Goal: Information Seeking & Learning: Find specific fact

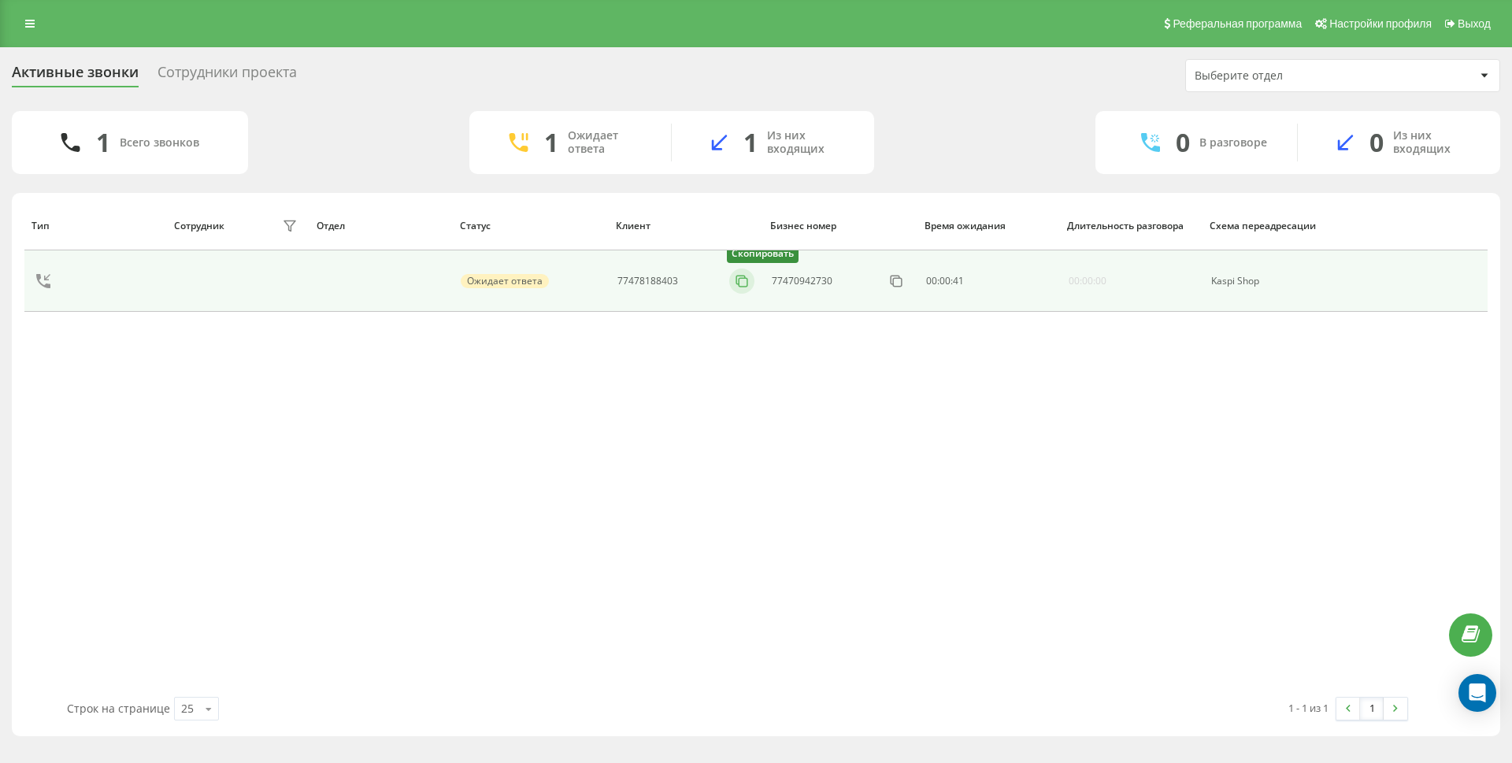
click at [741, 283] on icon at bounding box center [742, 281] width 16 height 16
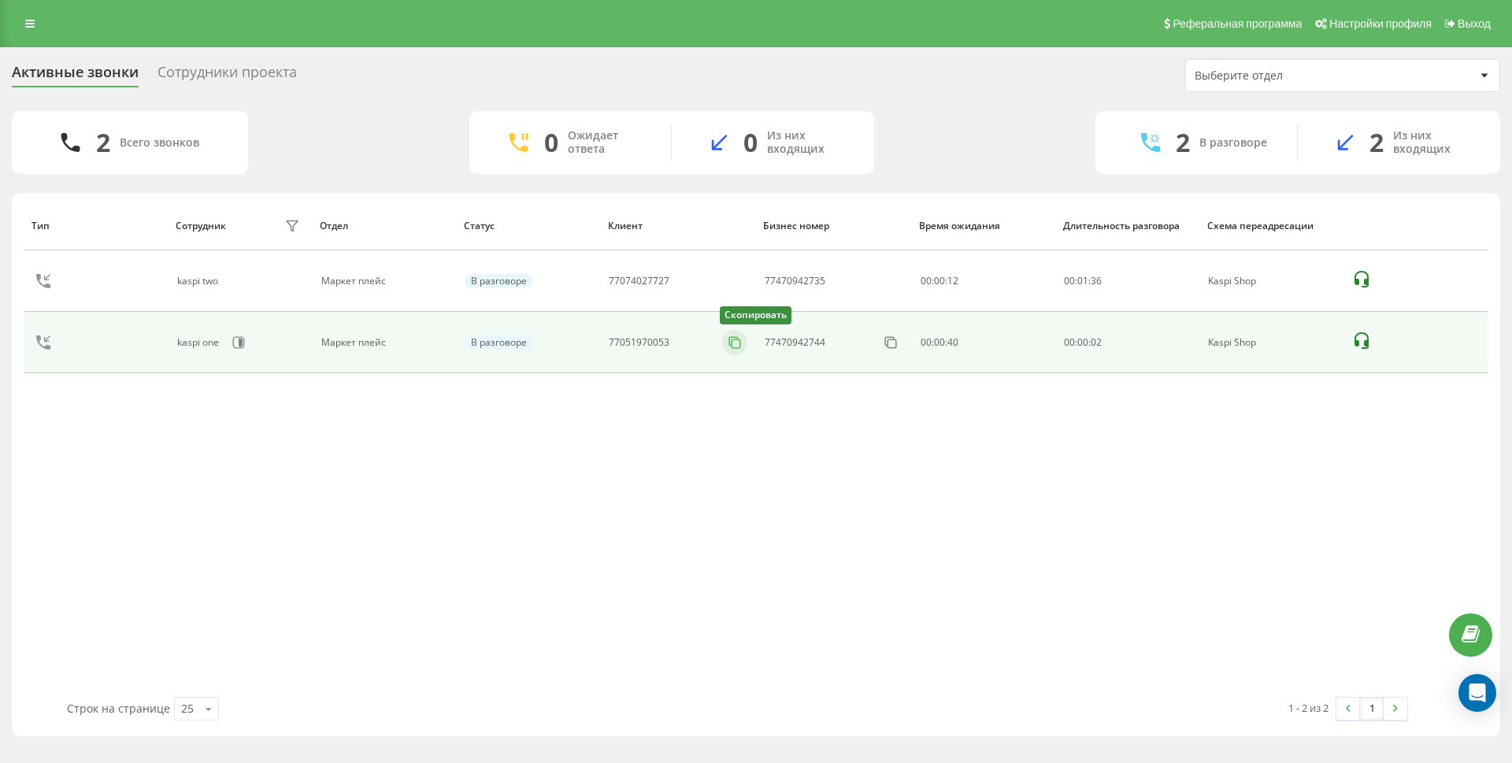
click at [734, 347] on icon at bounding box center [735, 343] width 16 height 16
click at [748, 345] on td "77073027478 Скопировать" at bounding box center [678, 342] width 156 height 61
click at [744, 345] on button at bounding box center [734, 342] width 25 height 17
click at [739, 335] on icon at bounding box center [735, 343] width 16 height 16
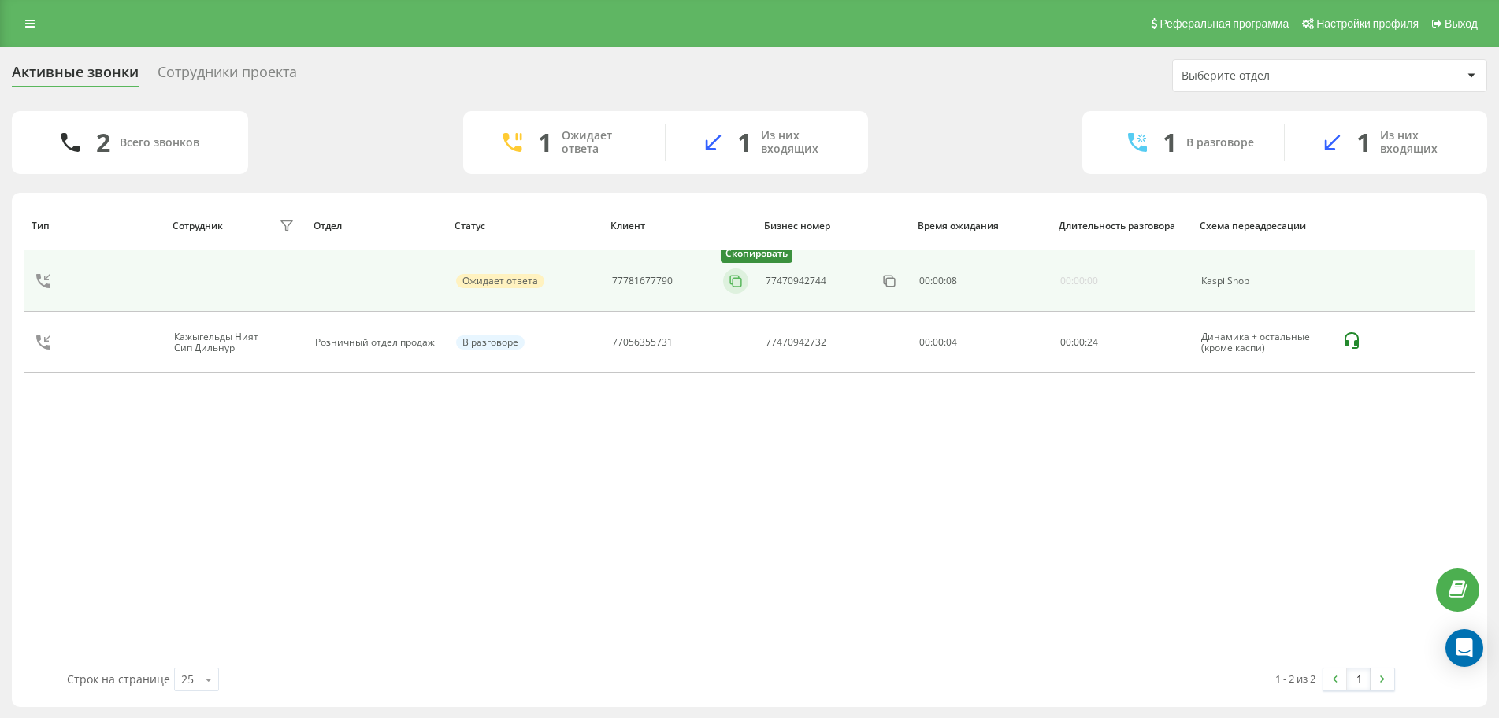
click at [729, 276] on icon at bounding box center [736, 281] width 16 height 16
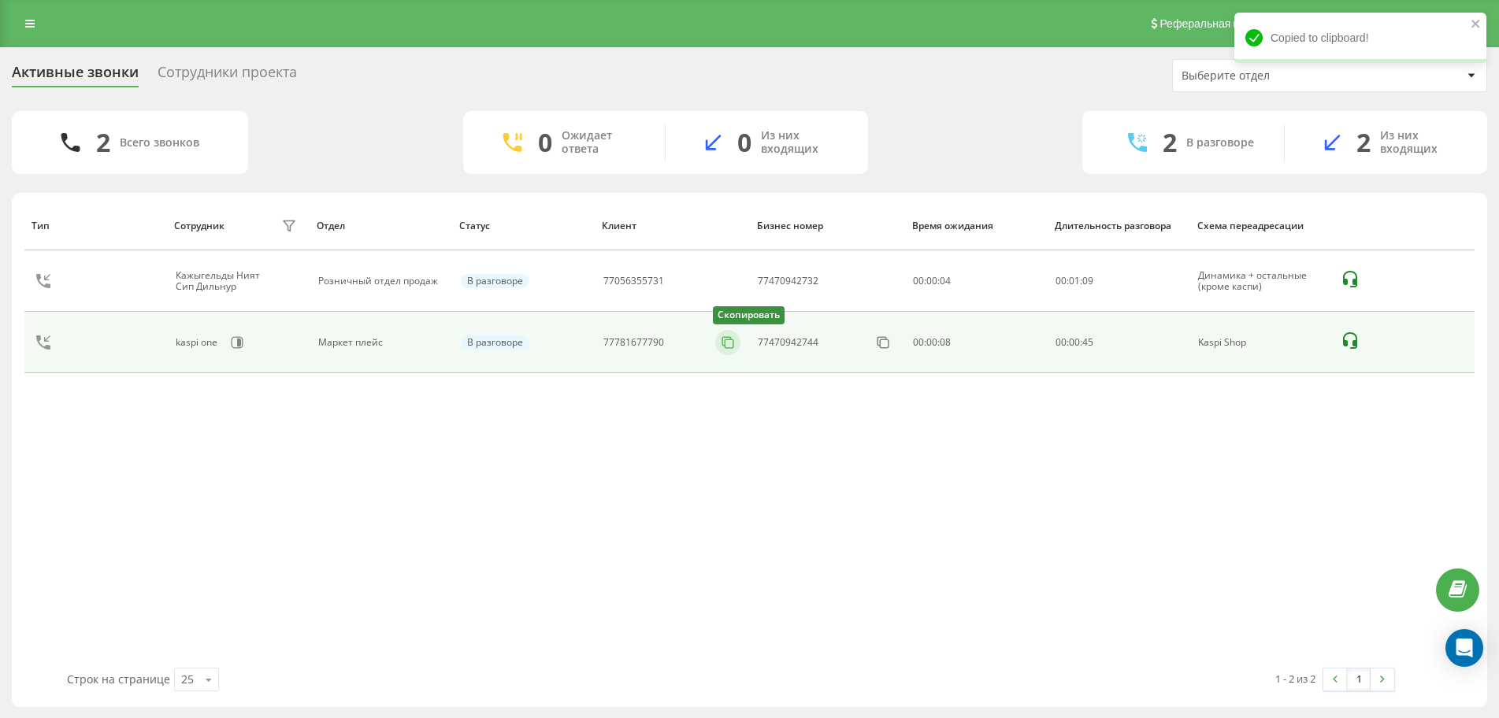
click at [729, 337] on icon at bounding box center [727, 341] width 9 height 9
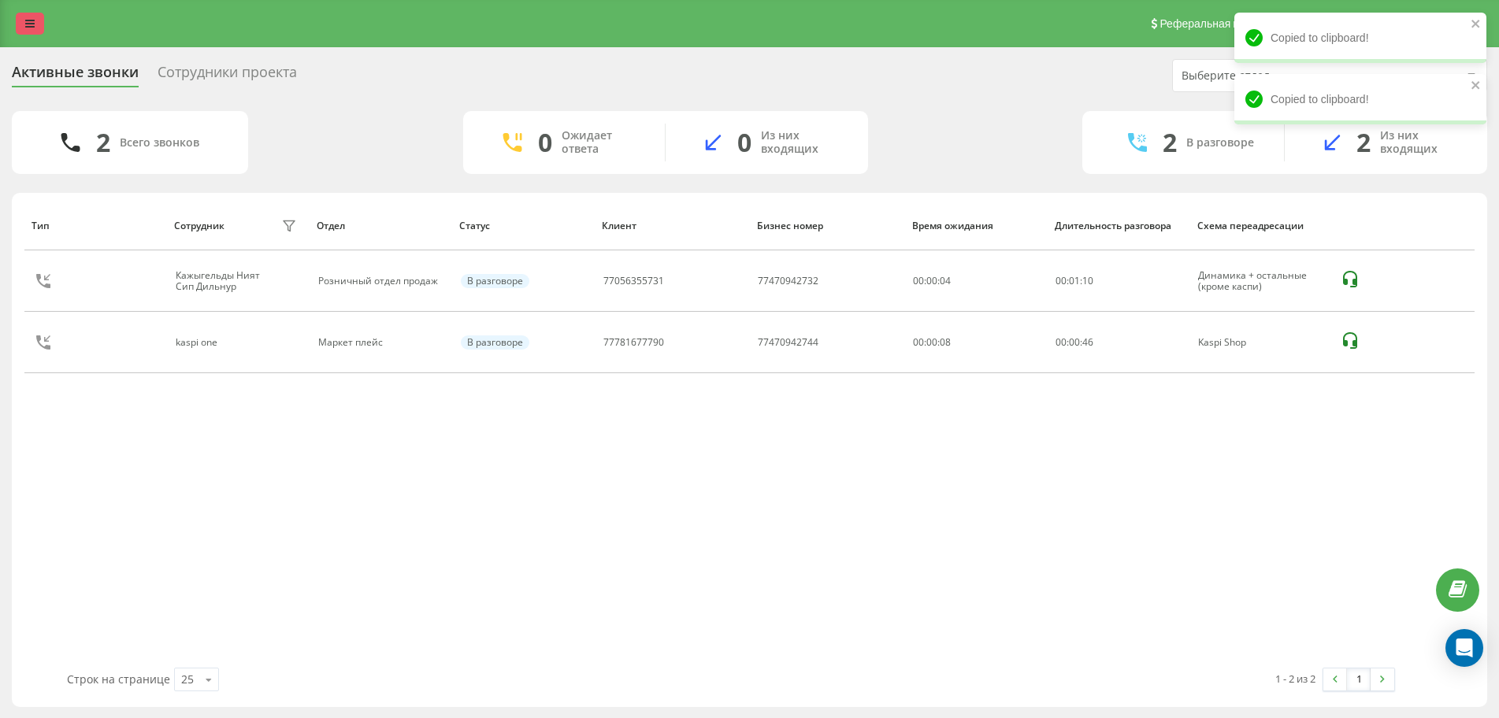
click at [22, 18] on link at bounding box center [30, 24] width 28 height 22
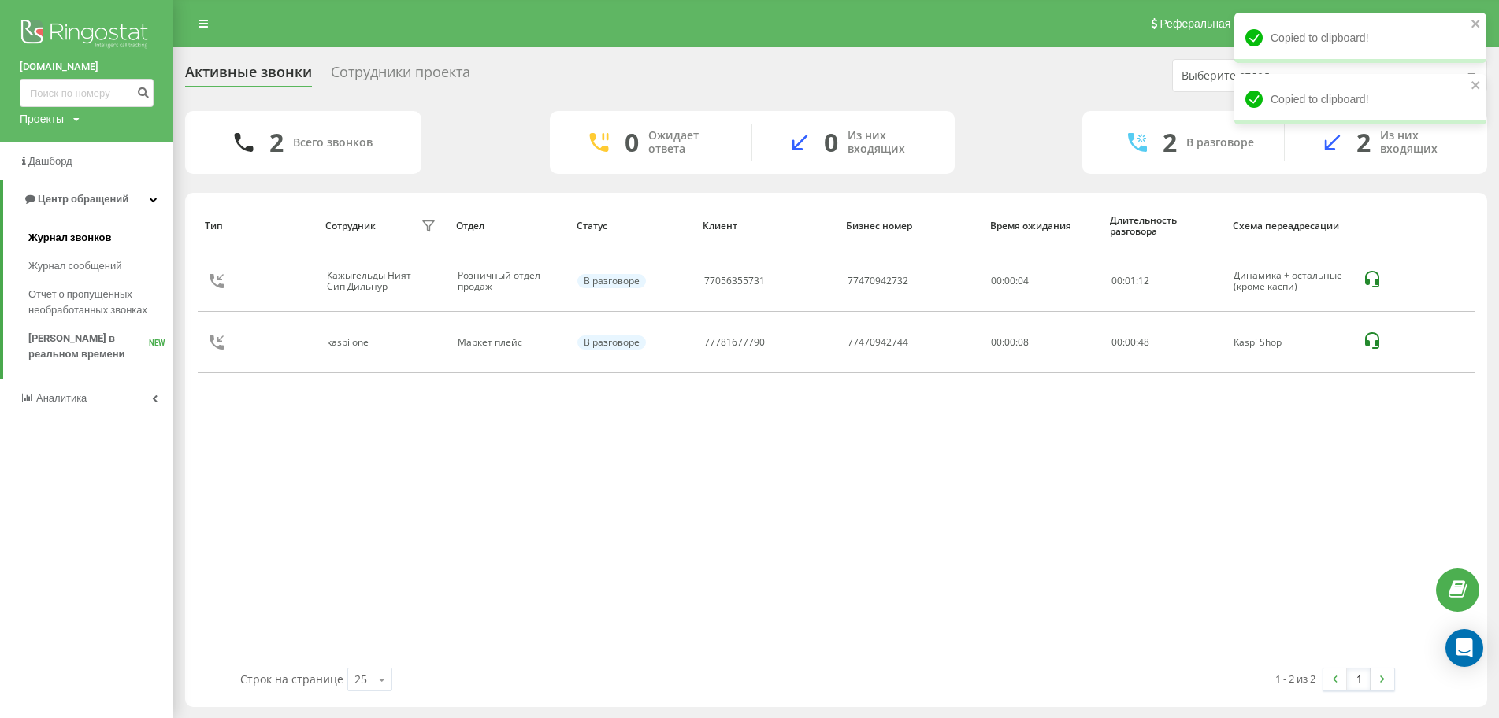
click at [50, 242] on span "Журнал звонков" at bounding box center [69, 238] width 83 height 16
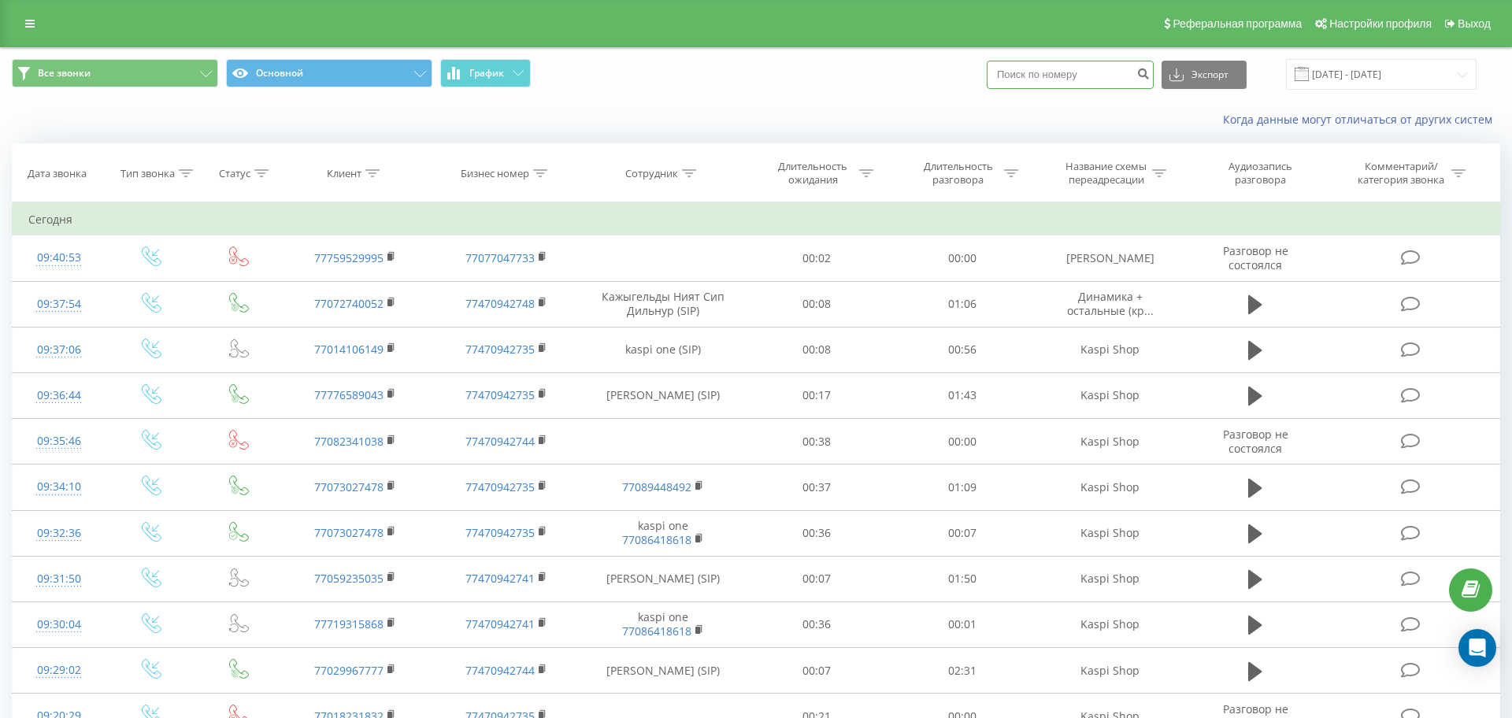
click at [1035, 83] on input at bounding box center [1070, 75] width 167 height 28
paste input "77781677790"
type input "77781677790"
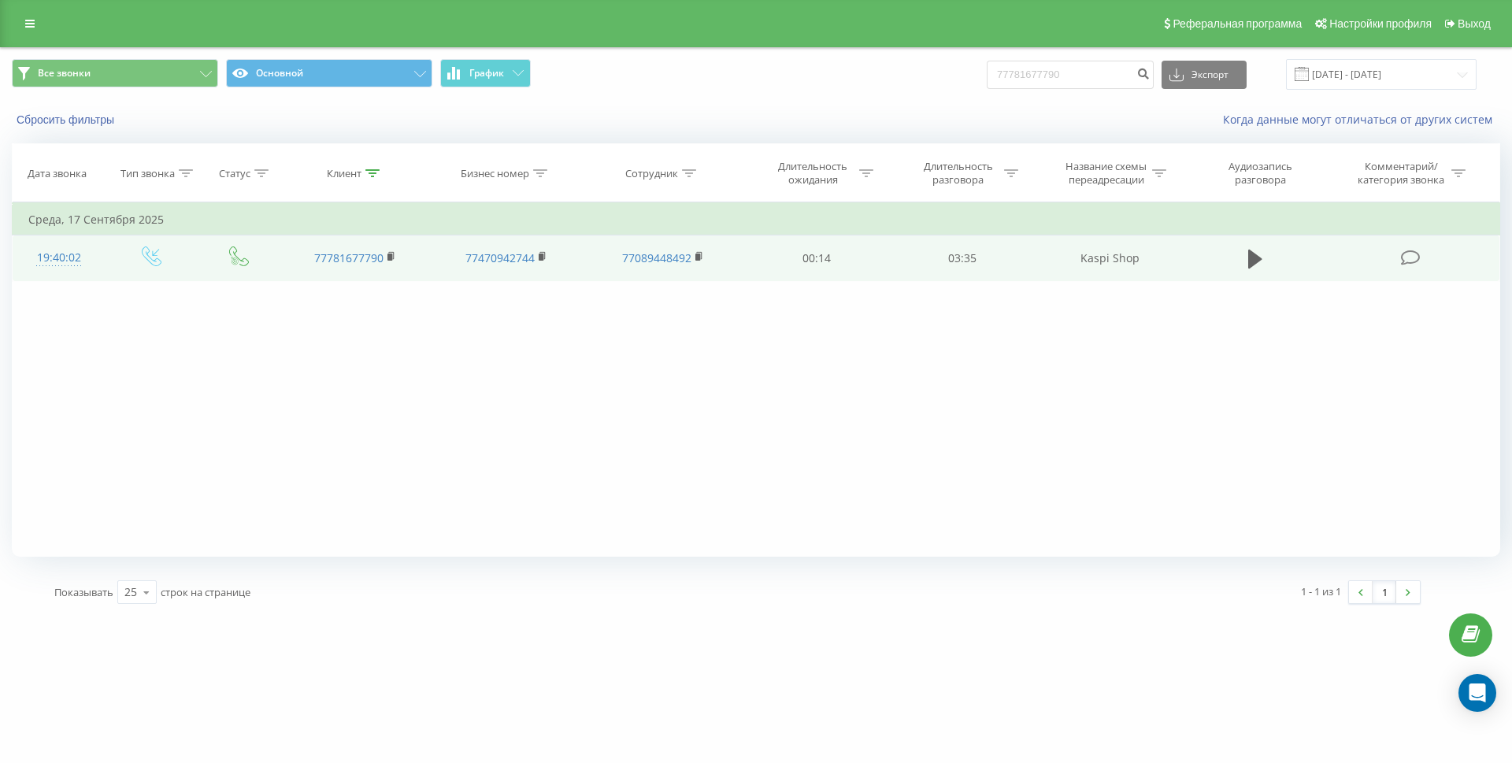
click at [1241, 250] on td at bounding box center [1255, 259] width 139 height 46
click at [1250, 253] on icon at bounding box center [1256, 259] width 14 height 19
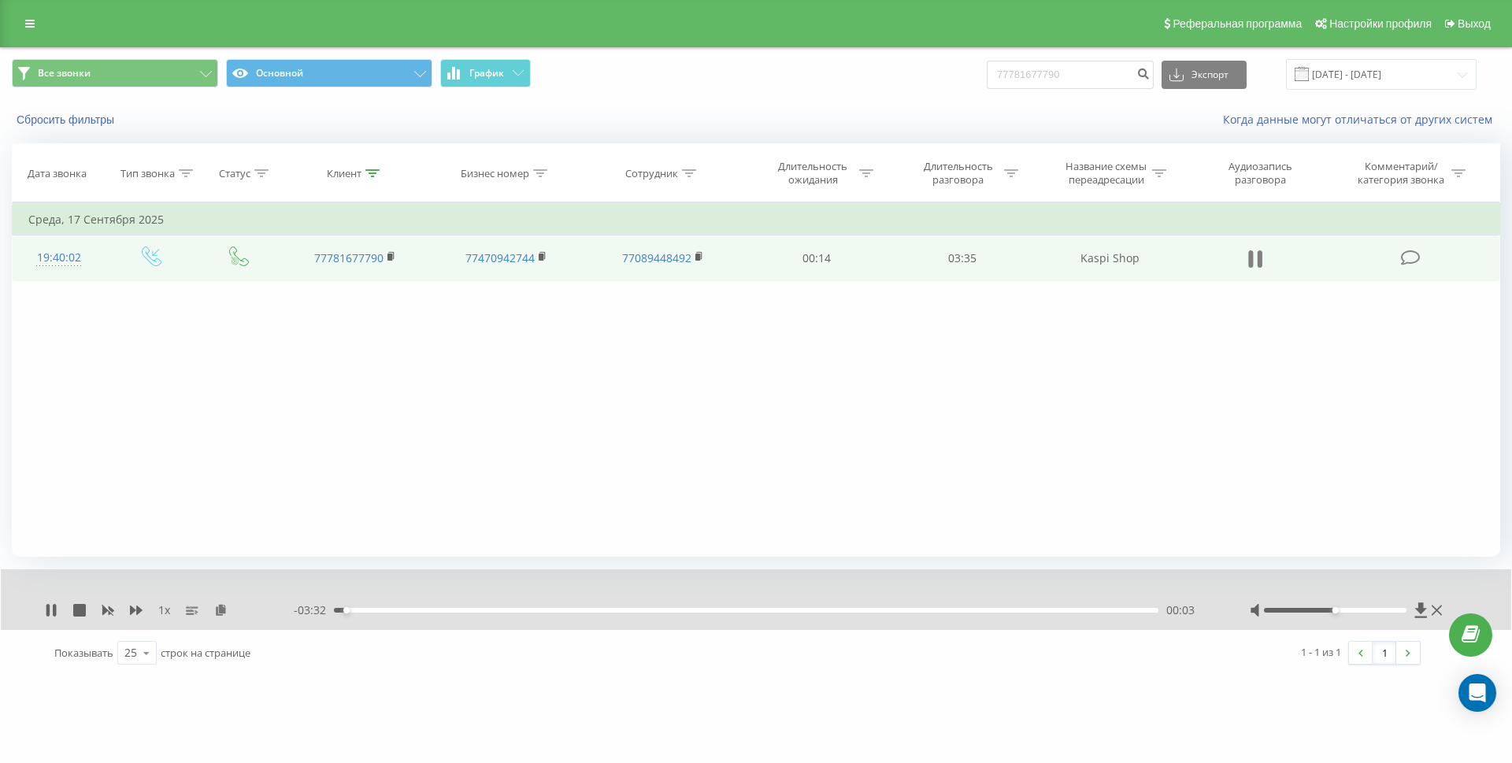
click at [1252, 257] on icon at bounding box center [1251, 258] width 5 height 17
click at [21, 23] on link at bounding box center [30, 24] width 28 height 22
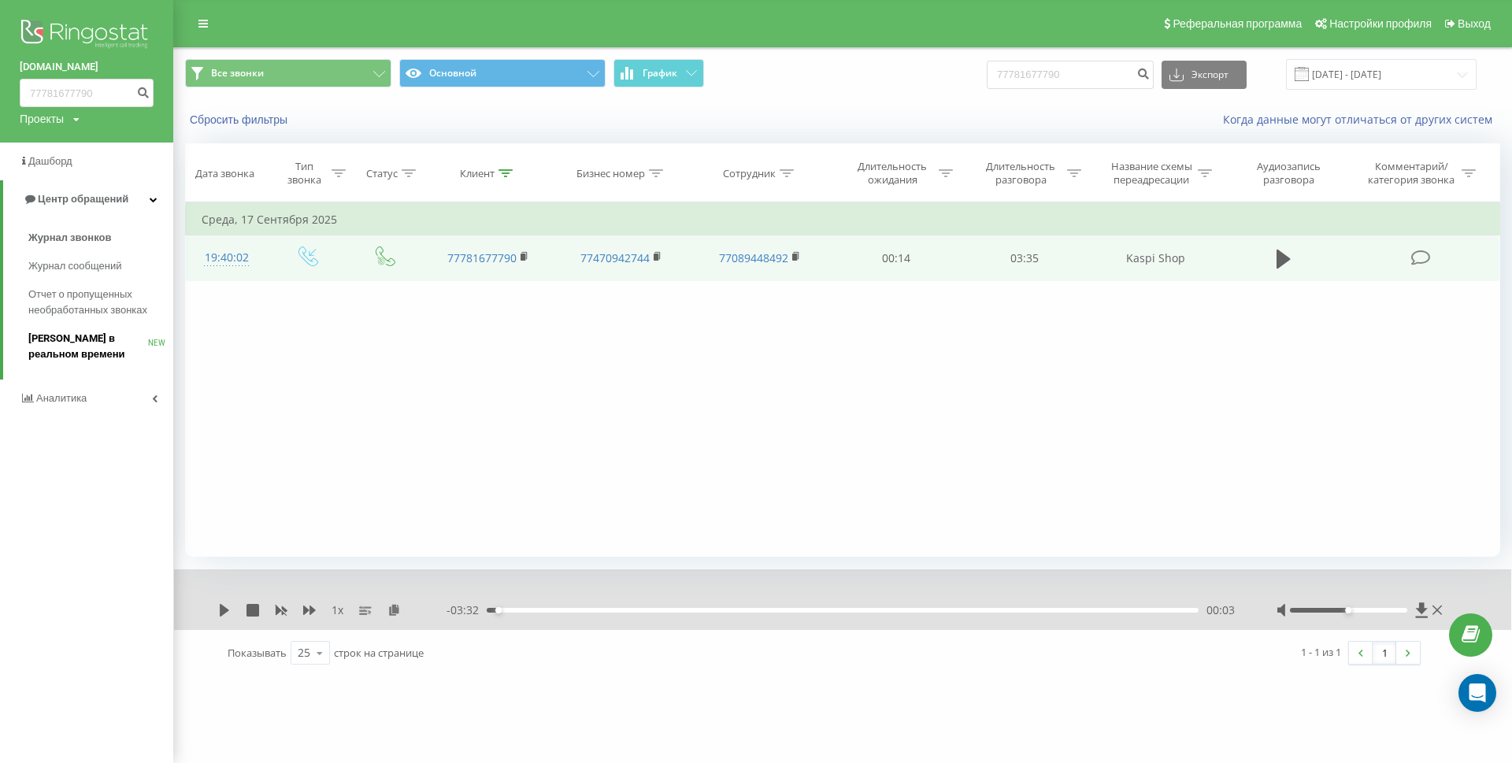
click at [102, 340] on span "[PERSON_NAME] в реальном времени" at bounding box center [88, 347] width 120 height 32
click at [1441, 607] on icon at bounding box center [1437, 610] width 9 height 9
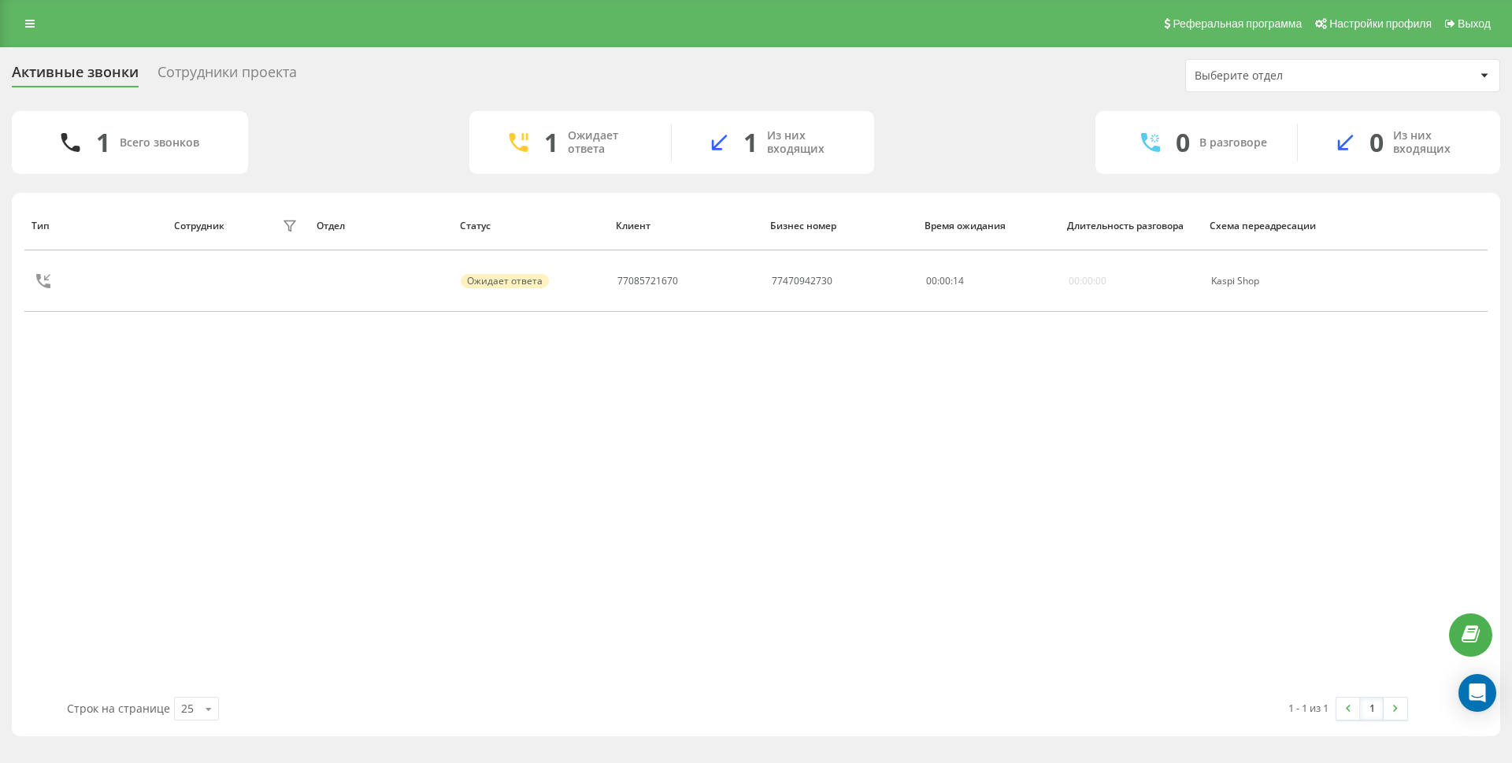
click at [0, 0] on icon at bounding box center [0, 0] width 0 height 0
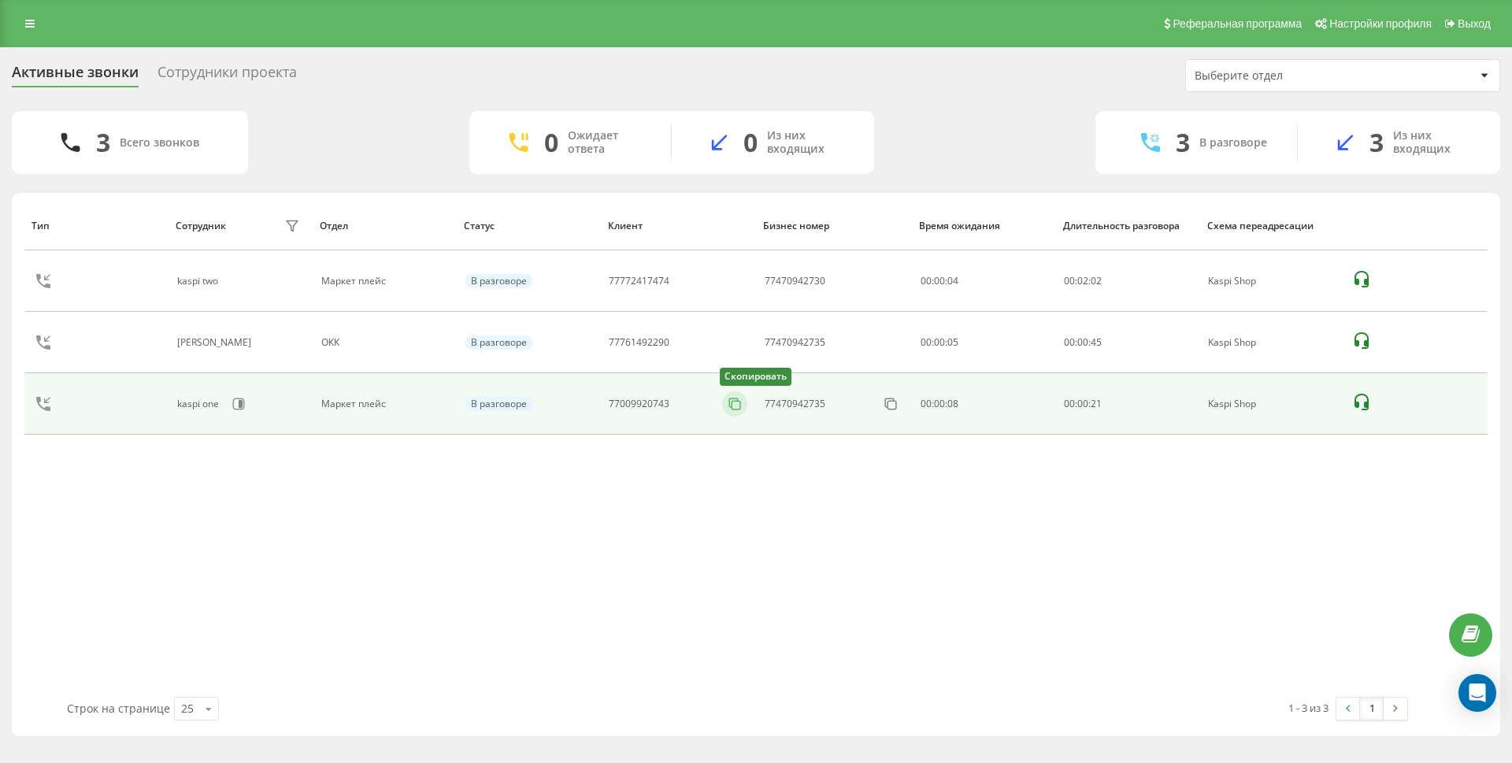
click at [736, 405] on icon at bounding box center [735, 404] width 16 height 16
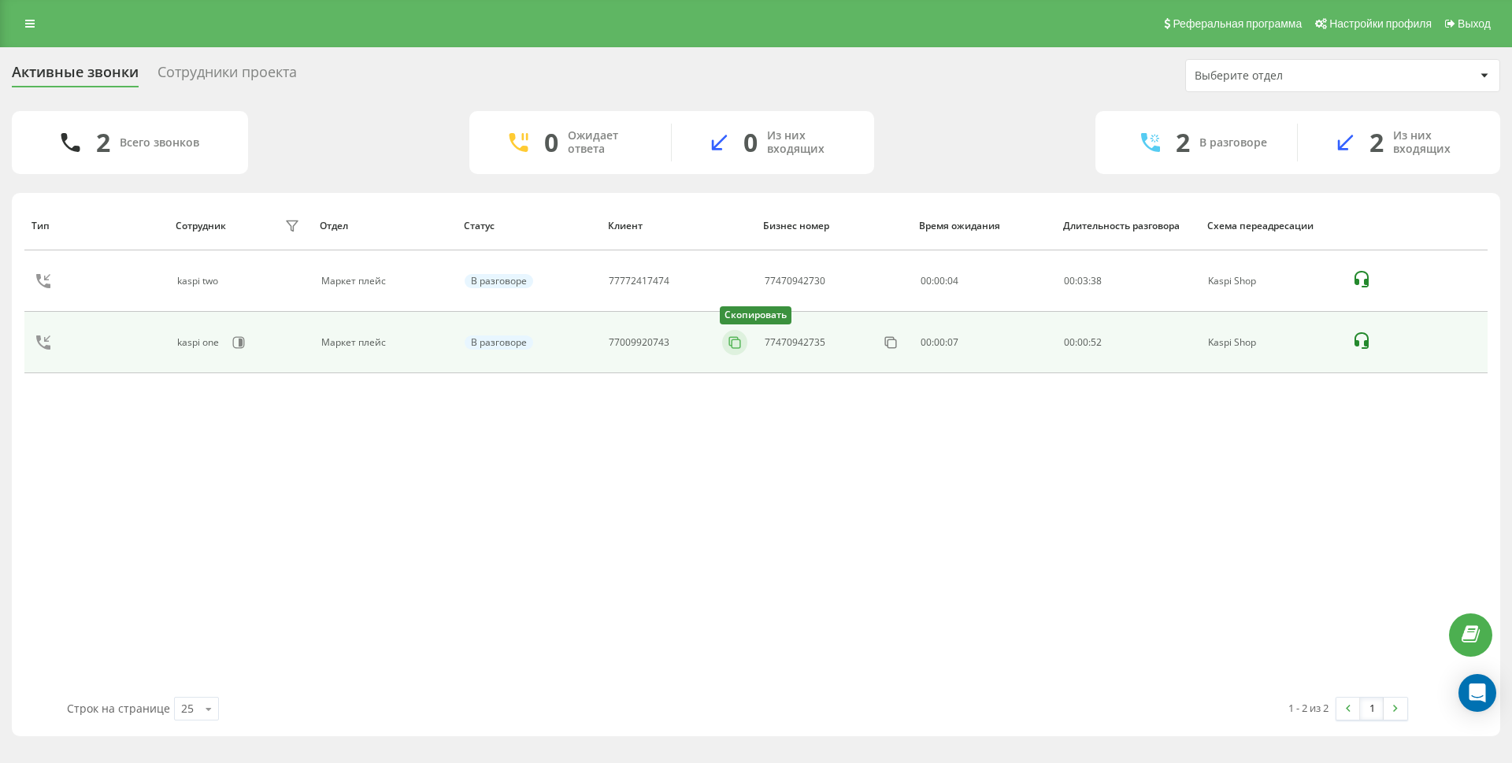
click at [732, 341] on rect at bounding box center [736, 344] width 9 height 9
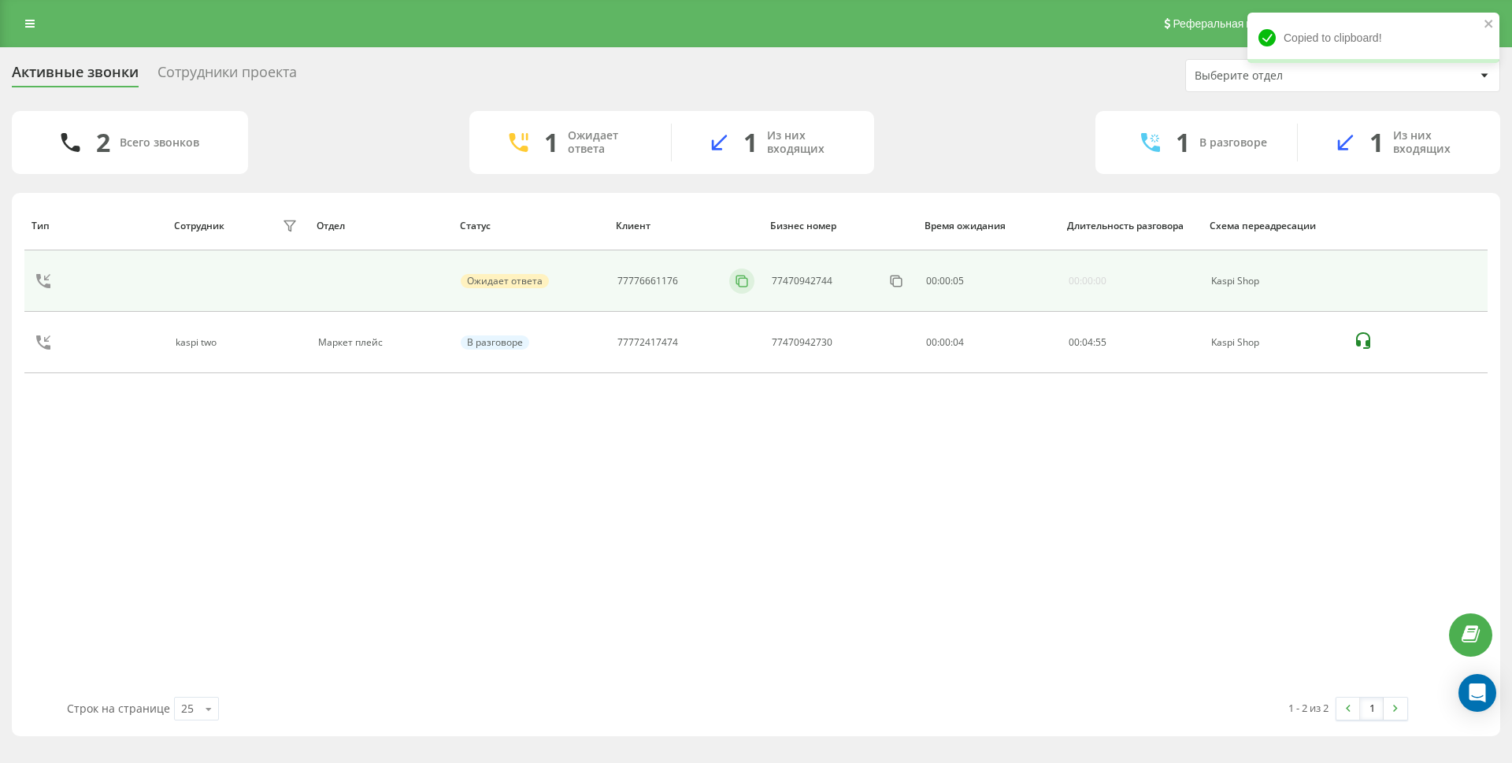
click at [730, 277] on div "77776661176" at bounding box center [686, 281] width 137 height 25
click at [739, 284] on rect at bounding box center [743, 282] width 9 height 9
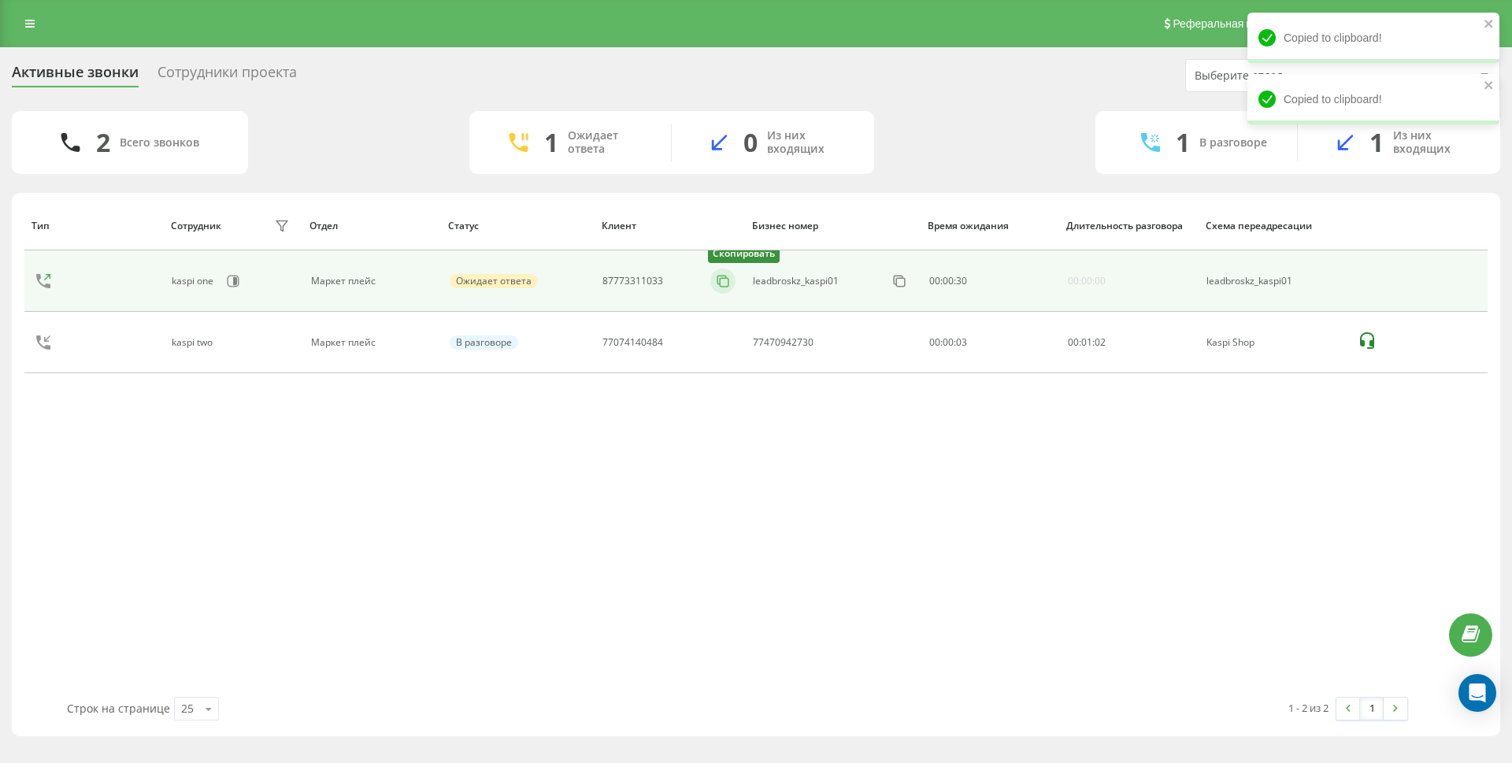
click at [726, 280] on icon at bounding box center [723, 281] width 16 height 16
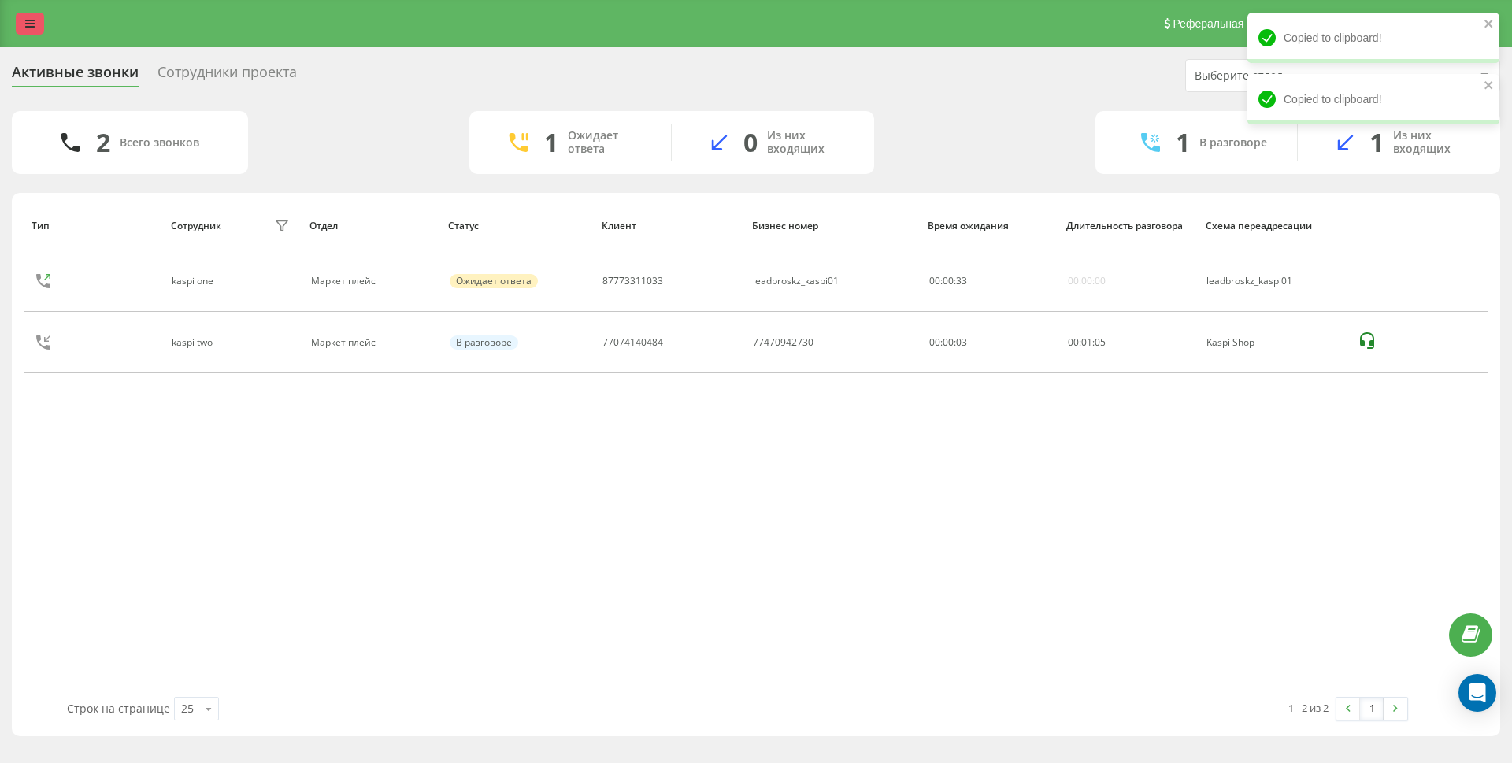
click at [31, 20] on icon at bounding box center [29, 23] width 9 height 11
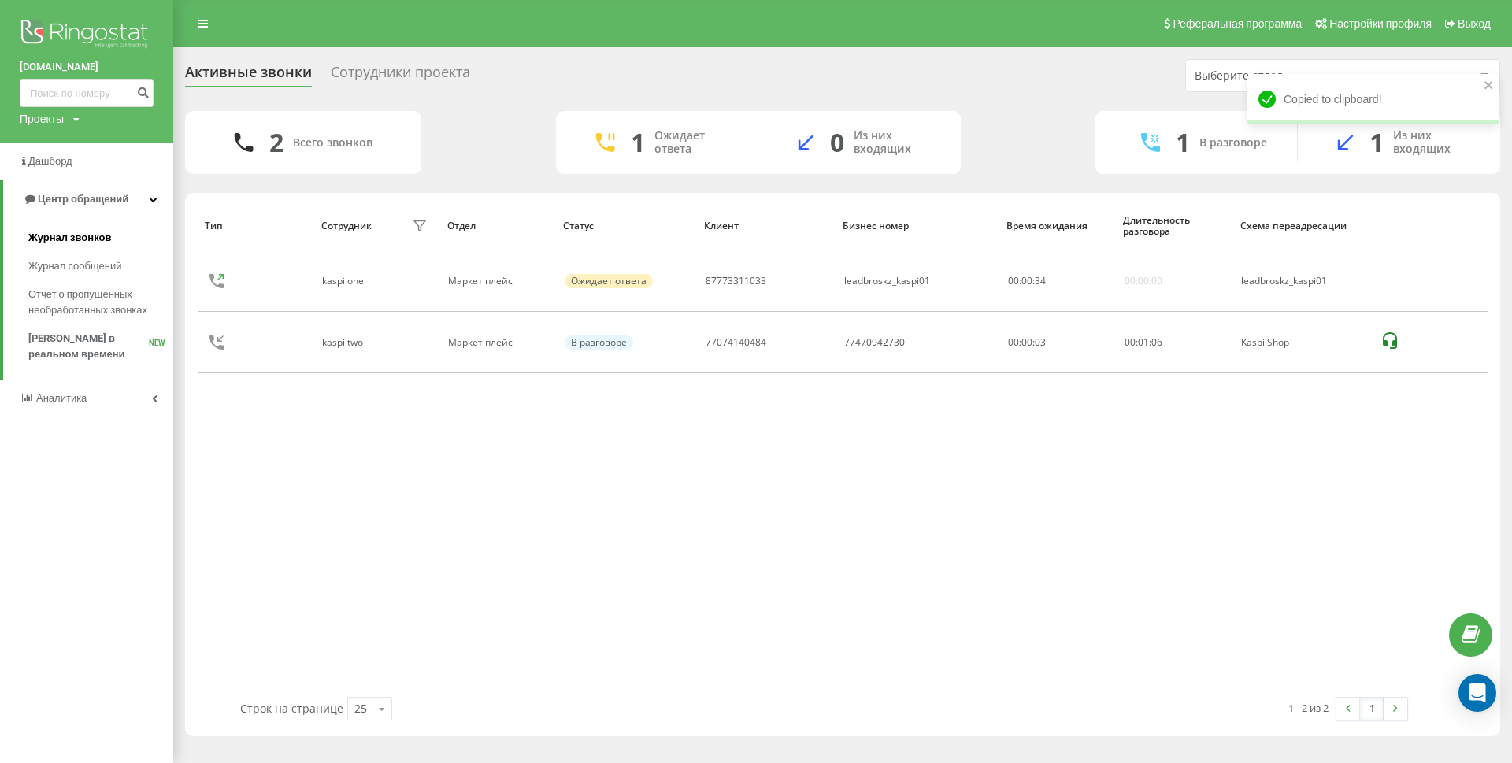
click at [57, 245] on span "Журнал звонков" at bounding box center [69, 238] width 83 height 16
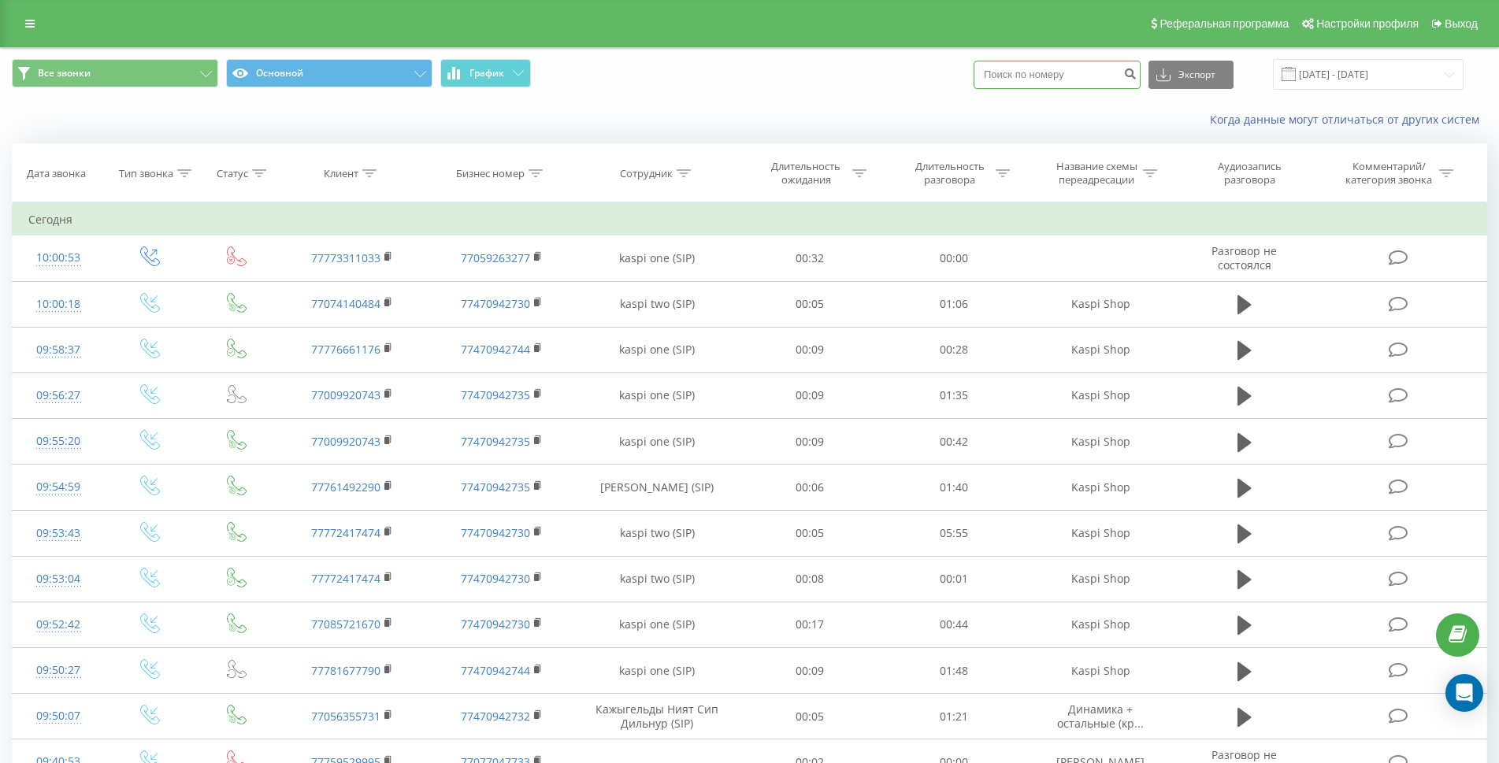
click at [1030, 80] on input at bounding box center [1057, 75] width 167 height 28
paste input "87773311033"
click at [1011, 77] on input "87773311033" at bounding box center [1057, 75] width 167 height 28
type input "7773311033"
click at [1141, 72] on button "submit" at bounding box center [1129, 75] width 21 height 28
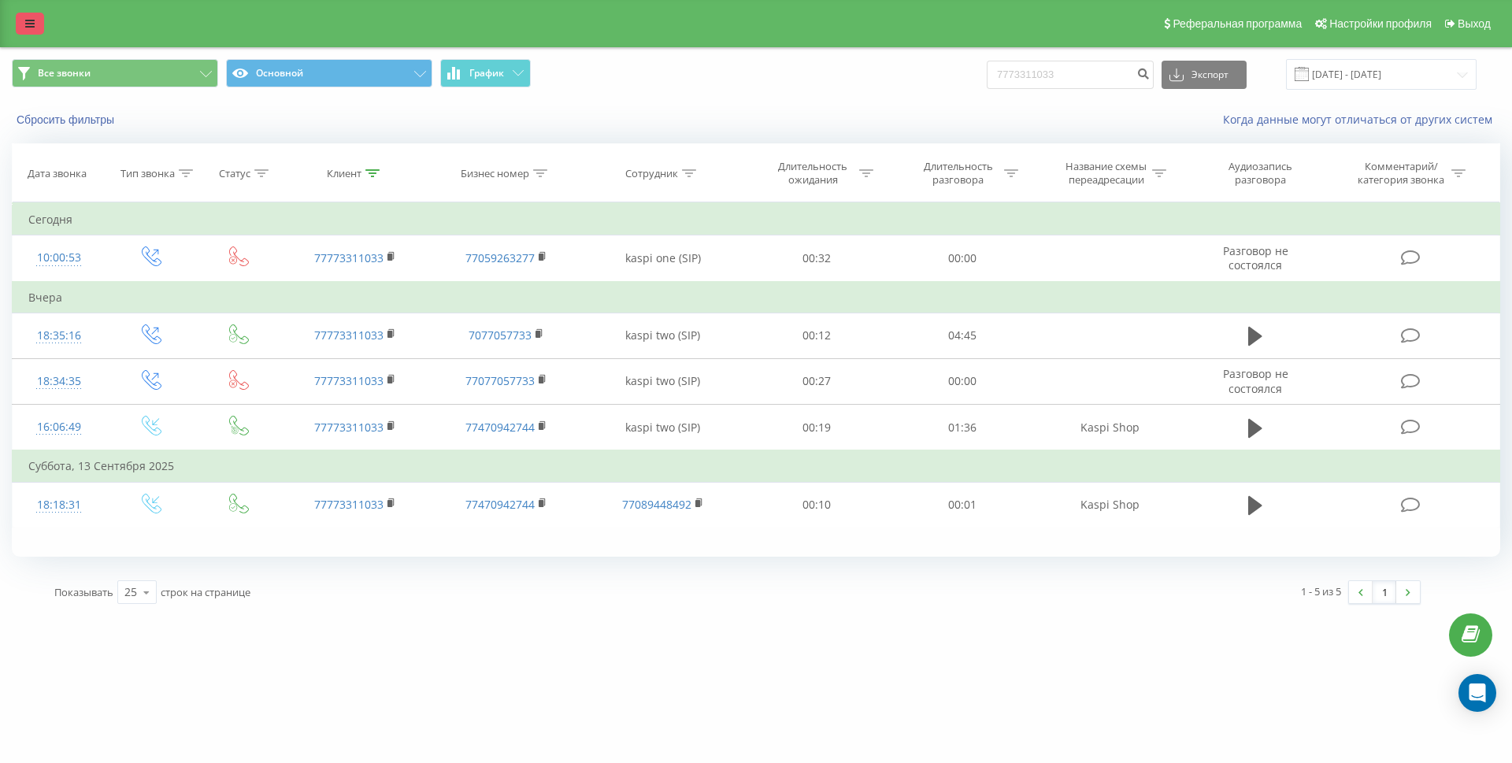
click at [18, 22] on link at bounding box center [30, 24] width 28 height 22
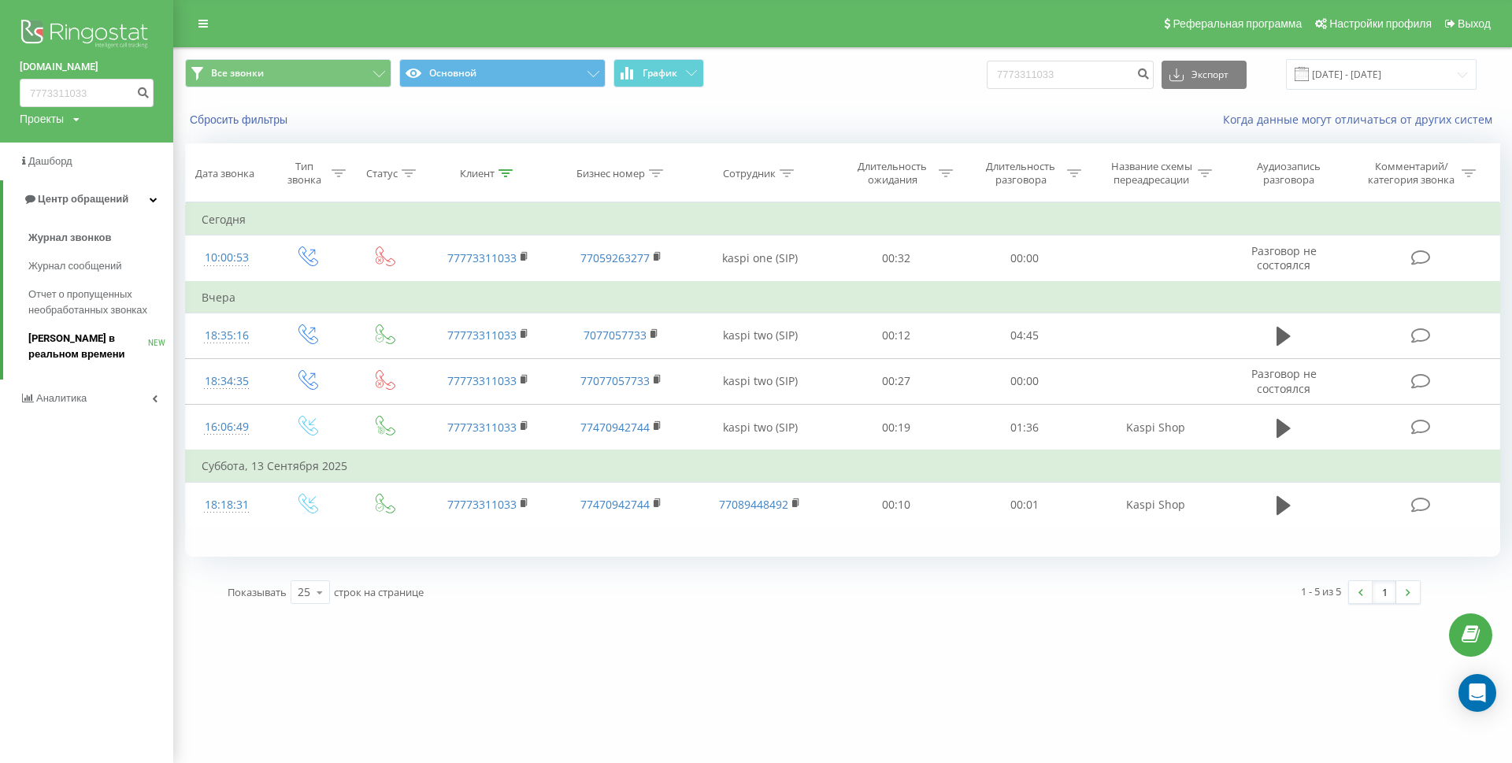
click at [96, 342] on span "[PERSON_NAME] в реальном времени" at bounding box center [88, 347] width 120 height 32
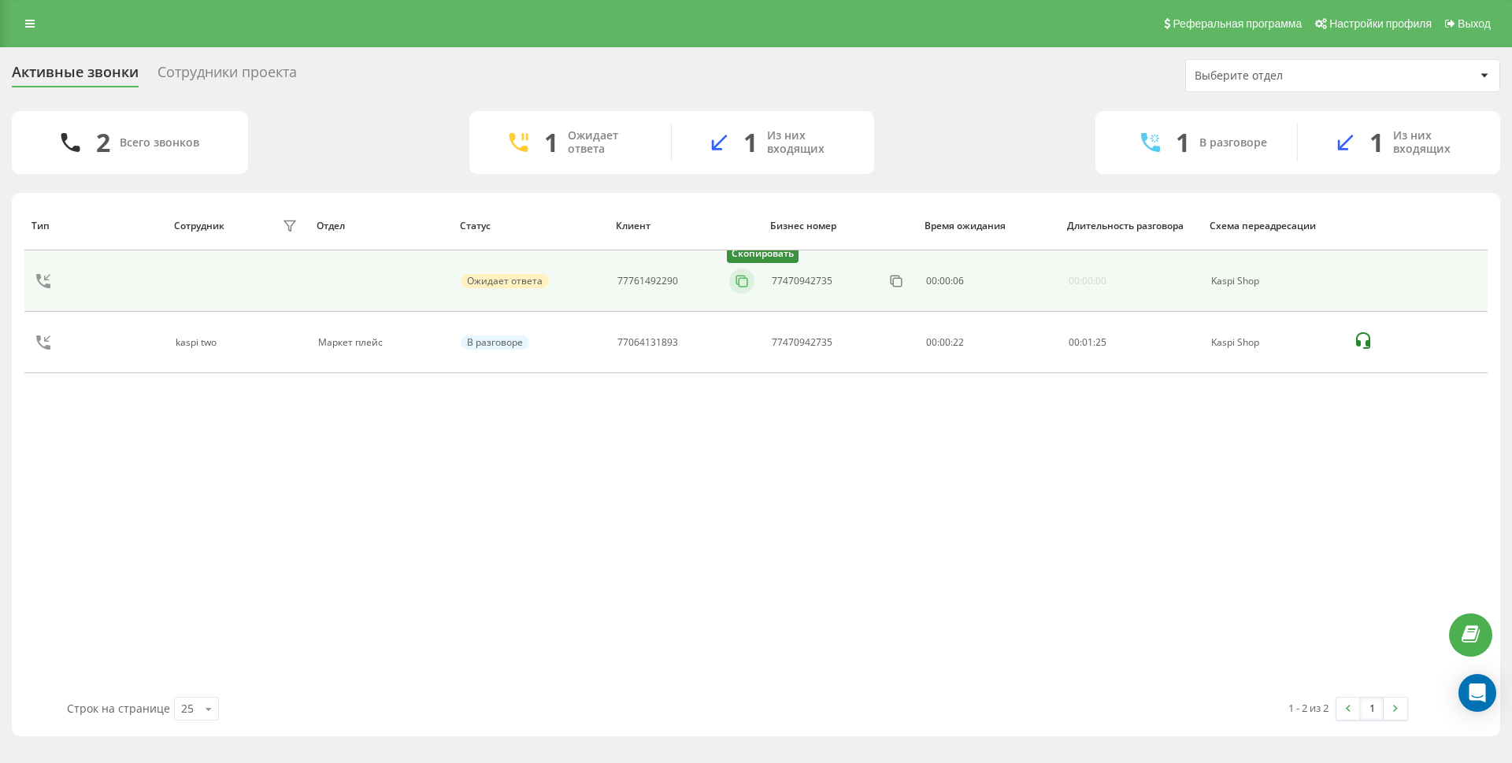
click at [745, 280] on icon at bounding box center [742, 281] width 16 height 16
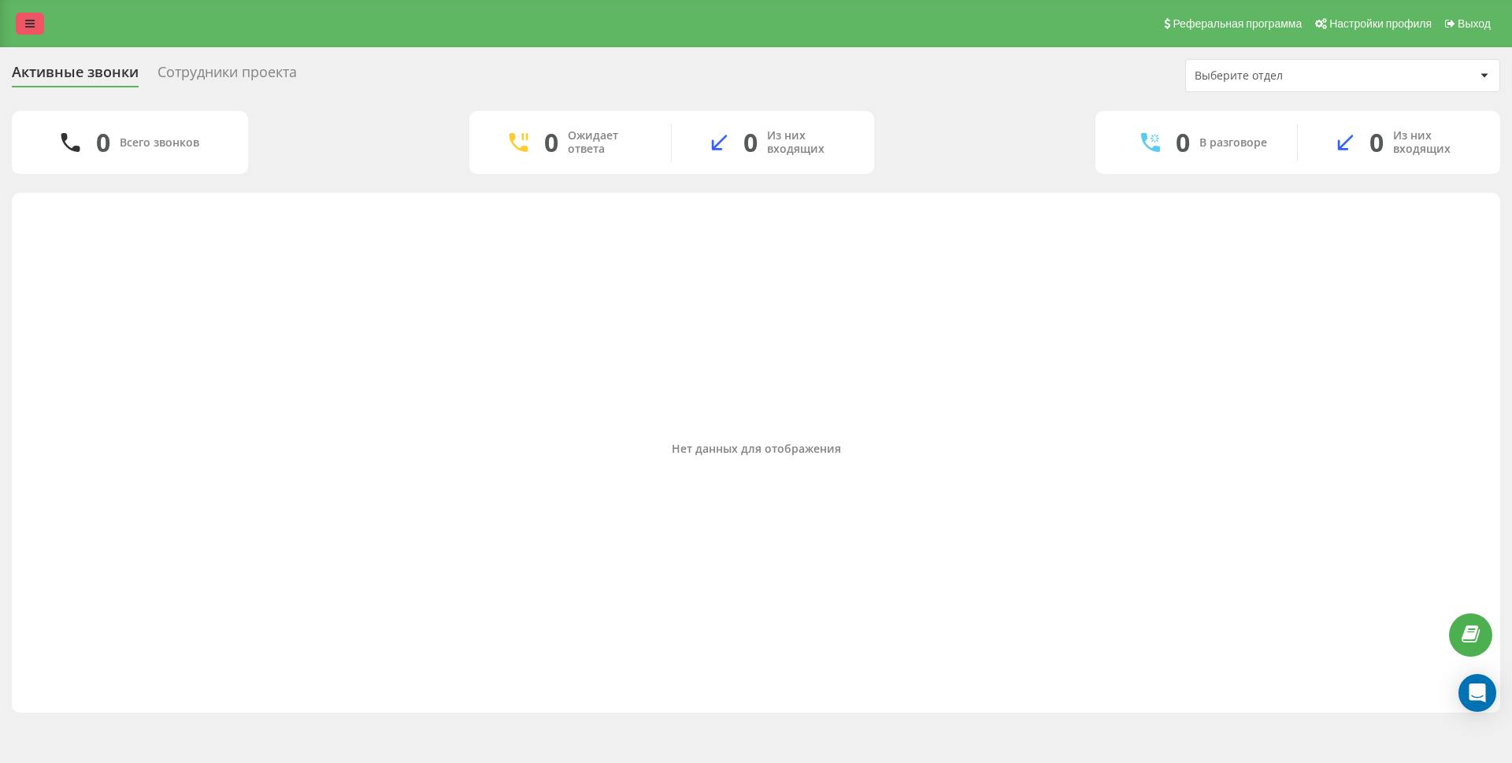
click at [36, 21] on link at bounding box center [30, 24] width 28 height 22
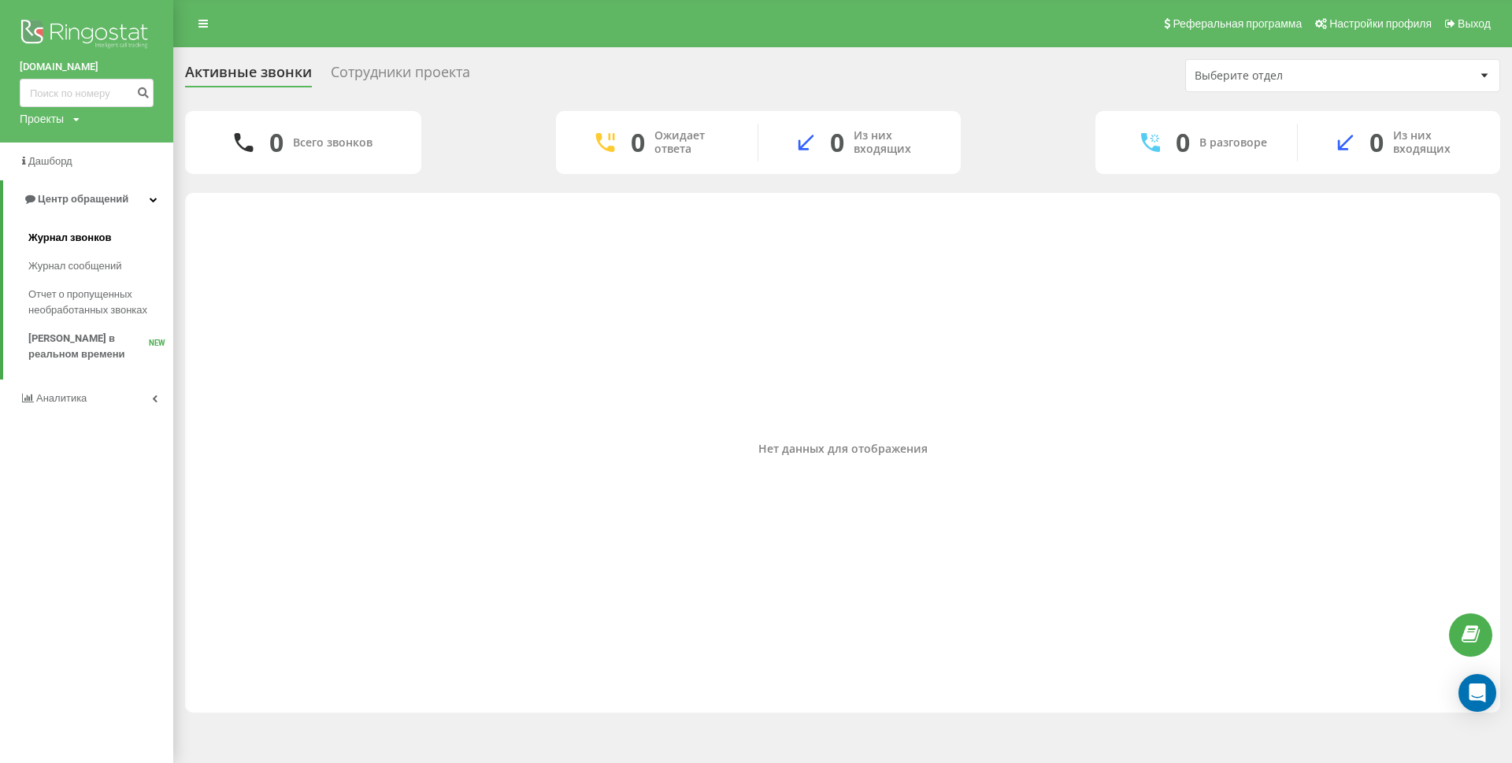
click at [106, 239] on span "Журнал звонков" at bounding box center [69, 238] width 83 height 16
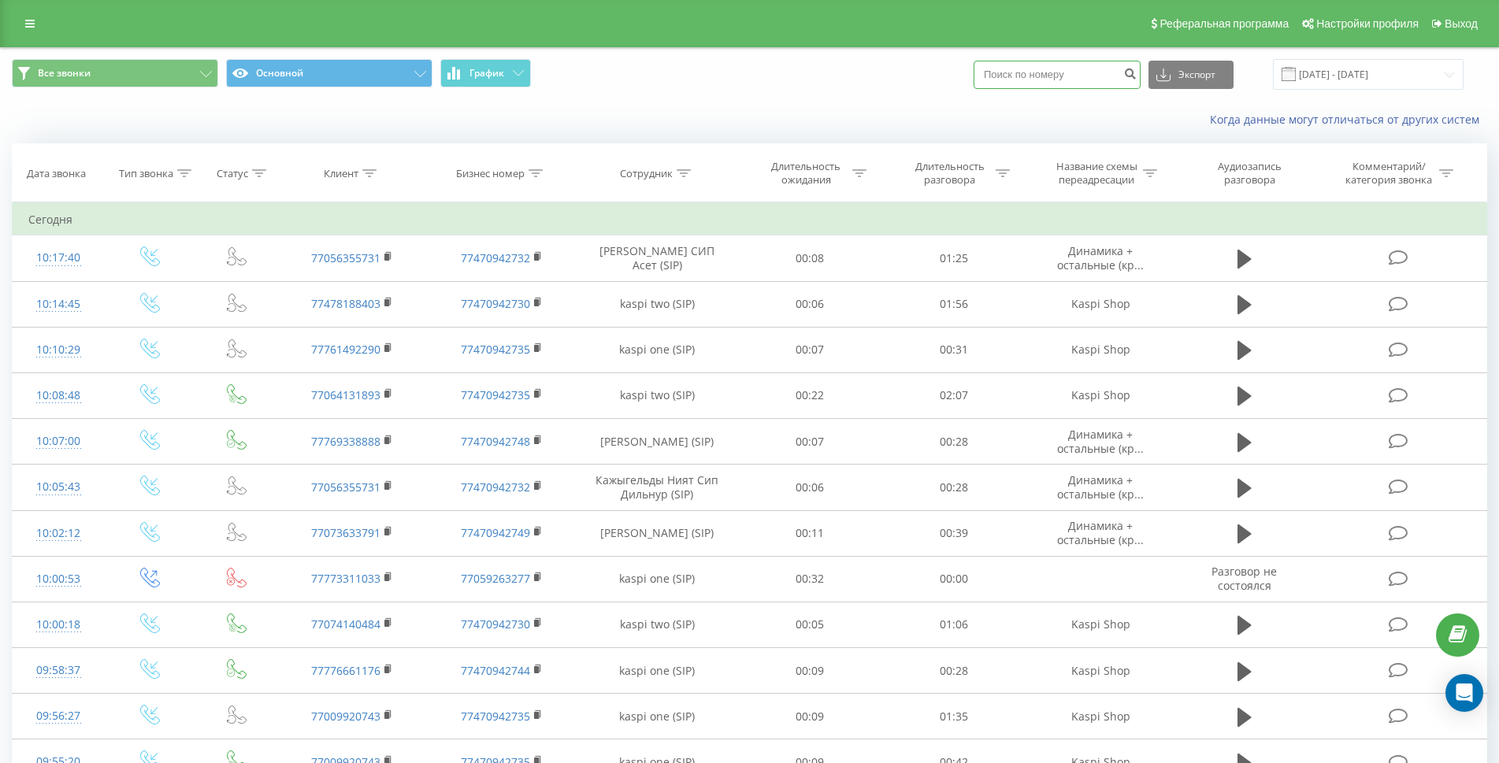
click at [1096, 87] on input at bounding box center [1057, 75] width 167 height 28
click at [1098, 78] on input at bounding box center [1057, 75] width 167 height 28
paste input "+7 (701) 152-86-18"
type input "7011528618"
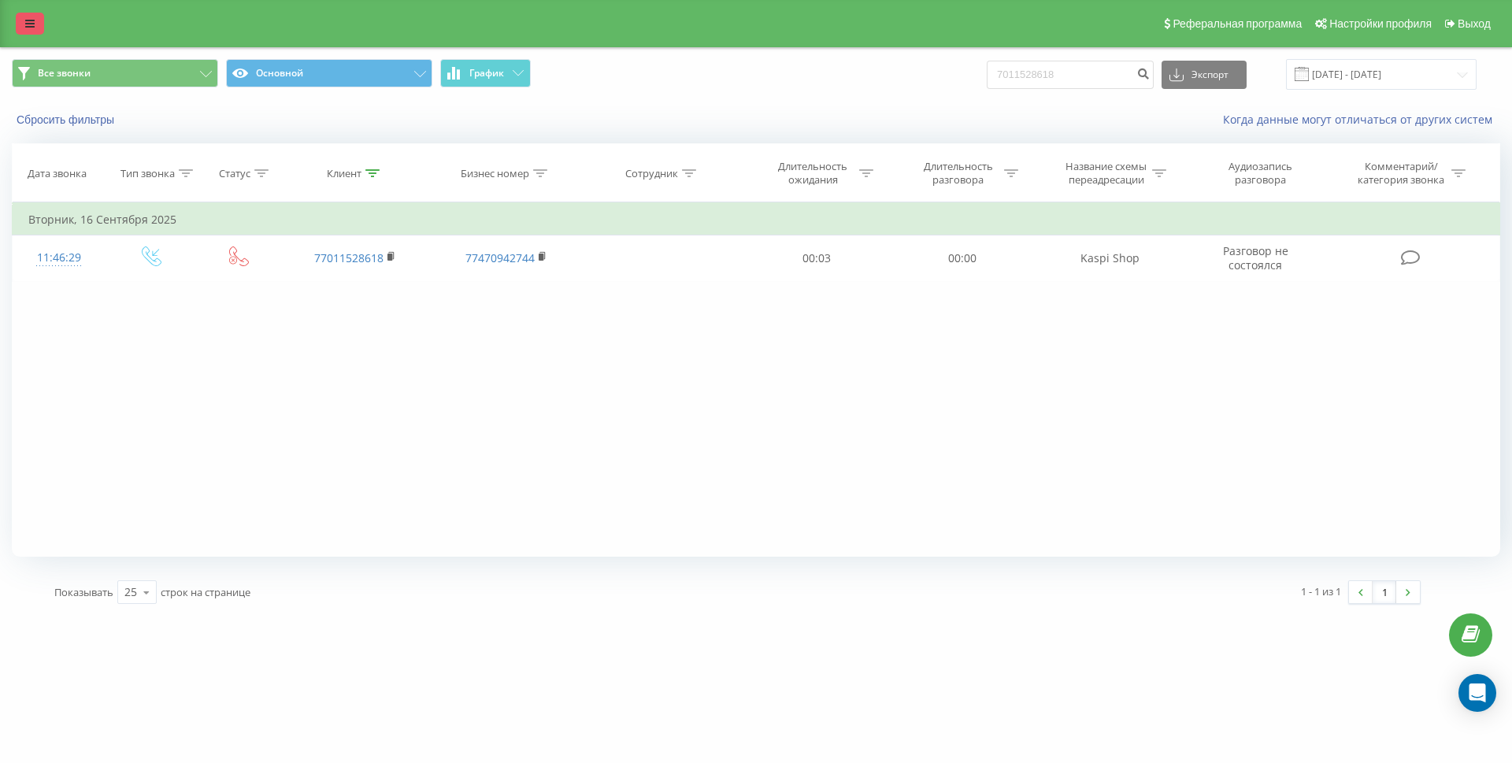
click at [37, 28] on link at bounding box center [30, 24] width 28 height 22
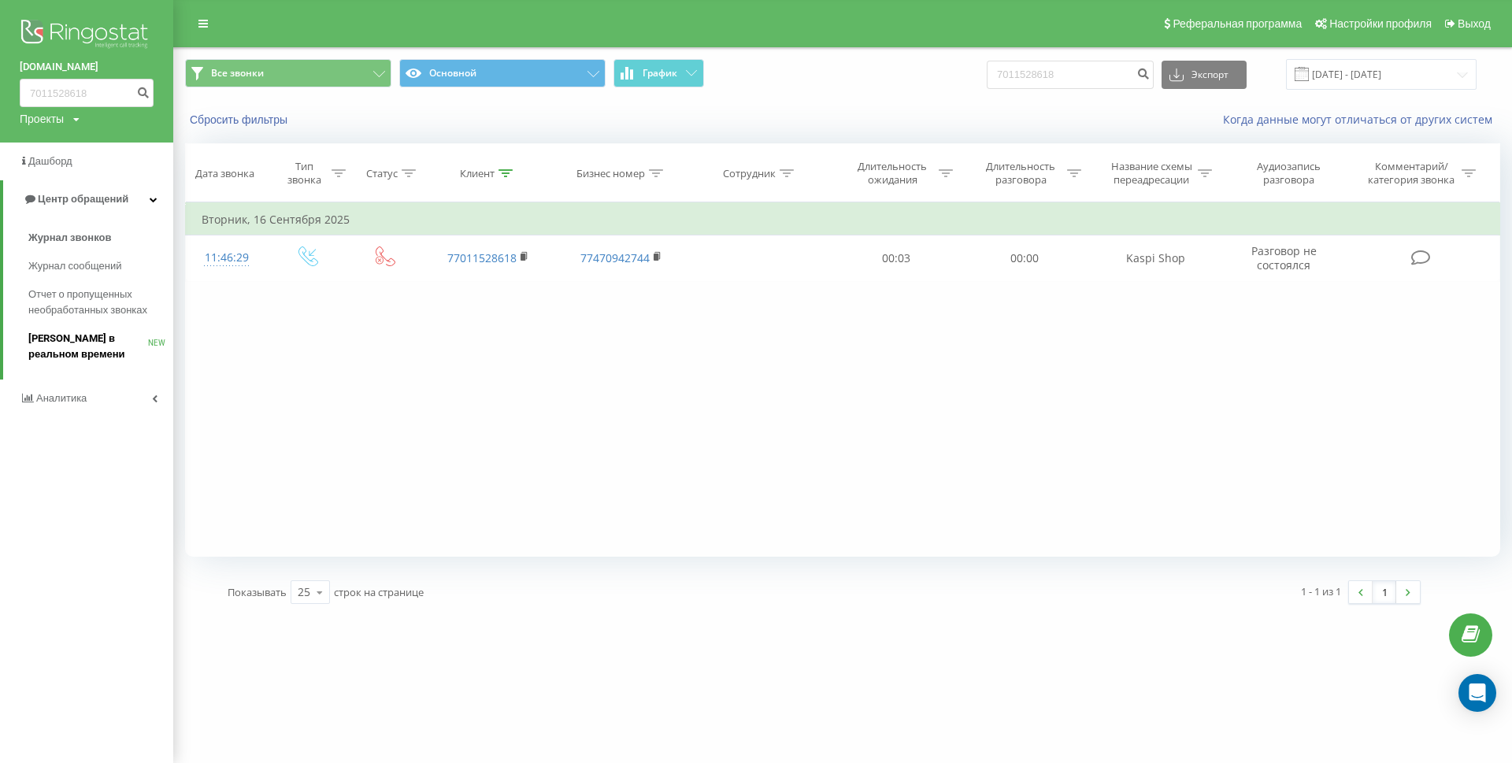
click at [87, 327] on link "Звонки в реальном времени NEW" at bounding box center [100, 347] width 145 height 44
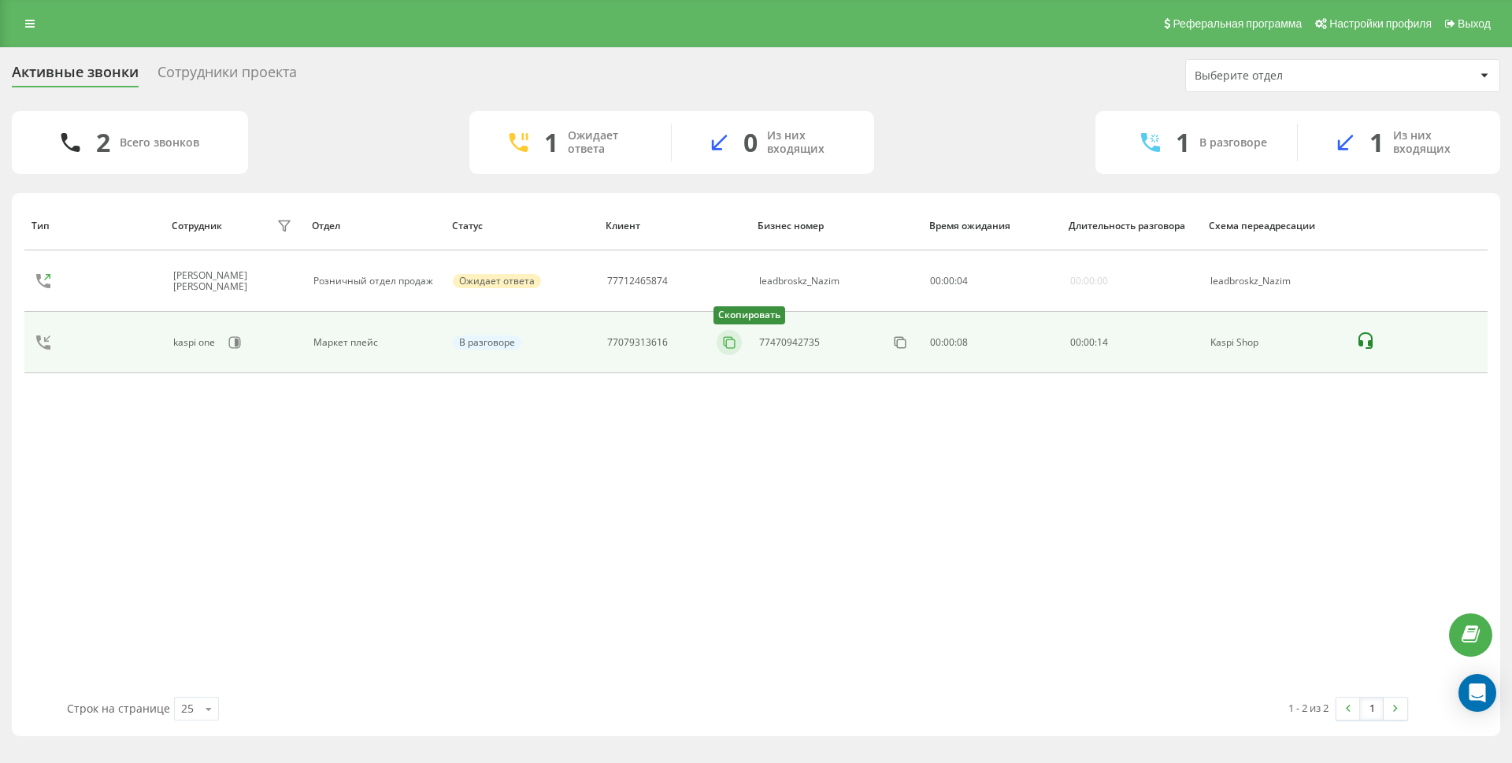
click at [729, 348] on rect at bounding box center [730, 344] width 9 height 9
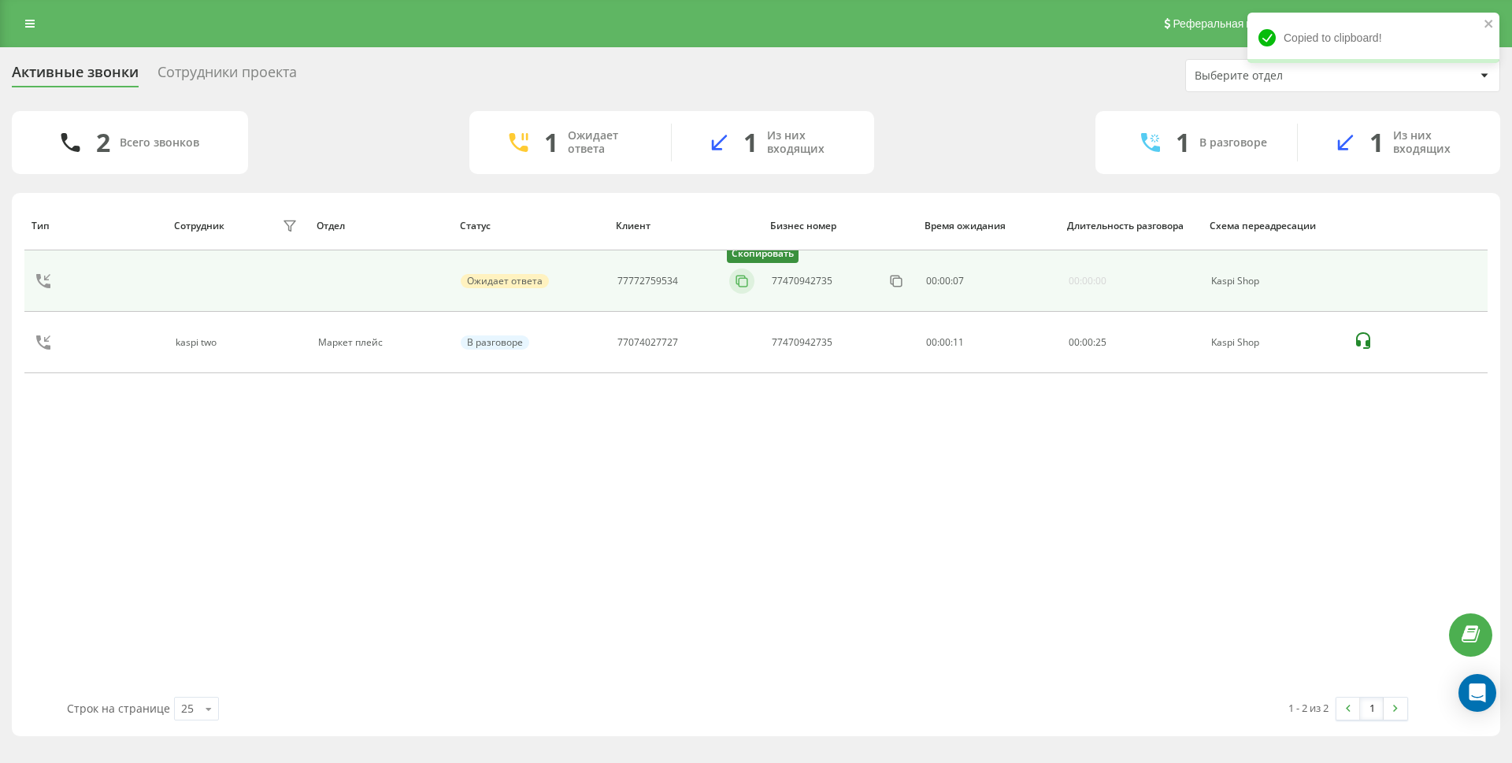
click at [740, 276] on icon at bounding box center [741, 280] width 9 height 9
click at [743, 277] on icon at bounding box center [742, 281] width 16 height 16
click at [743, 280] on icon at bounding box center [742, 281] width 16 height 16
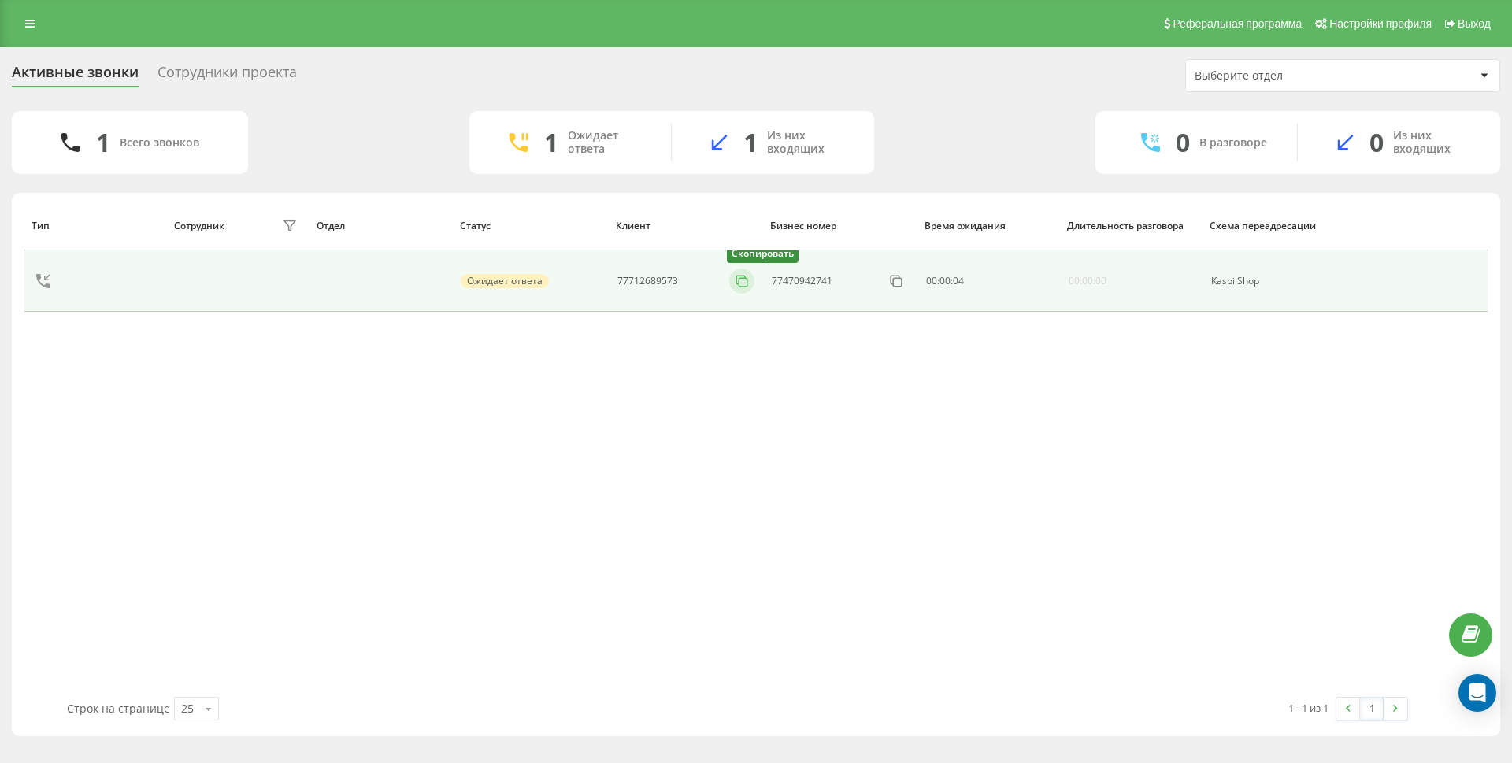
click at [740, 284] on icon at bounding box center [742, 281] width 16 height 16
click at [748, 285] on icon at bounding box center [742, 281] width 16 height 16
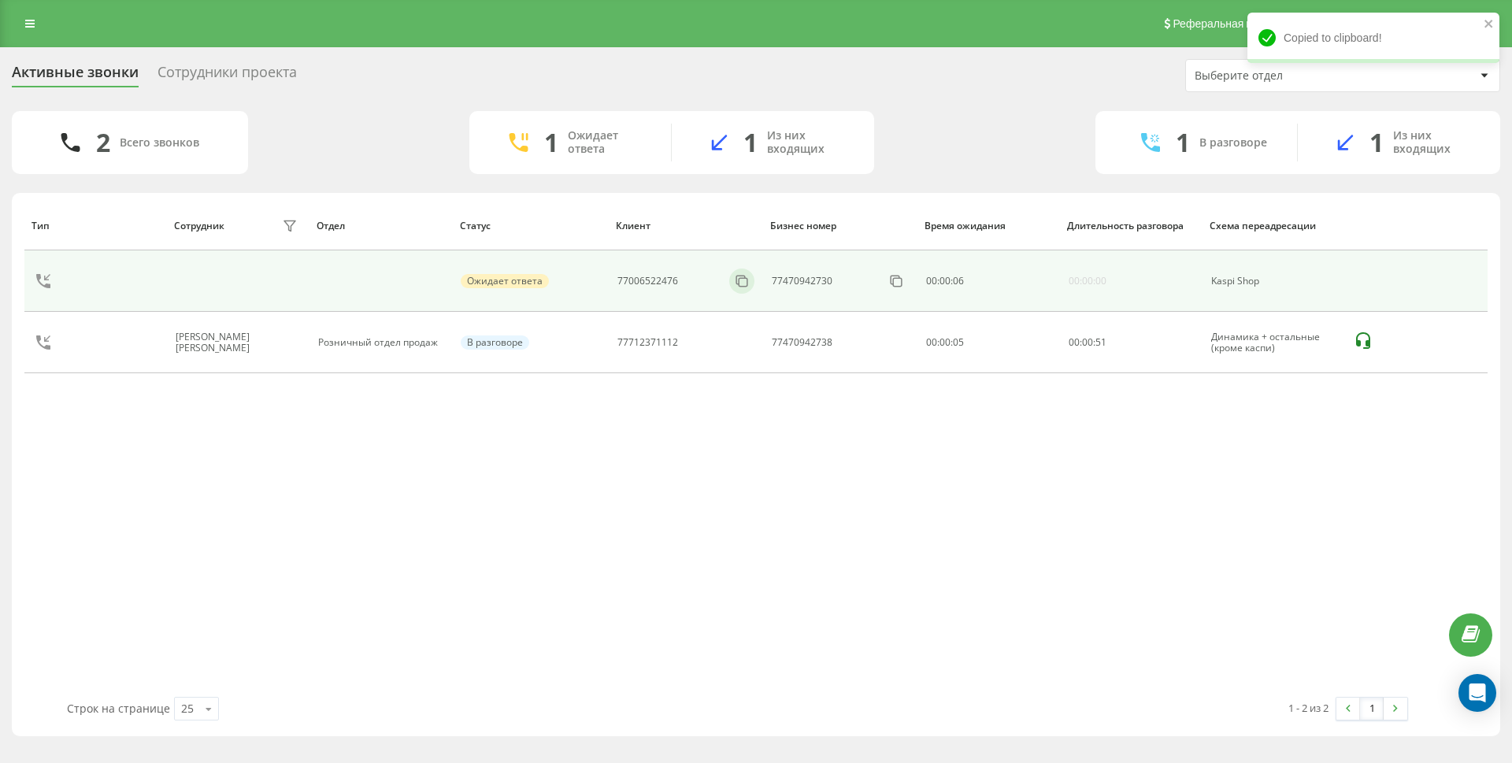
click at [748, 290] on div at bounding box center [741, 281] width 25 height 25
click at [742, 281] on icon at bounding box center [742, 281] width 16 height 16
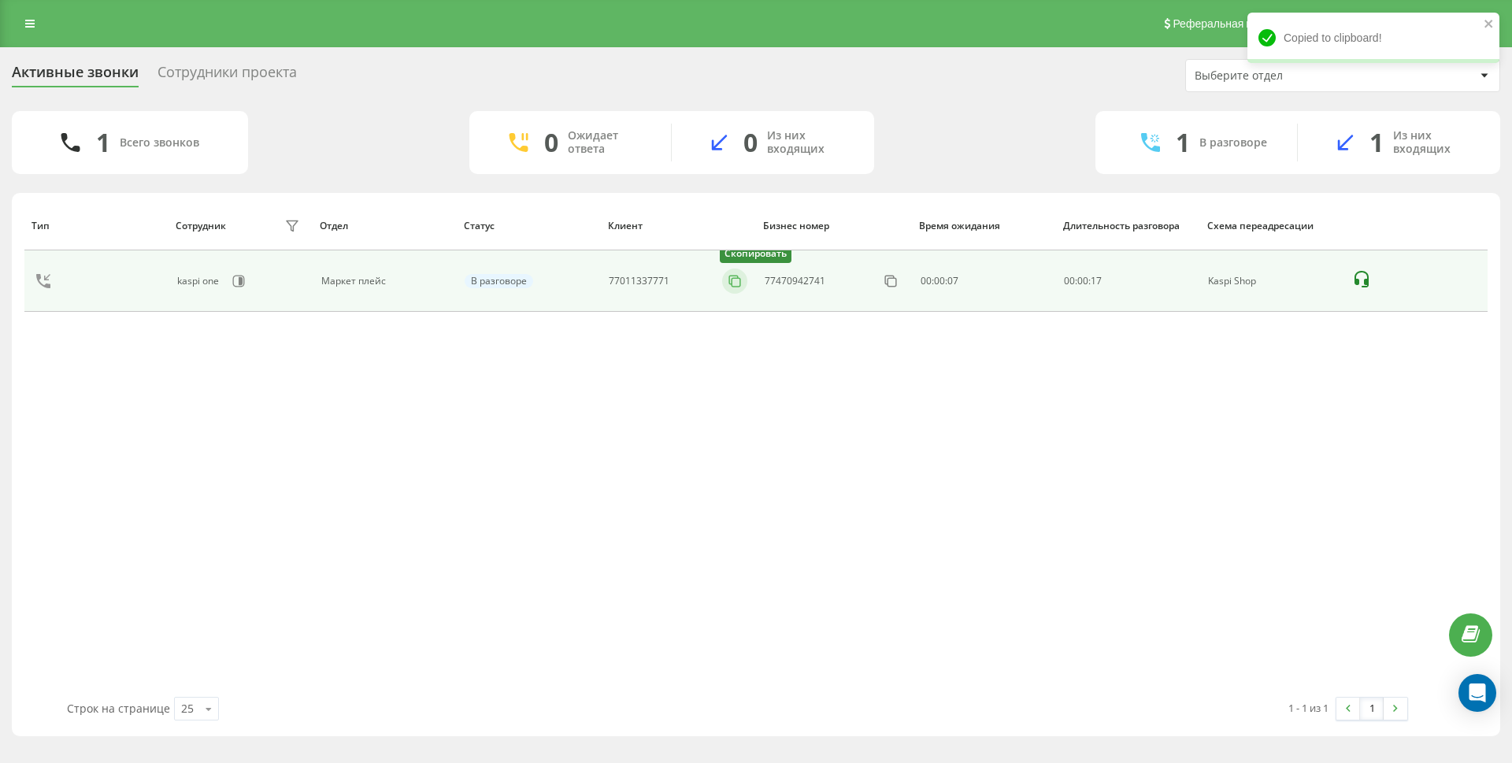
click at [740, 280] on icon at bounding box center [735, 281] width 16 height 16
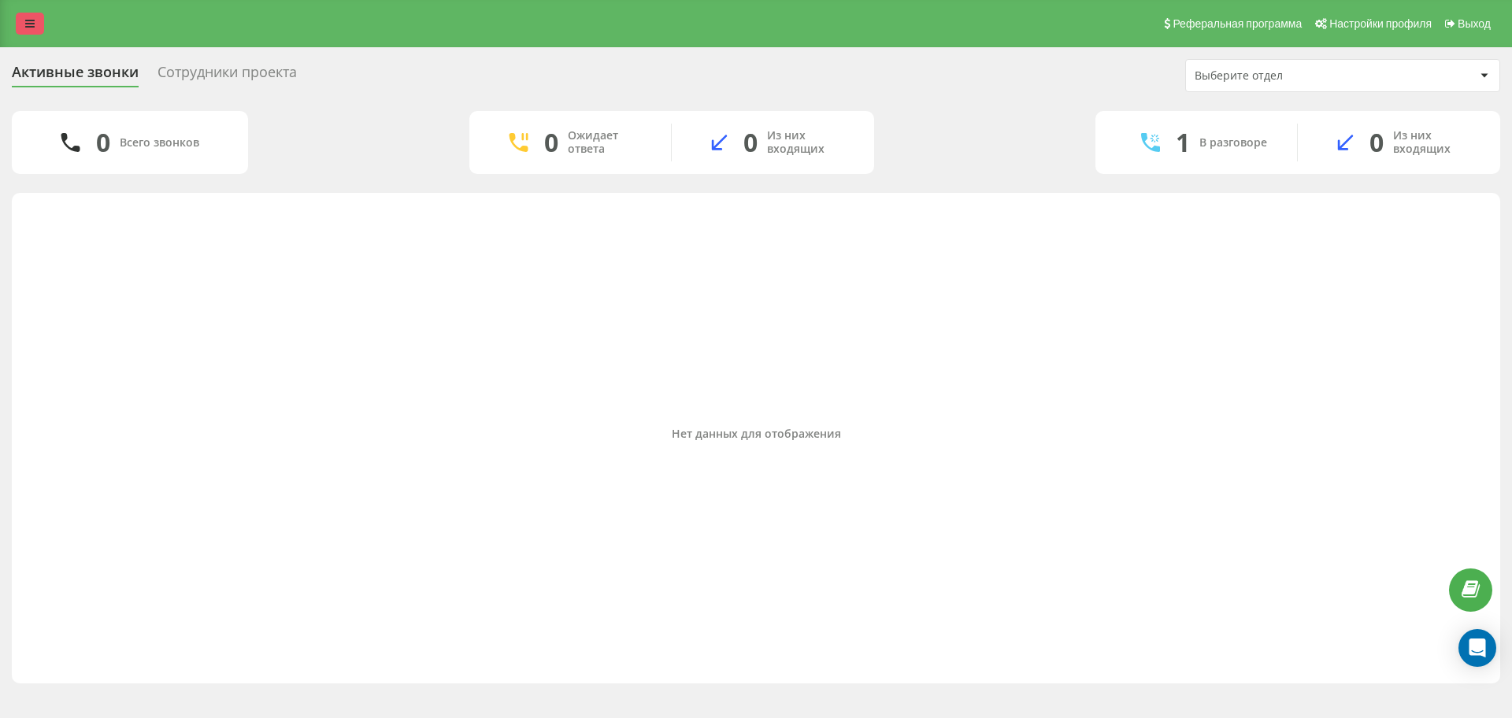
click at [33, 18] on icon at bounding box center [29, 23] width 9 height 11
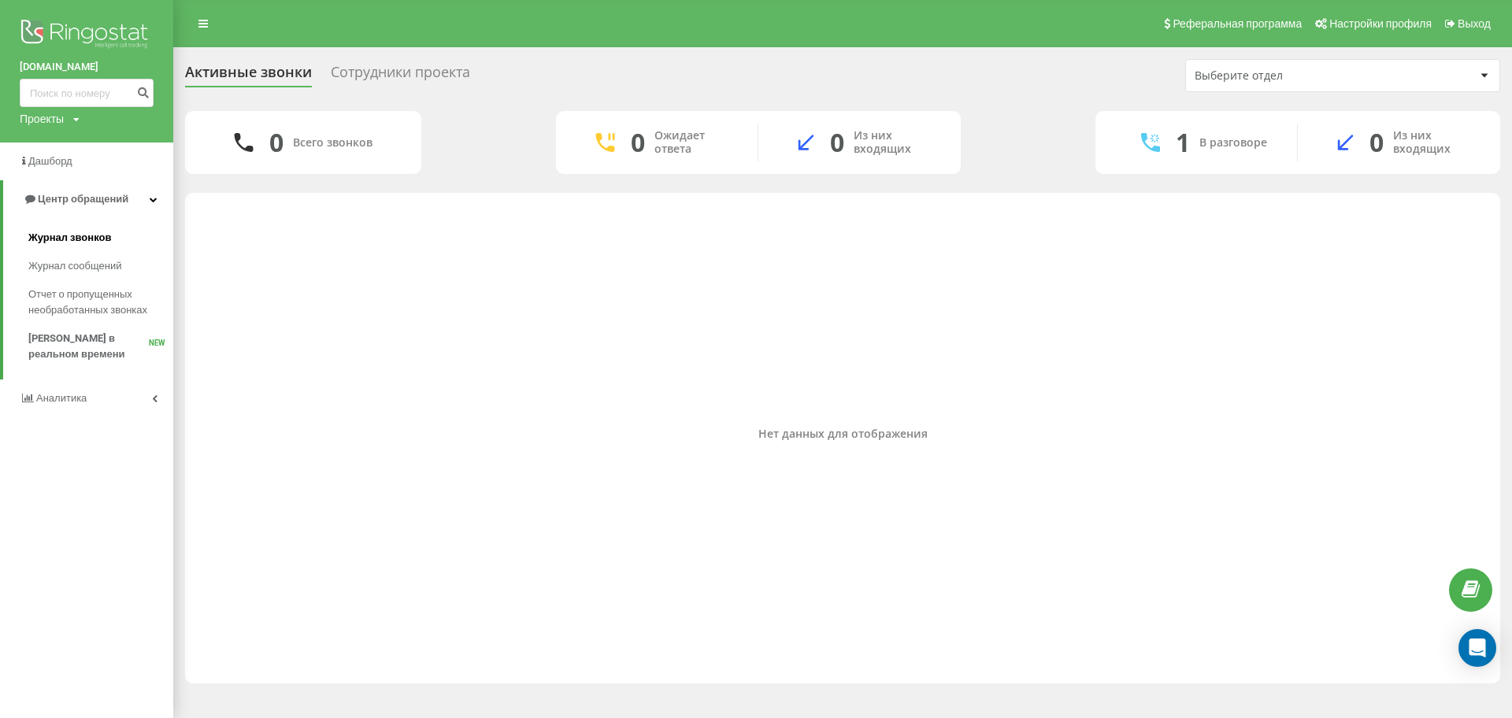
click at [62, 237] on span "Журнал звонков" at bounding box center [69, 238] width 83 height 16
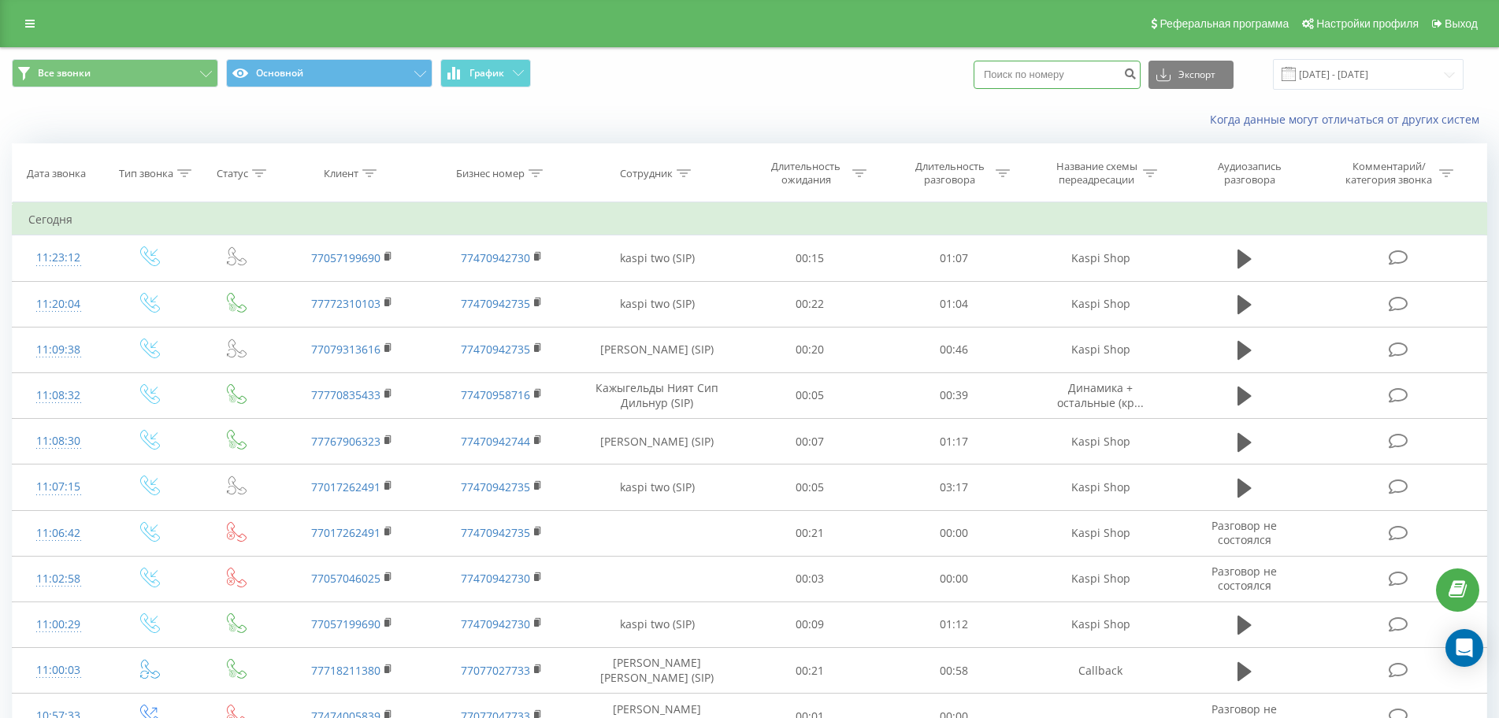
paste input "[PHONE_NUMBER]"
type input "7773311033"
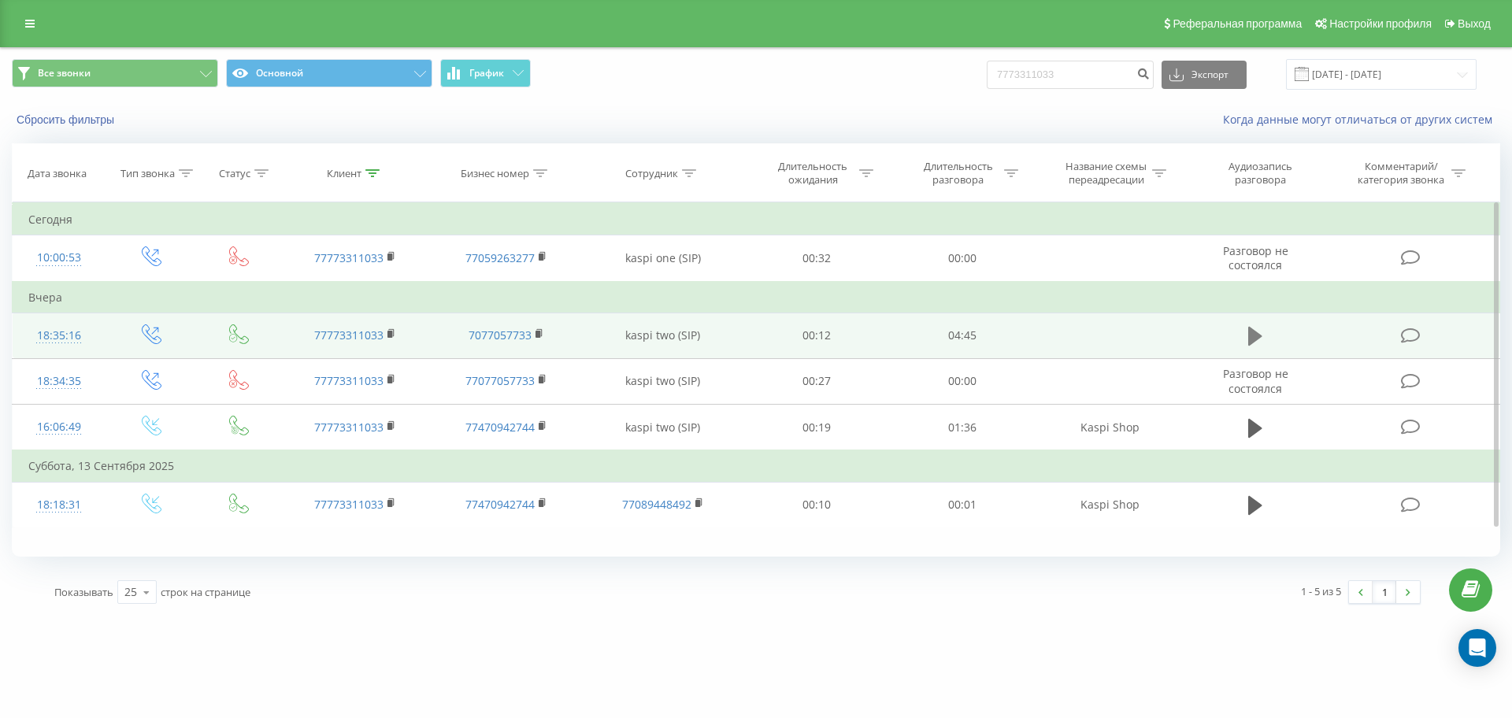
click at [1254, 336] on icon at bounding box center [1256, 336] width 14 height 19
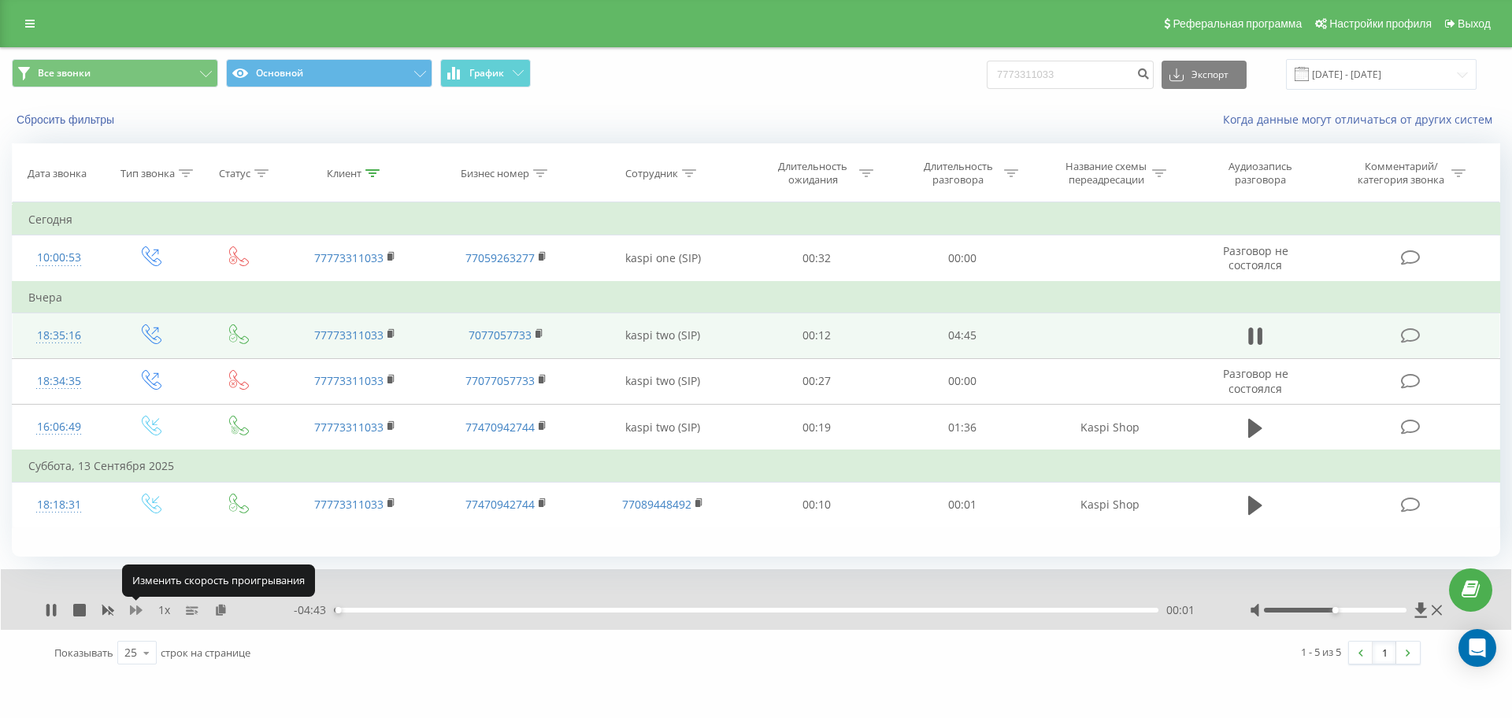
click at [136, 611] on icon at bounding box center [136, 610] width 13 height 13
click at [46, 622] on div "1.5 x - 04:21 00:23 00:23" at bounding box center [756, 600] width 1511 height 61
click at [48, 608] on icon at bounding box center [47, 610] width 3 height 13
click at [52, 612] on icon at bounding box center [50, 610] width 9 height 13
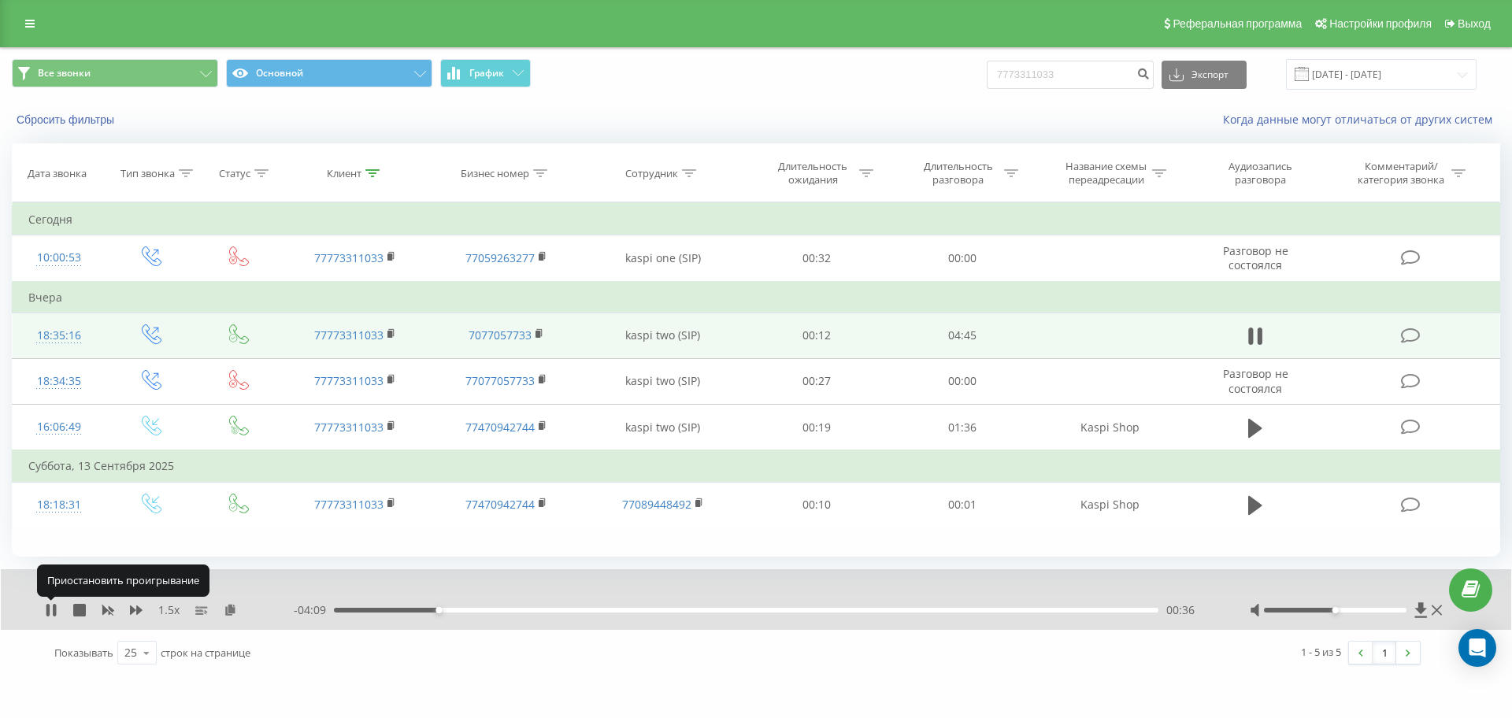
click at [52, 612] on icon at bounding box center [51, 610] width 13 height 13
click at [52, 612] on icon at bounding box center [50, 610] width 9 height 13
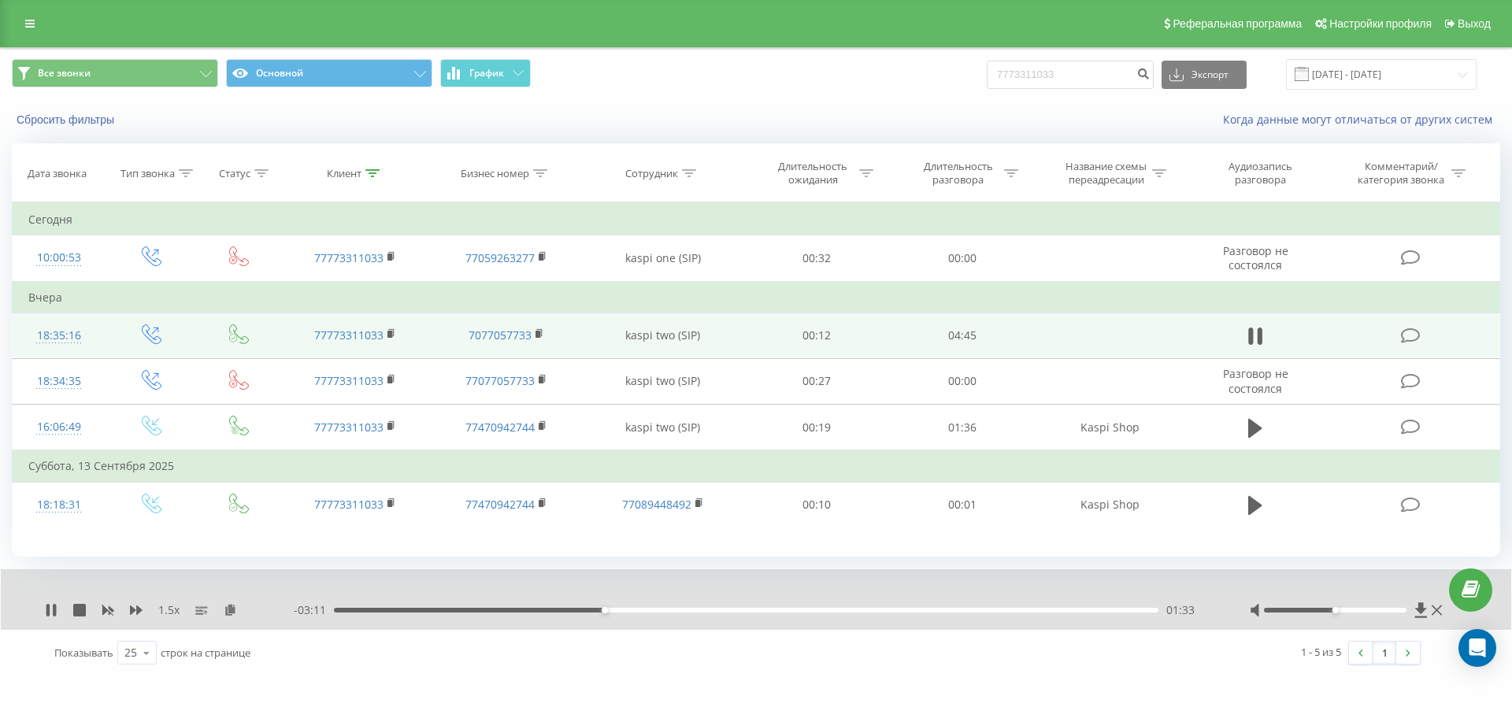
click at [561, 614] on div "- 03:11 01:33 01:33" at bounding box center [752, 611] width 917 height 16
click at [561, 614] on div "- 03:10 01:34 01:34" at bounding box center [752, 611] width 917 height 16
click at [561, 609] on div "01:36" at bounding box center [746, 610] width 825 height 5
drag, startPoint x: 561, startPoint y: 609, endPoint x: 548, endPoint y: 609, distance: 12.6
click at [548, 609] on div "01:14" at bounding box center [746, 610] width 825 height 5
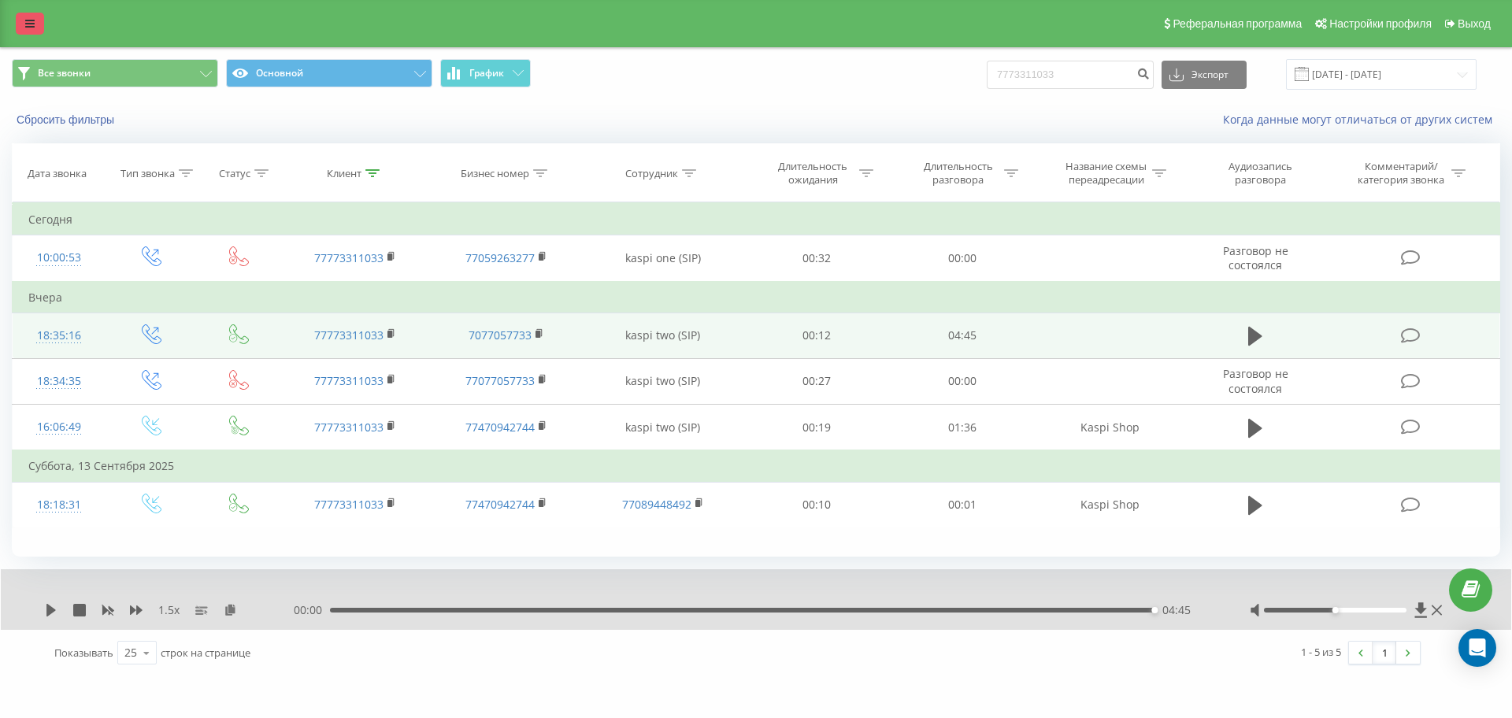
click at [27, 21] on icon at bounding box center [29, 23] width 9 height 11
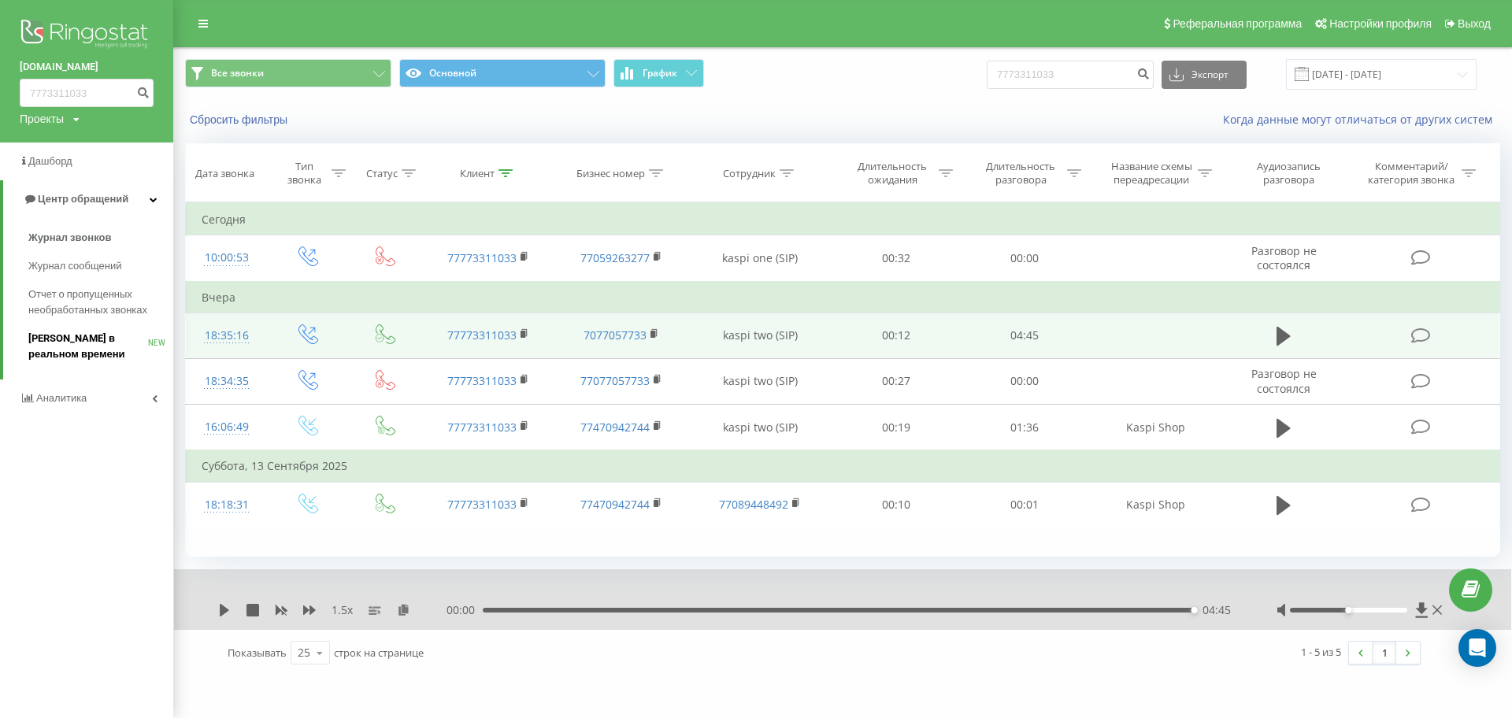
click at [126, 336] on span "[PERSON_NAME] в реальном времени" at bounding box center [88, 347] width 120 height 32
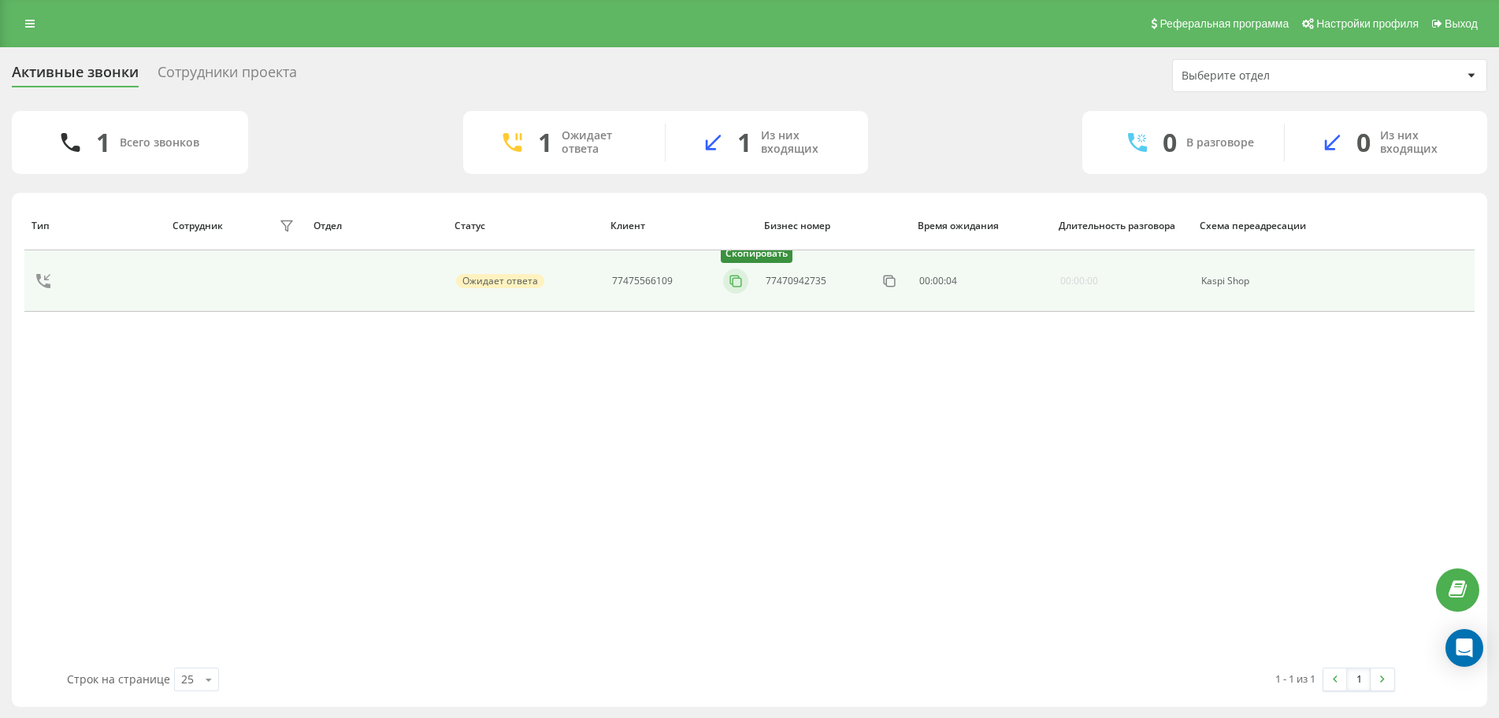
click at [733, 280] on rect at bounding box center [737, 282] width 9 height 9
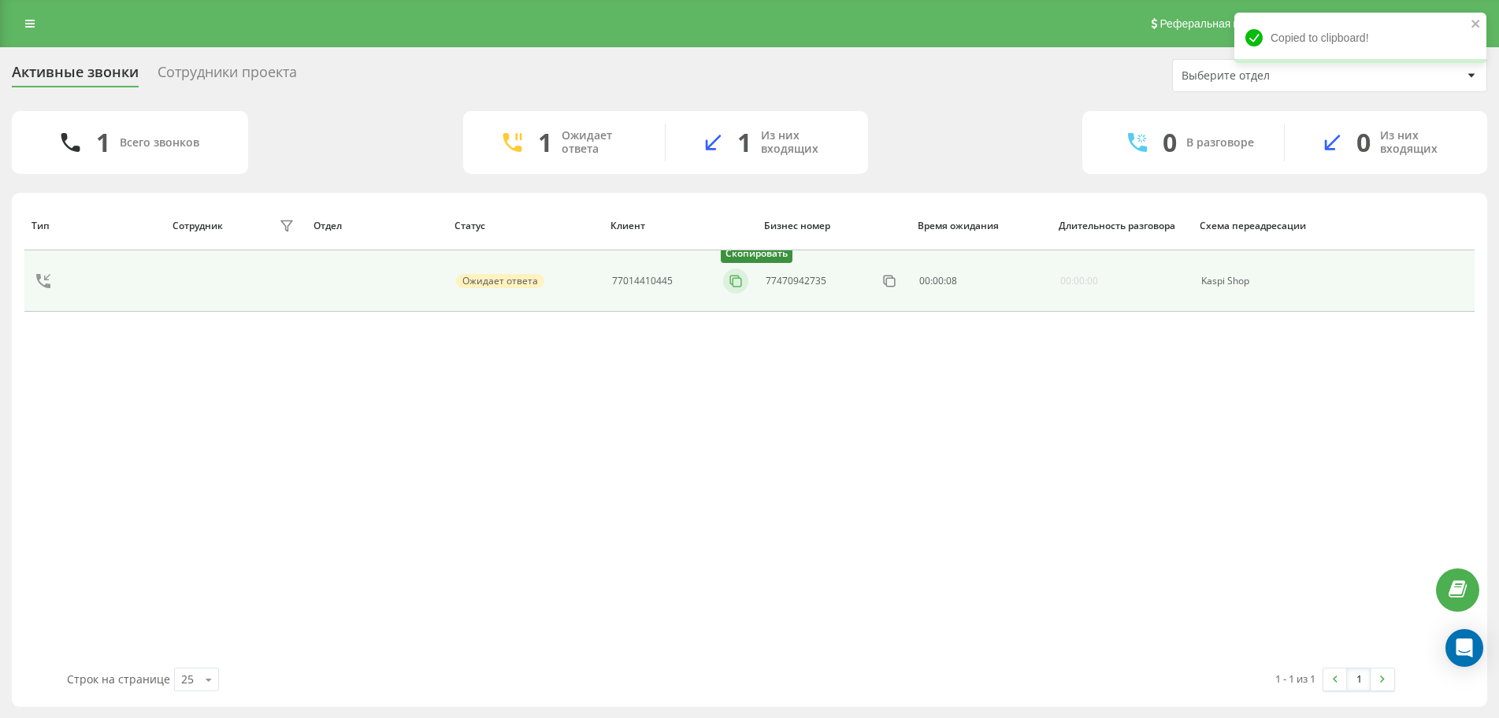
click at [737, 287] on rect at bounding box center [737, 282] width 9 height 9
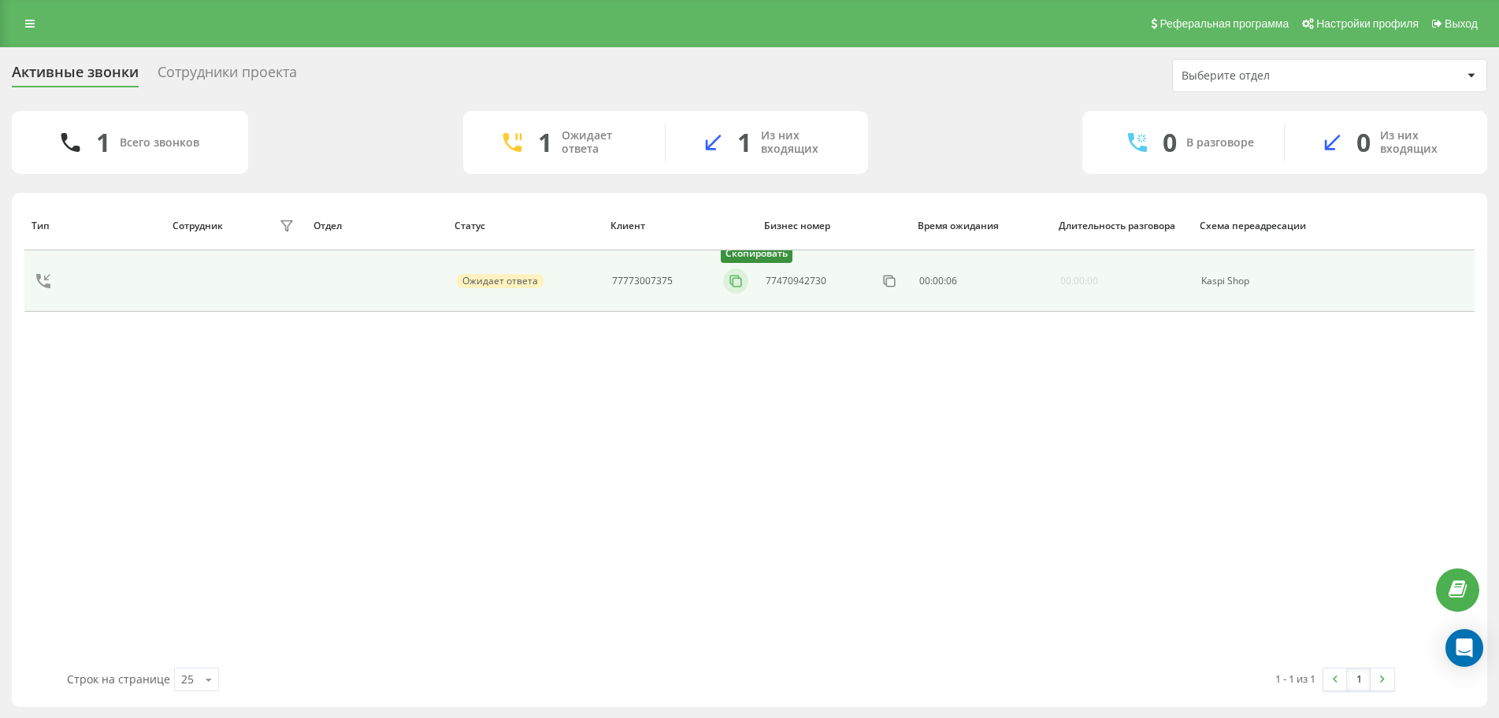
click at [737, 281] on icon at bounding box center [736, 281] width 16 height 16
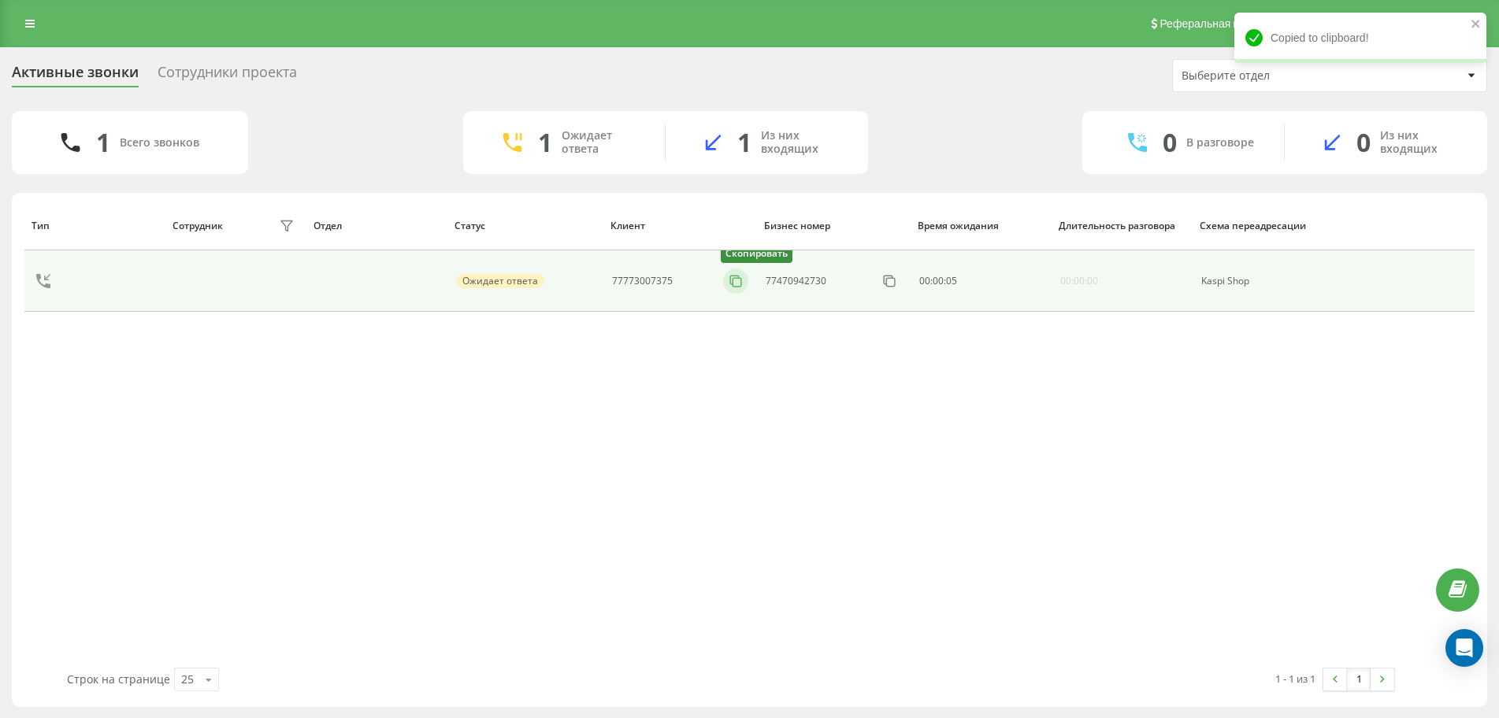
click at [732, 280] on icon at bounding box center [736, 281] width 16 height 16
click at [733, 276] on icon at bounding box center [734, 280] width 9 height 9
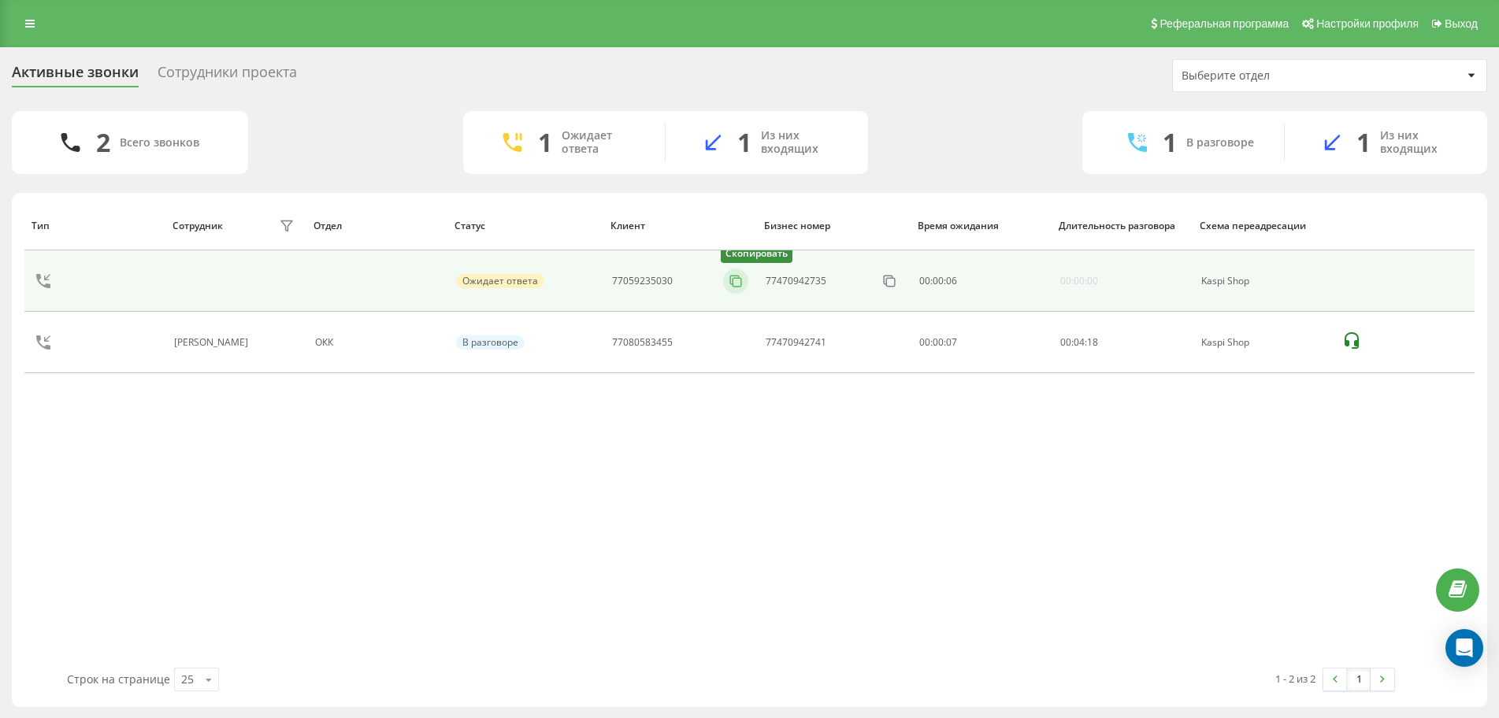
click at [729, 280] on icon at bounding box center [736, 281] width 16 height 16
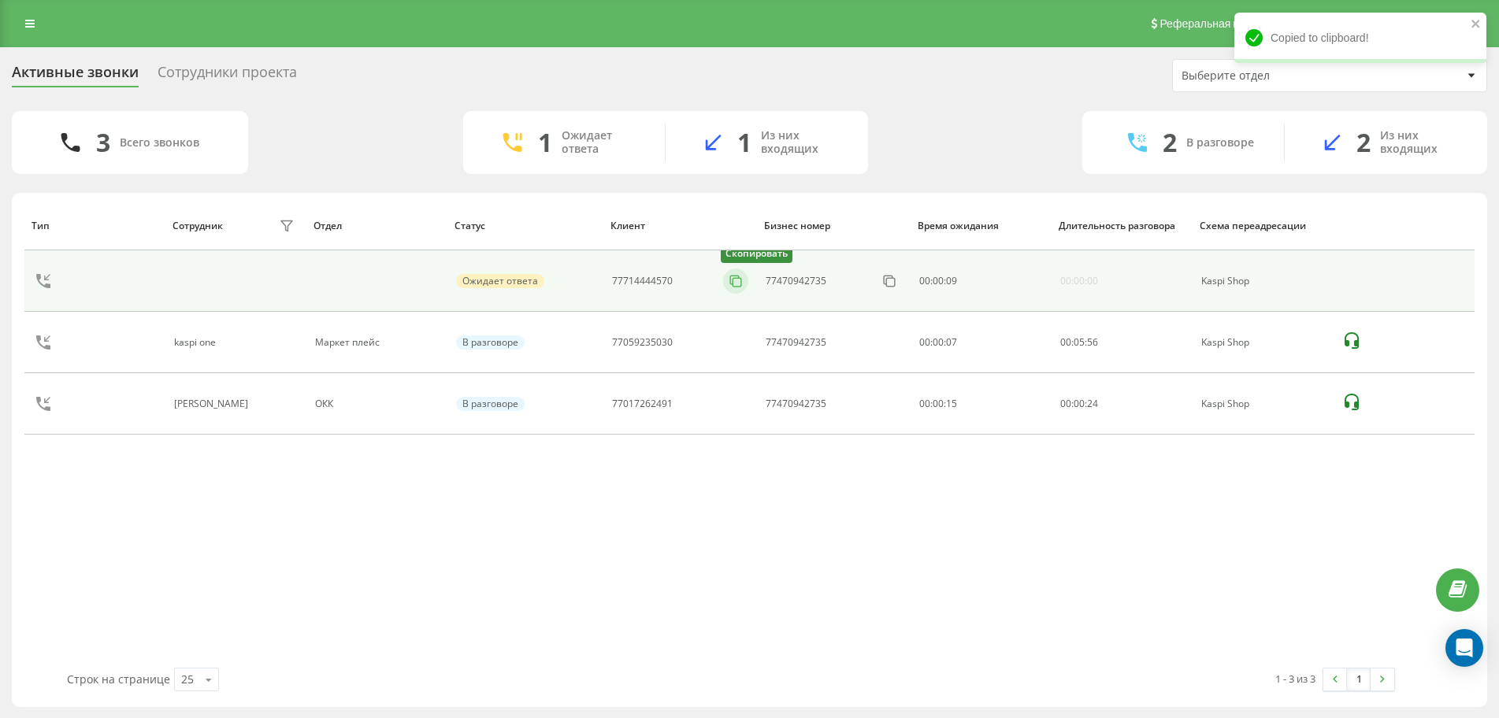
click at [737, 283] on icon at bounding box center [736, 281] width 16 height 16
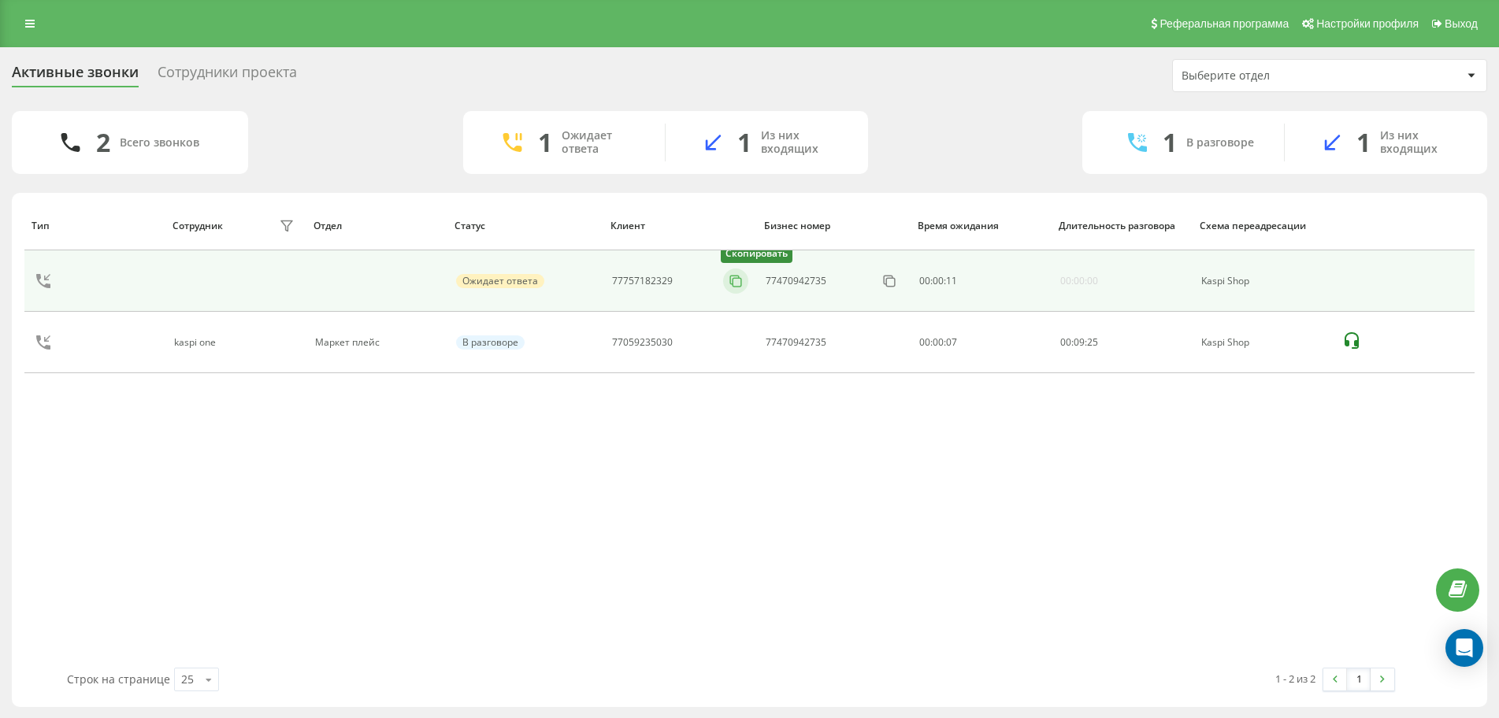
click at [739, 286] on icon at bounding box center [736, 281] width 16 height 16
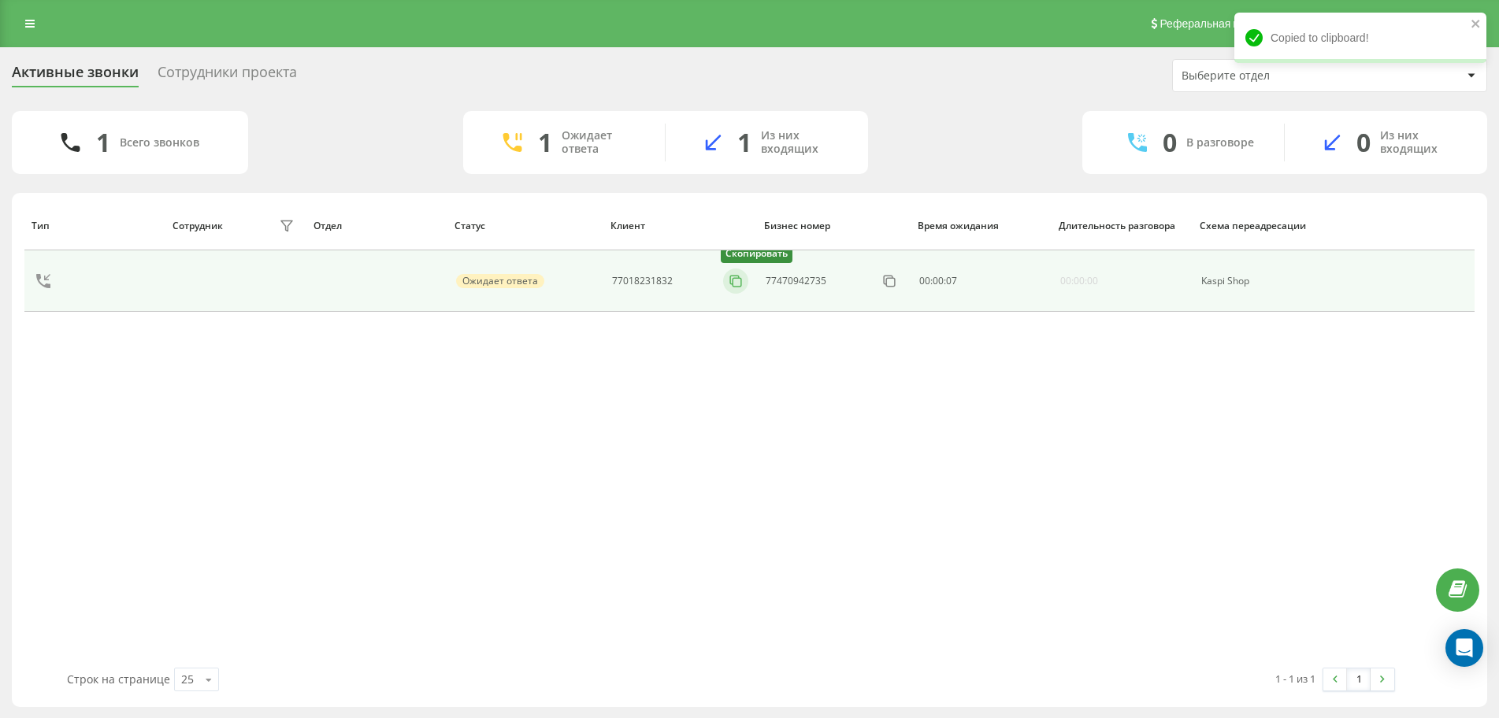
click at [734, 286] on icon at bounding box center [736, 281] width 16 height 16
click at [737, 284] on icon at bounding box center [736, 281] width 16 height 16
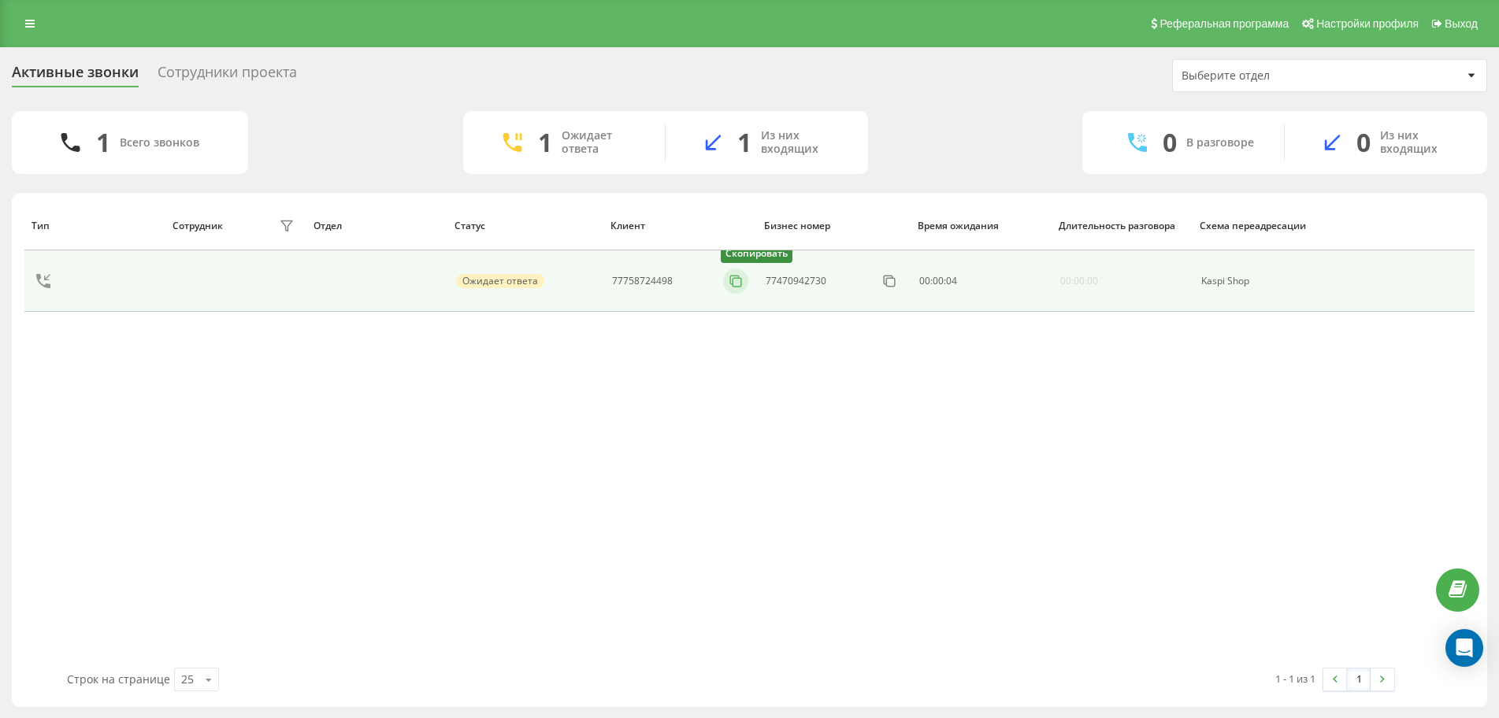
click at [734, 280] on icon at bounding box center [736, 281] width 16 height 16
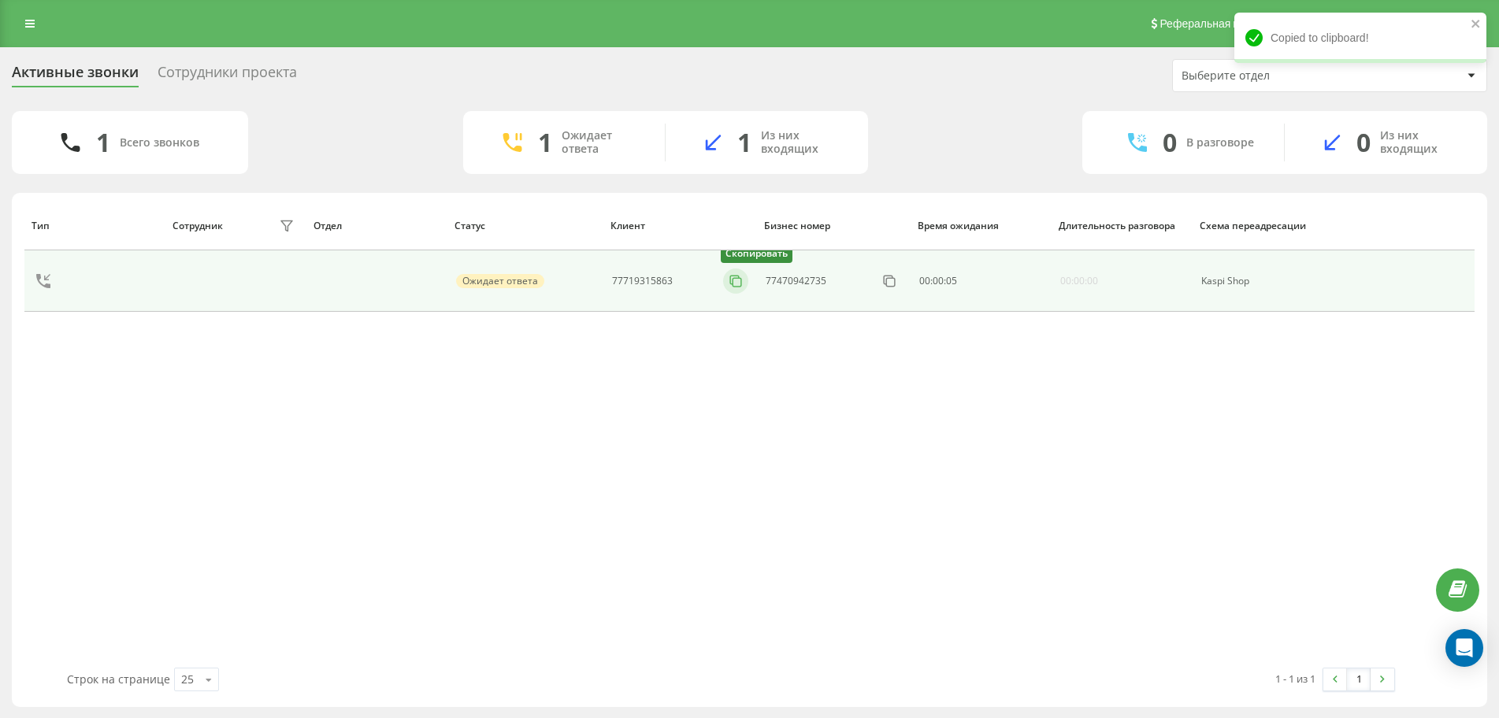
click at [731, 282] on icon at bounding box center [736, 281] width 16 height 16
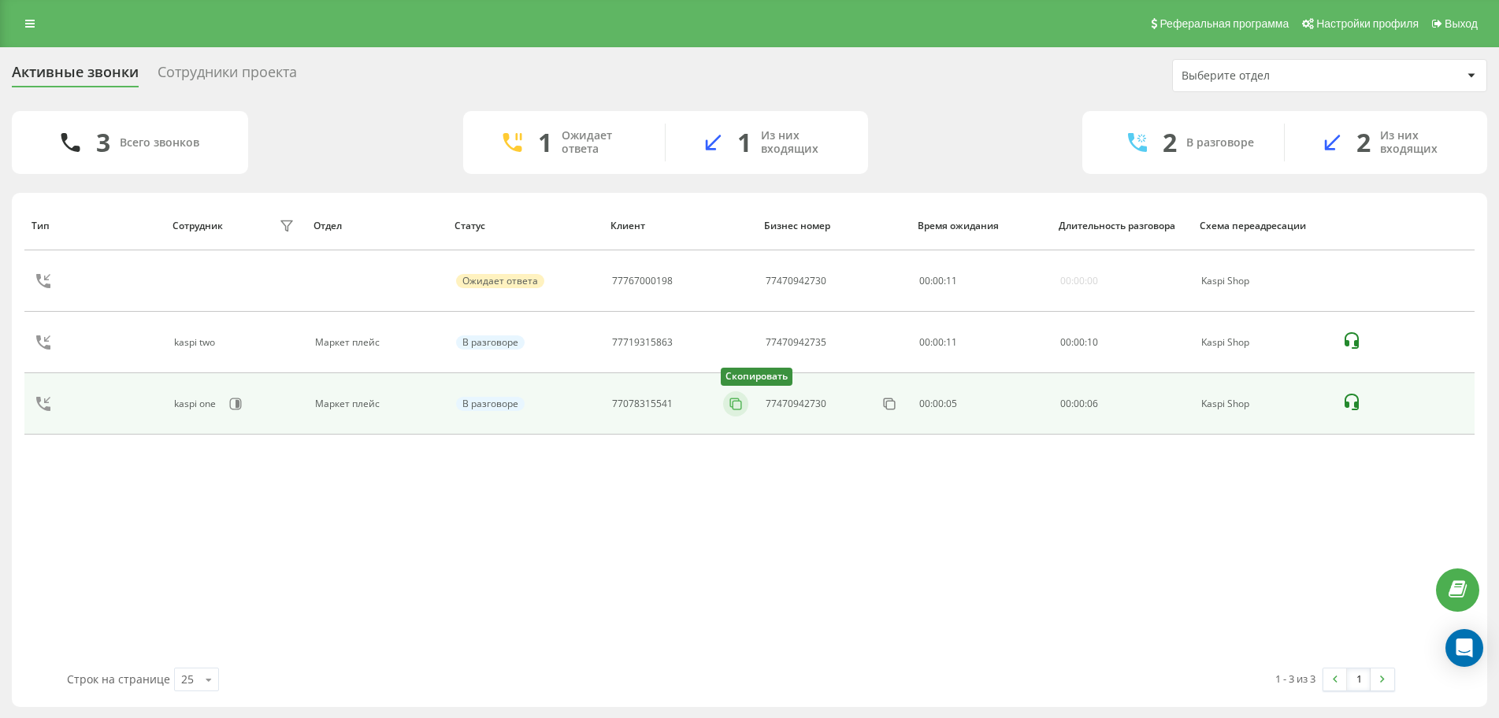
click at [741, 404] on rect at bounding box center [737, 405] width 9 height 9
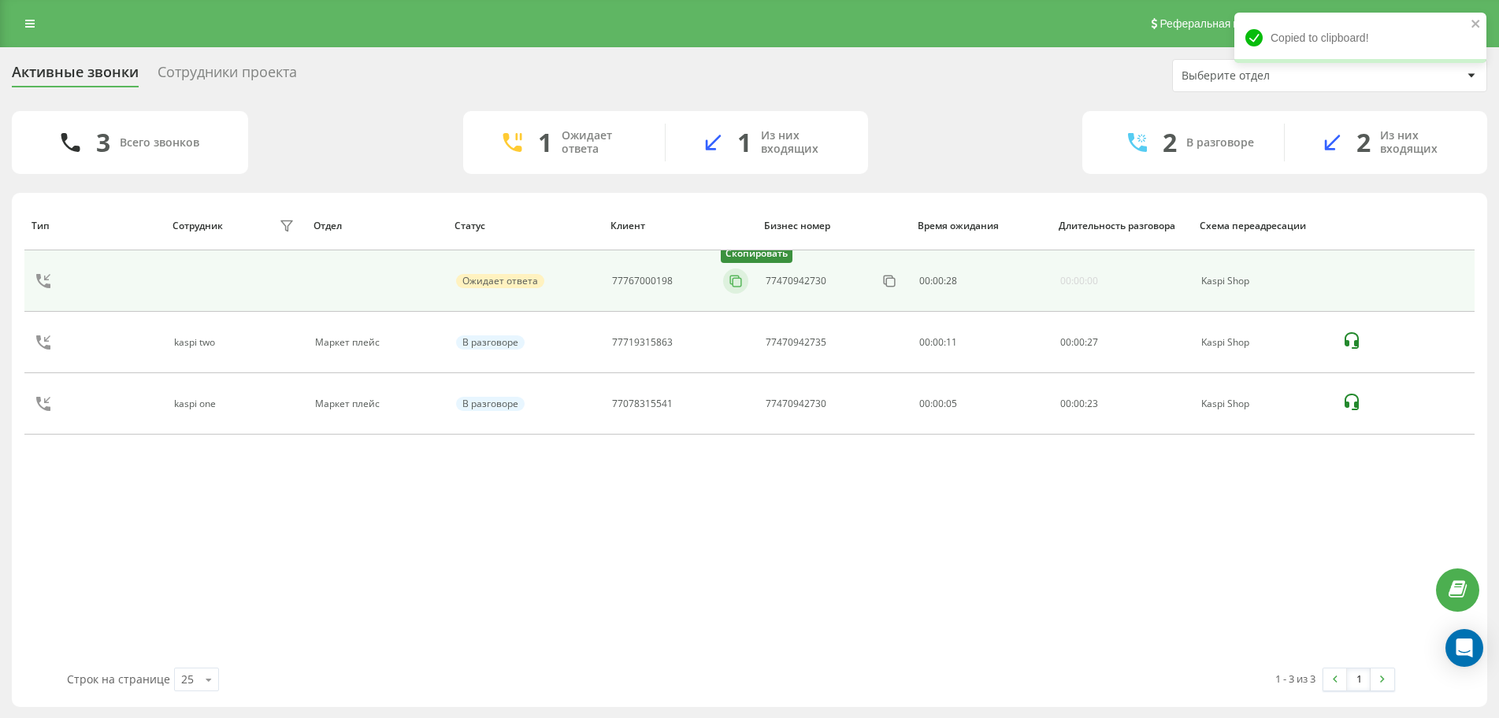
click at [740, 280] on icon at bounding box center [736, 281] width 16 height 16
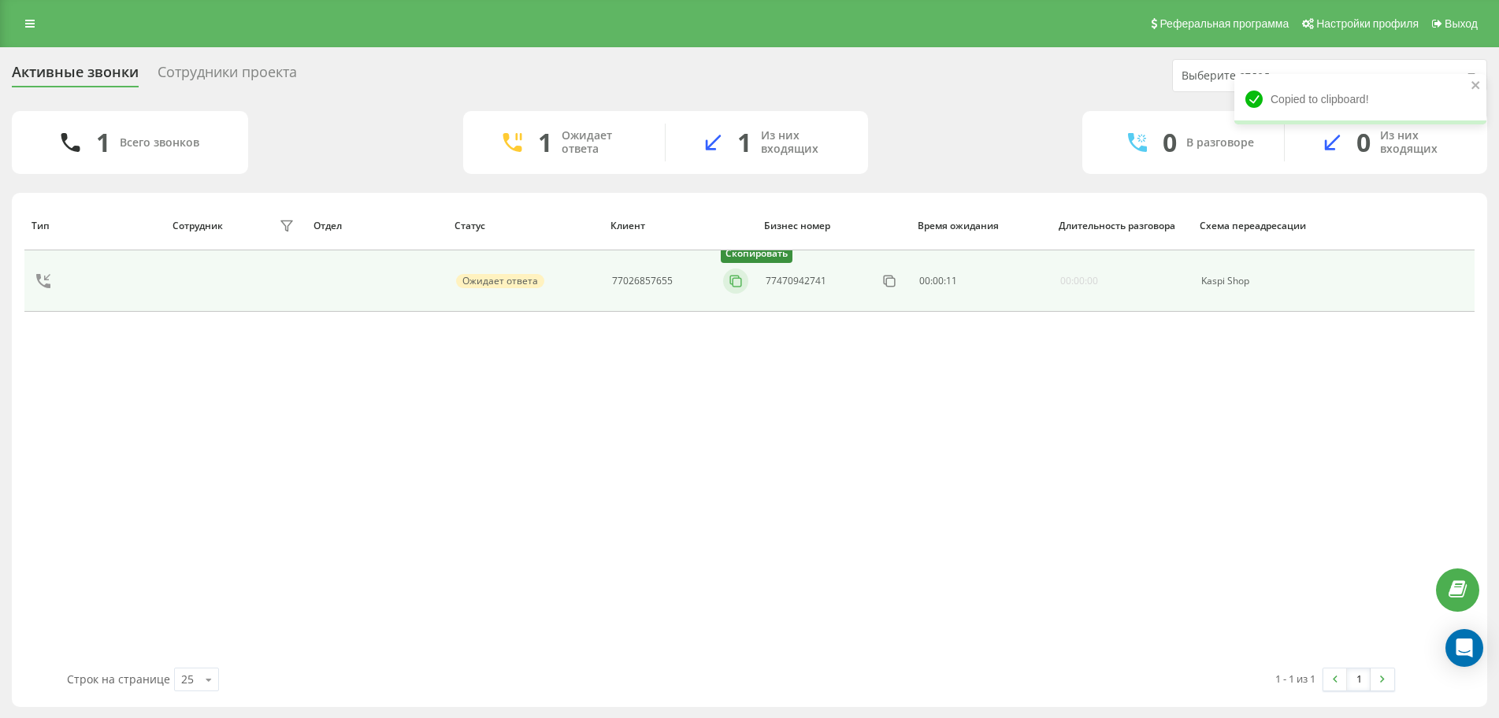
click at [737, 280] on icon at bounding box center [736, 281] width 16 height 16
click at [727, 278] on rect at bounding box center [729, 282] width 9 height 9
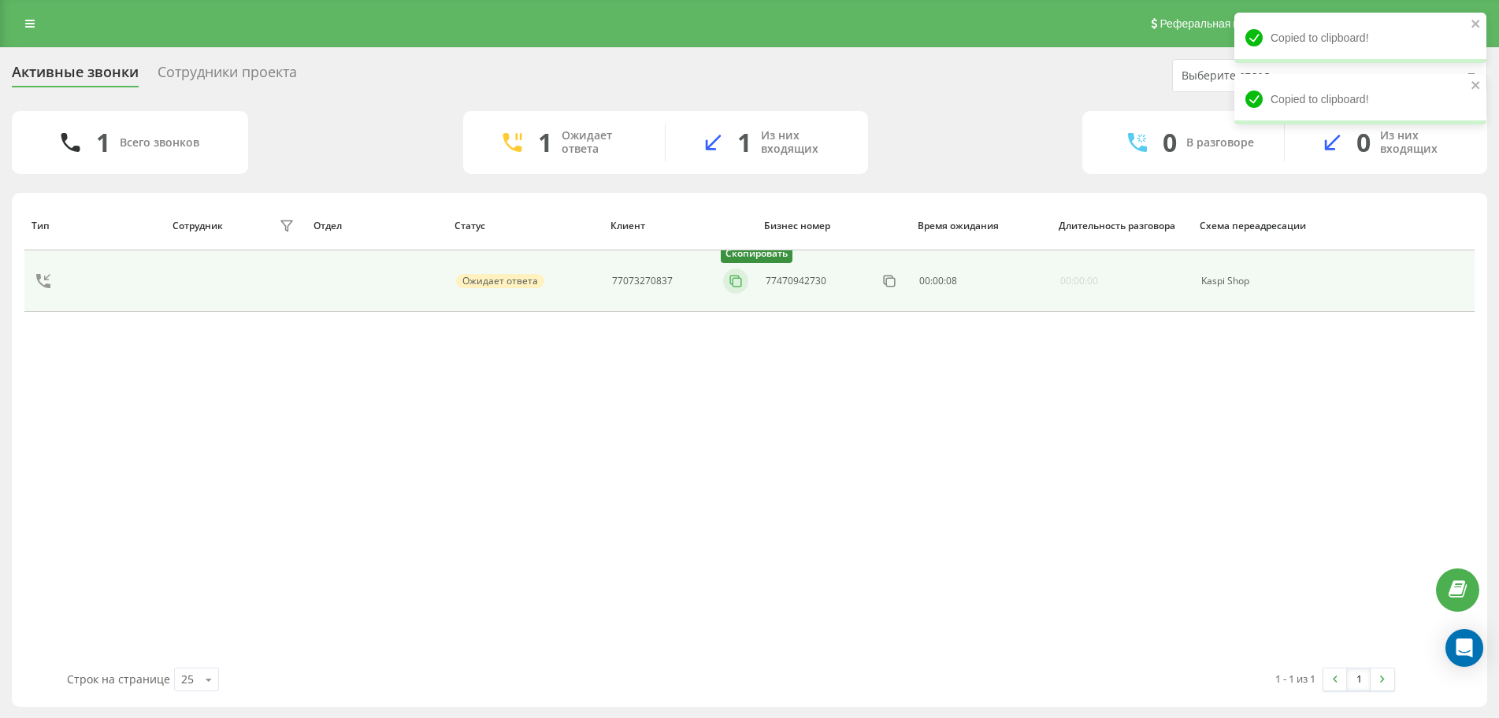
click at [732, 283] on icon at bounding box center [736, 281] width 16 height 16
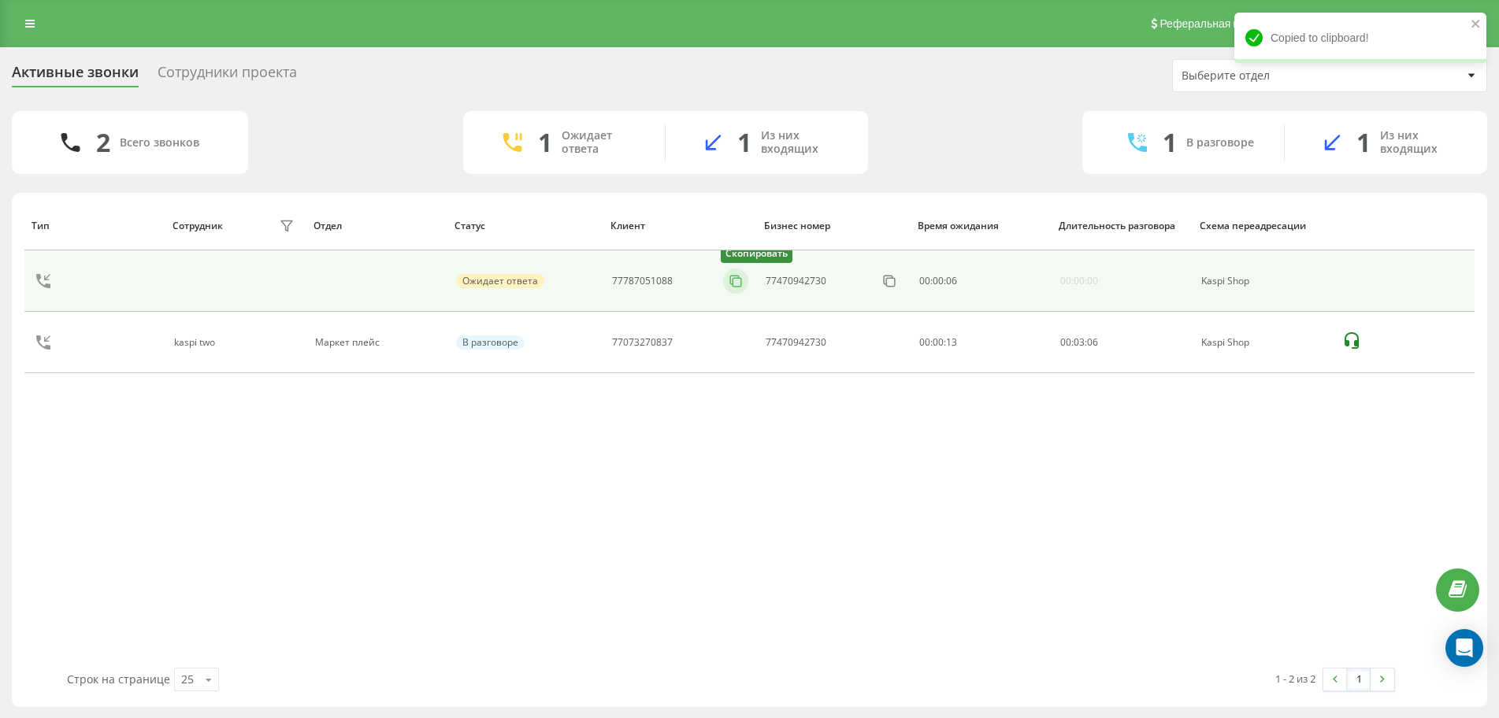
click at [737, 279] on icon at bounding box center [736, 281] width 16 height 16
click at [735, 280] on icon at bounding box center [736, 281] width 16 height 16
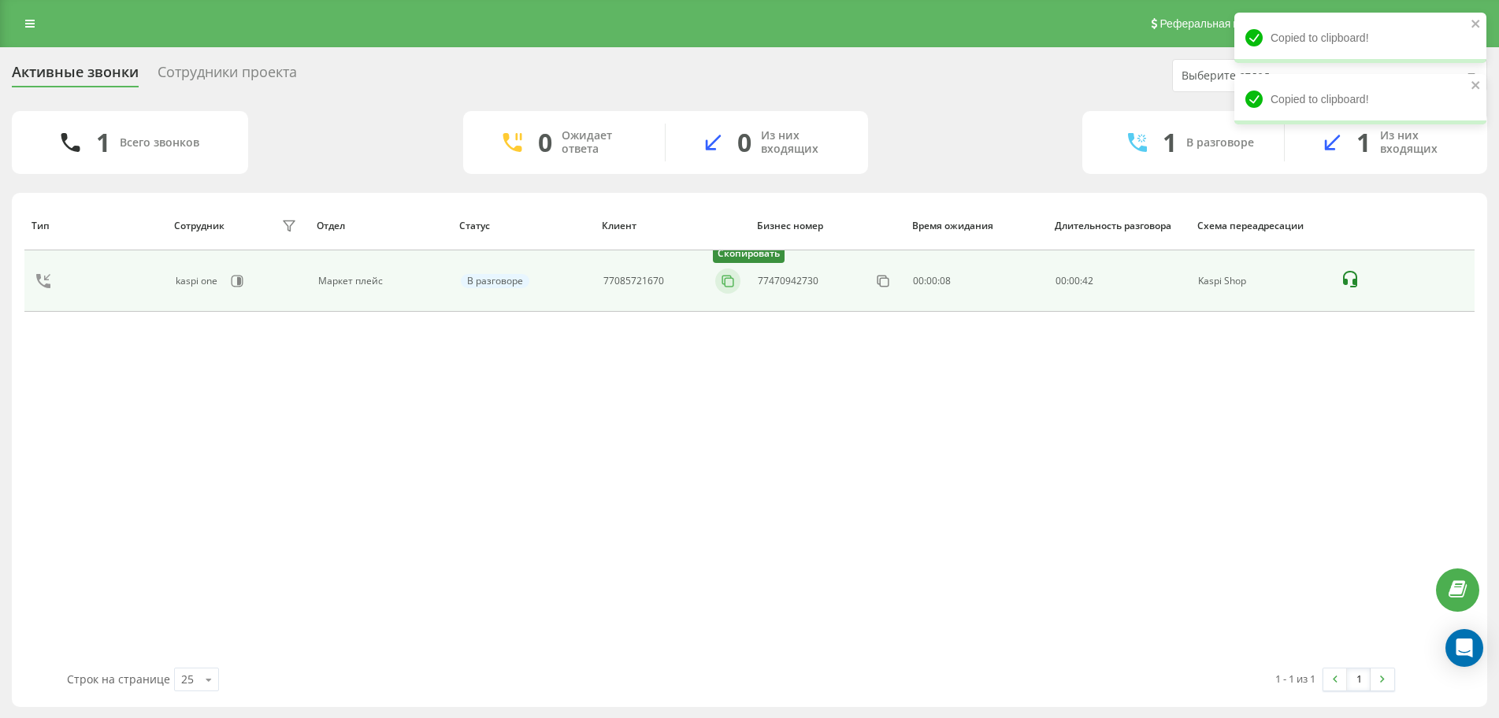
click at [733, 277] on icon at bounding box center [728, 281] width 16 height 16
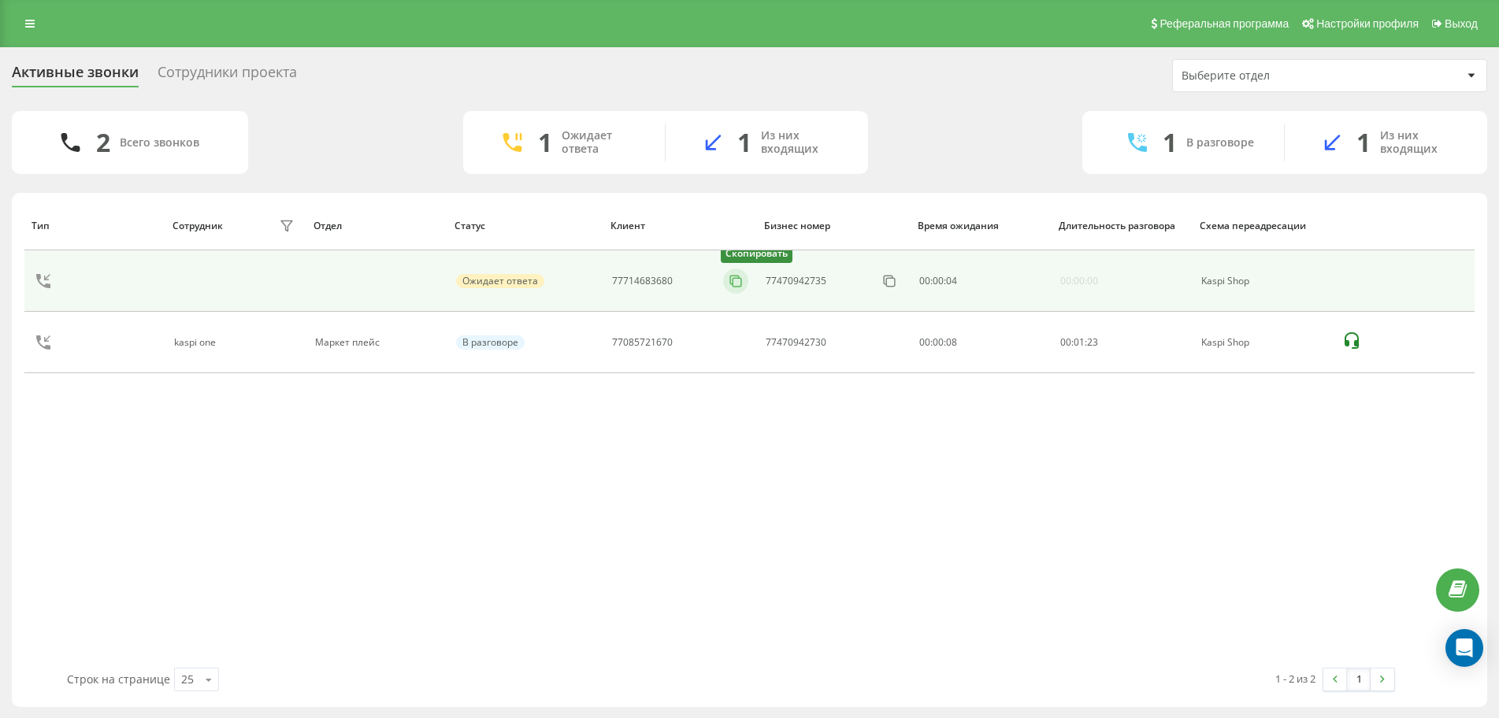
click at [733, 278] on icon at bounding box center [736, 281] width 16 height 16
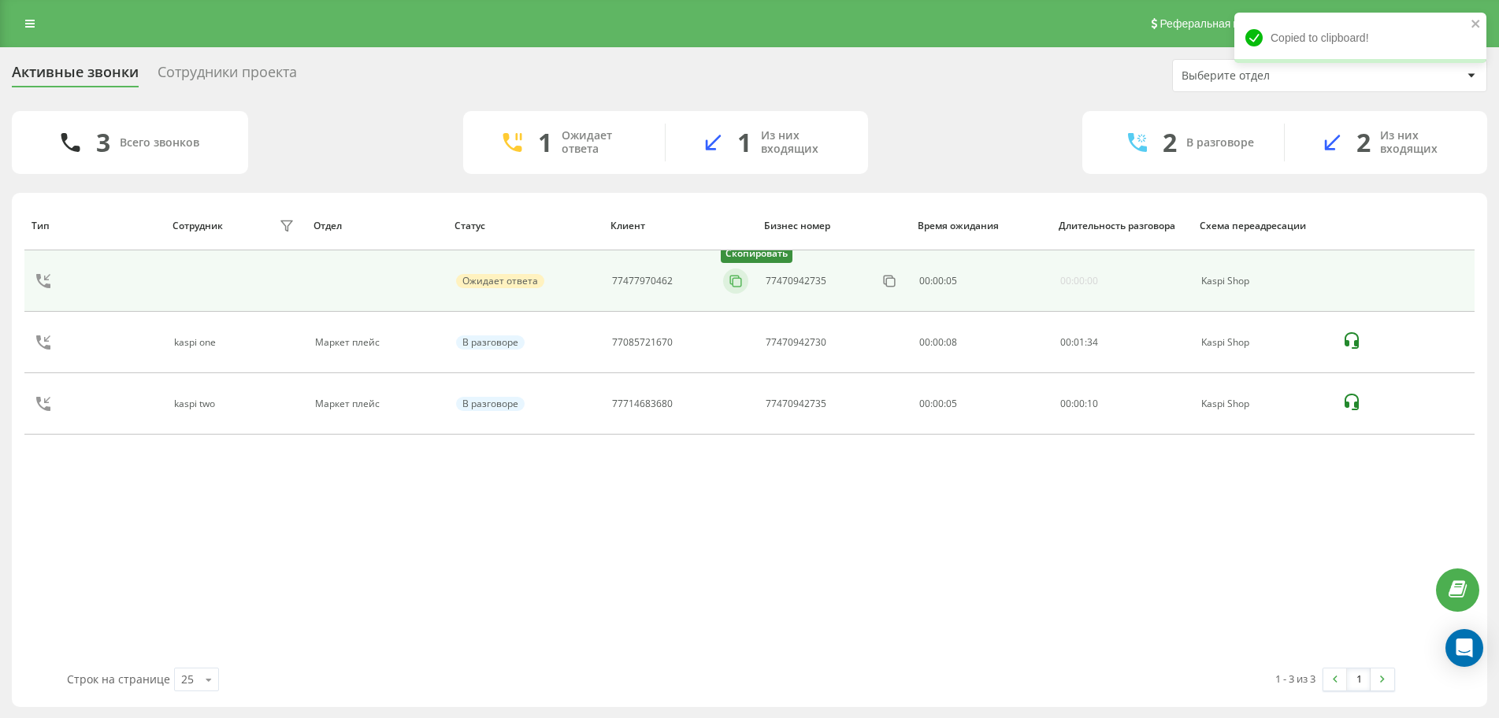
click at [733, 285] on icon at bounding box center [736, 281] width 16 height 16
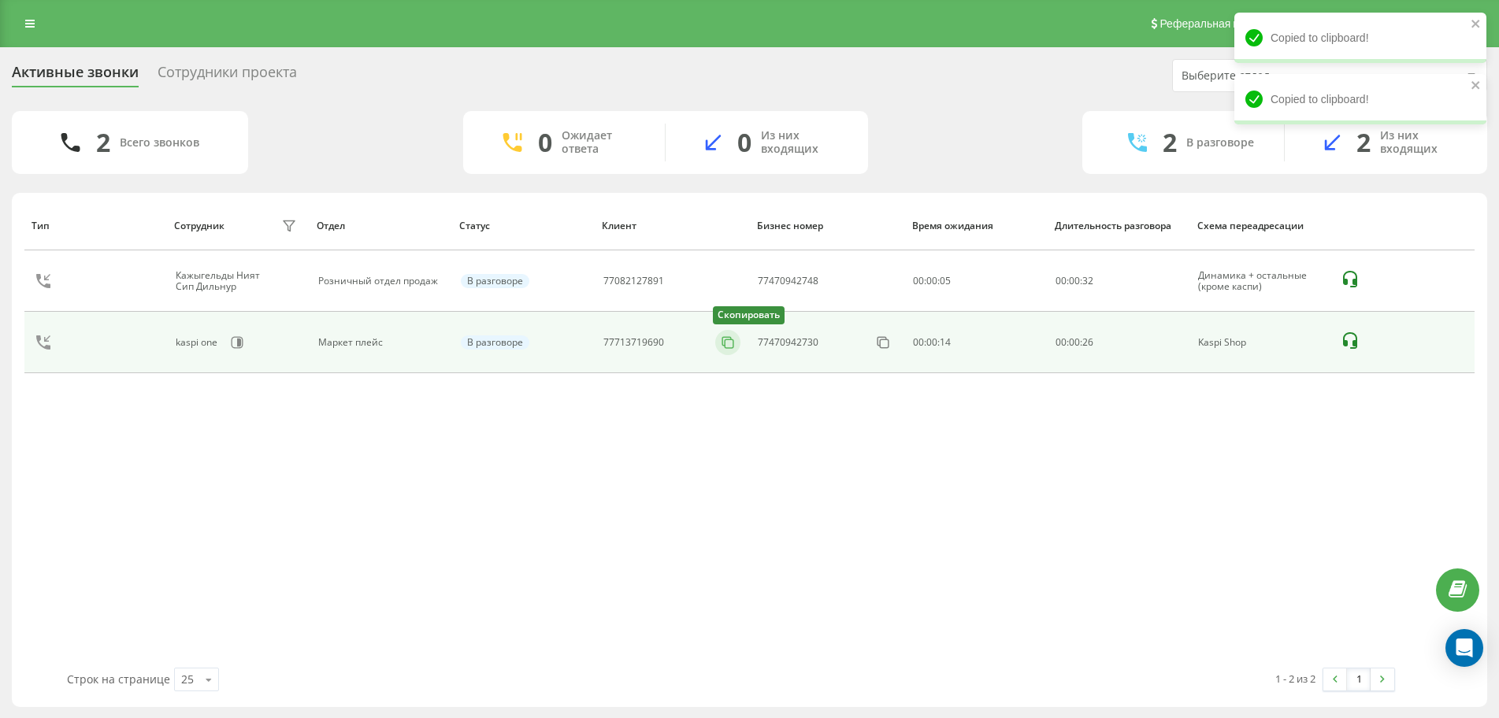
click at [729, 342] on icon at bounding box center [728, 343] width 16 height 16
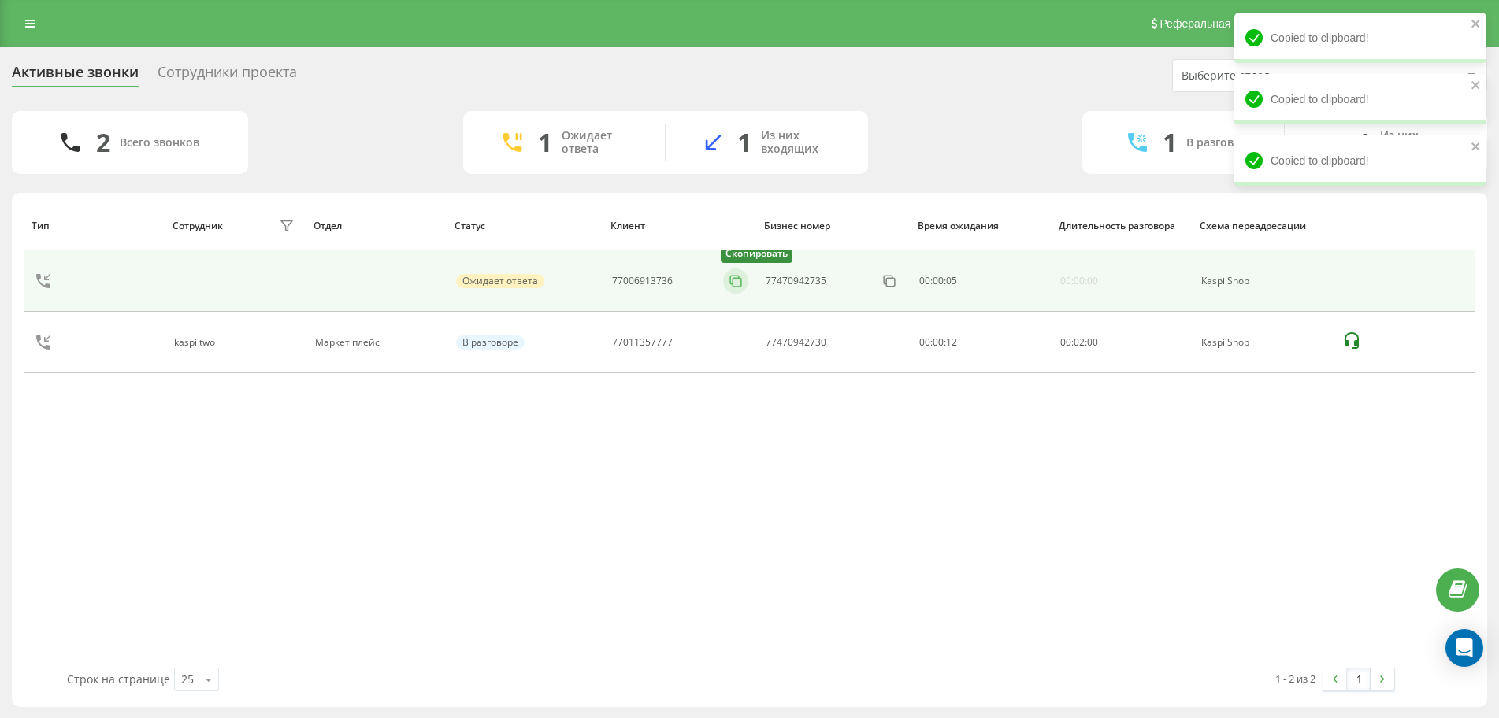
click at [740, 280] on icon at bounding box center [736, 281] width 16 height 16
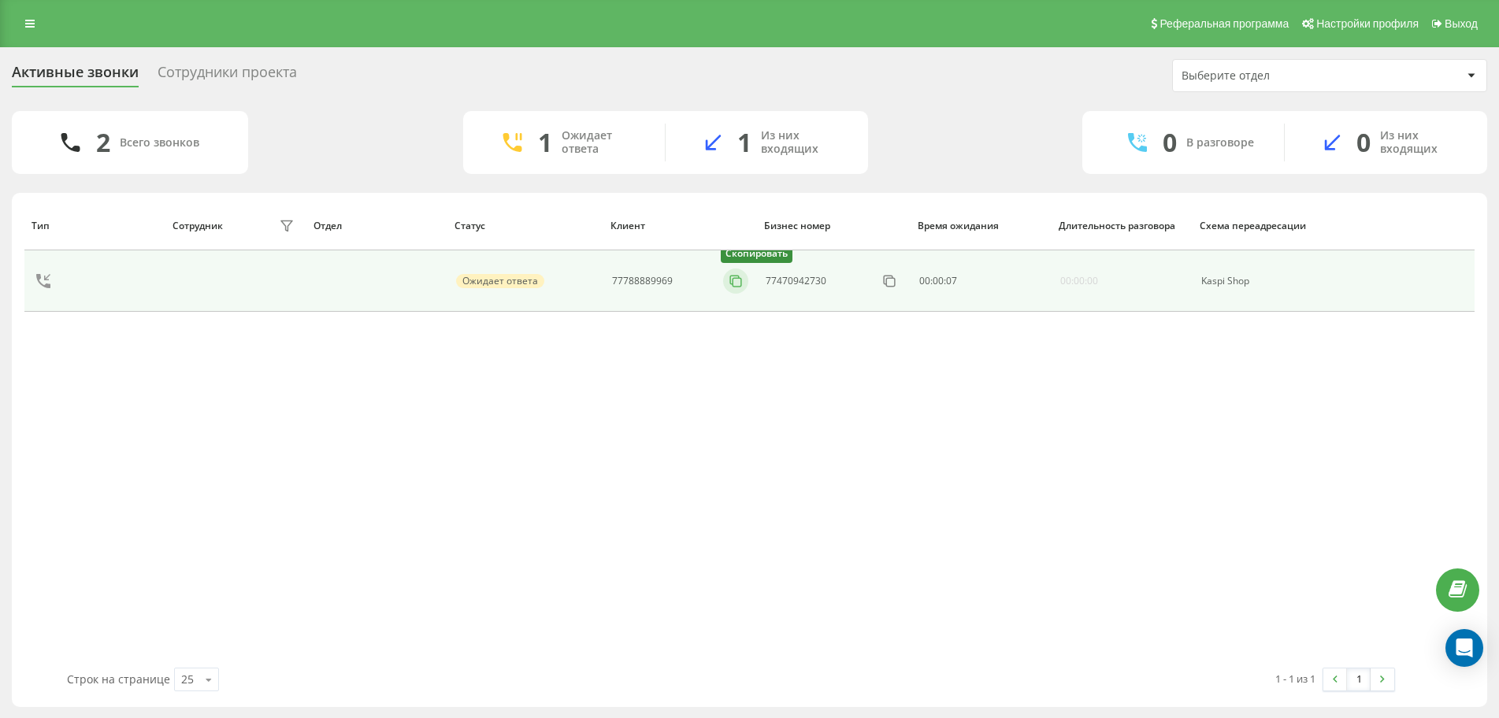
click at [729, 282] on icon at bounding box center [736, 281] width 16 height 16
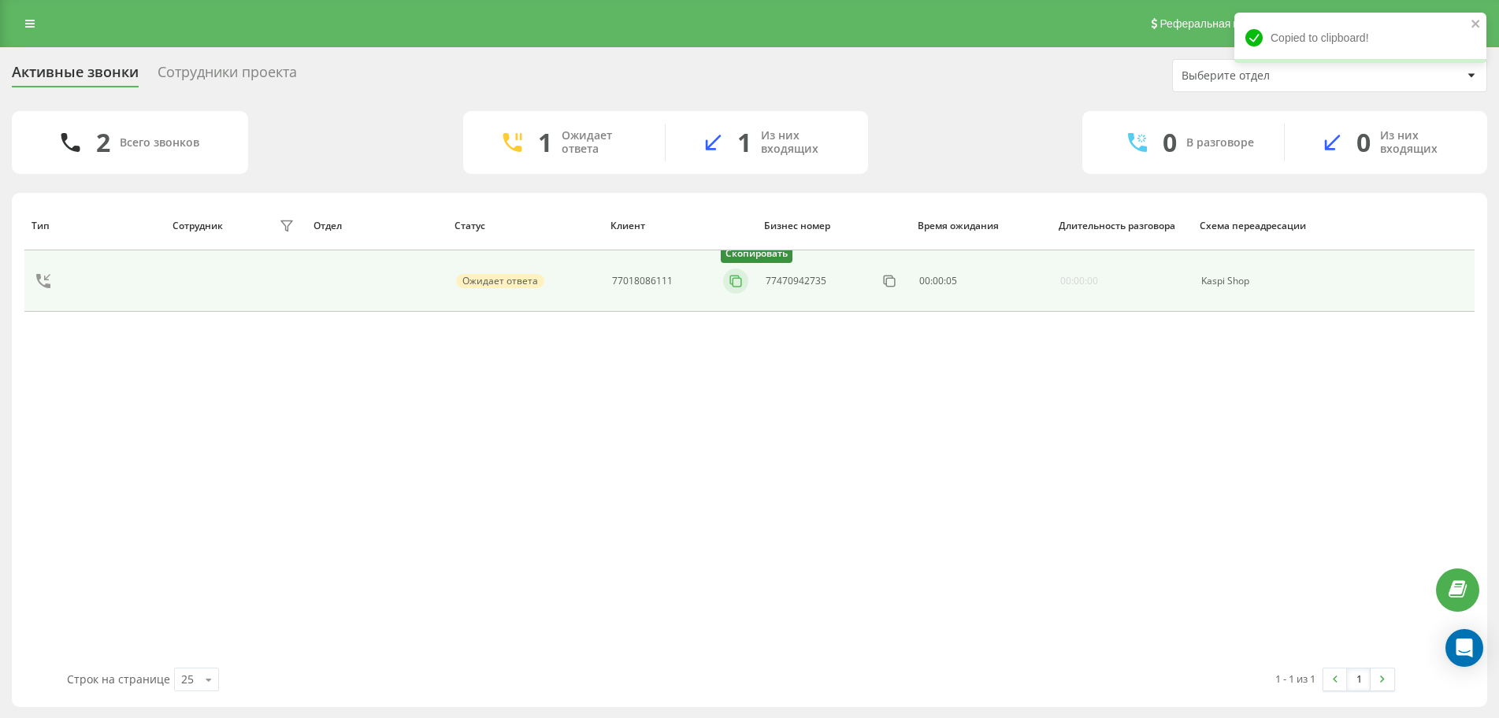
click at [729, 276] on icon at bounding box center [736, 281] width 16 height 16
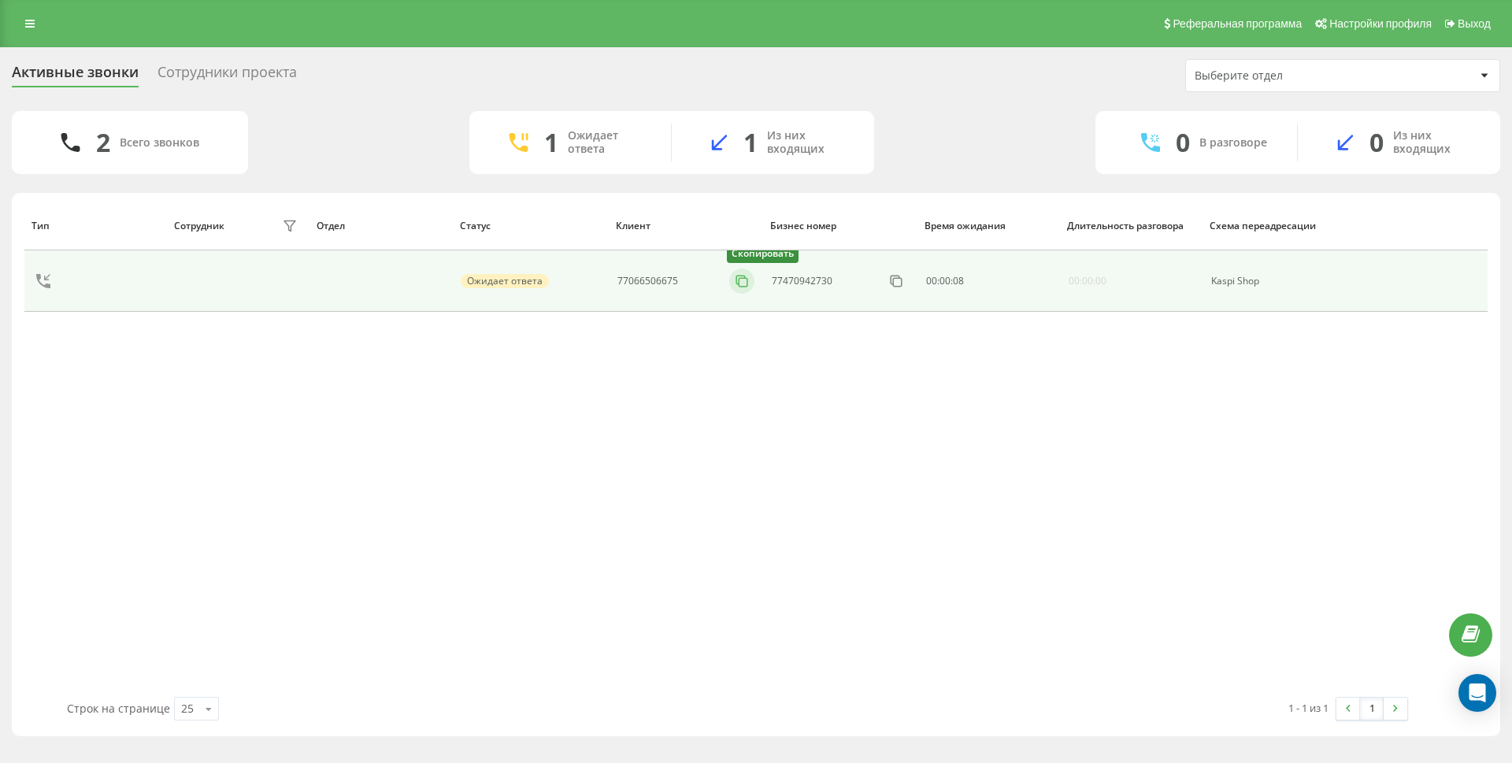
click at [739, 277] on icon at bounding box center [742, 281] width 16 height 16
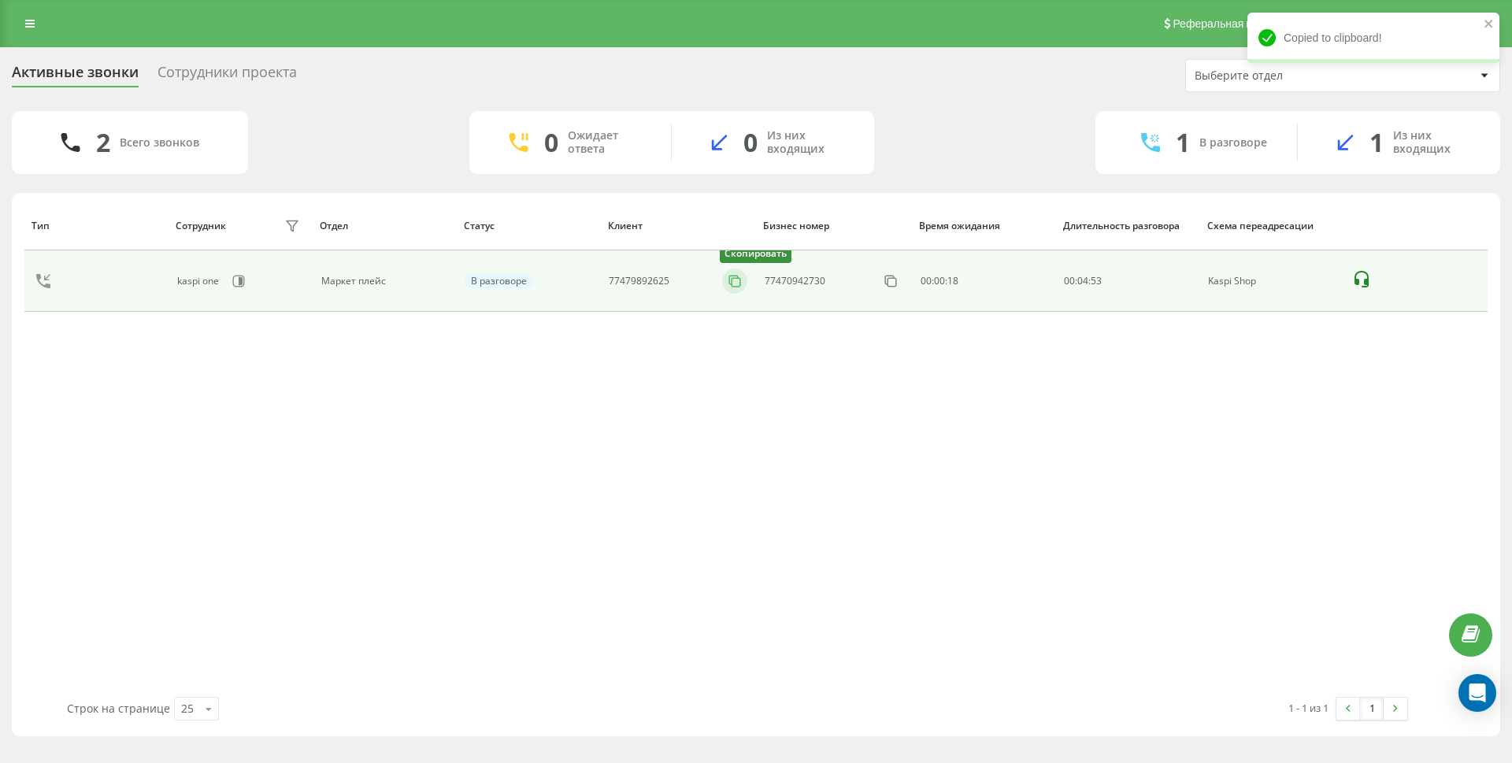
click at [733, 286] on icon at bounding box center [735, 281] width 16 height 16
click at [747, 284] on button at bounding box center [734, 281] width 25 height 17
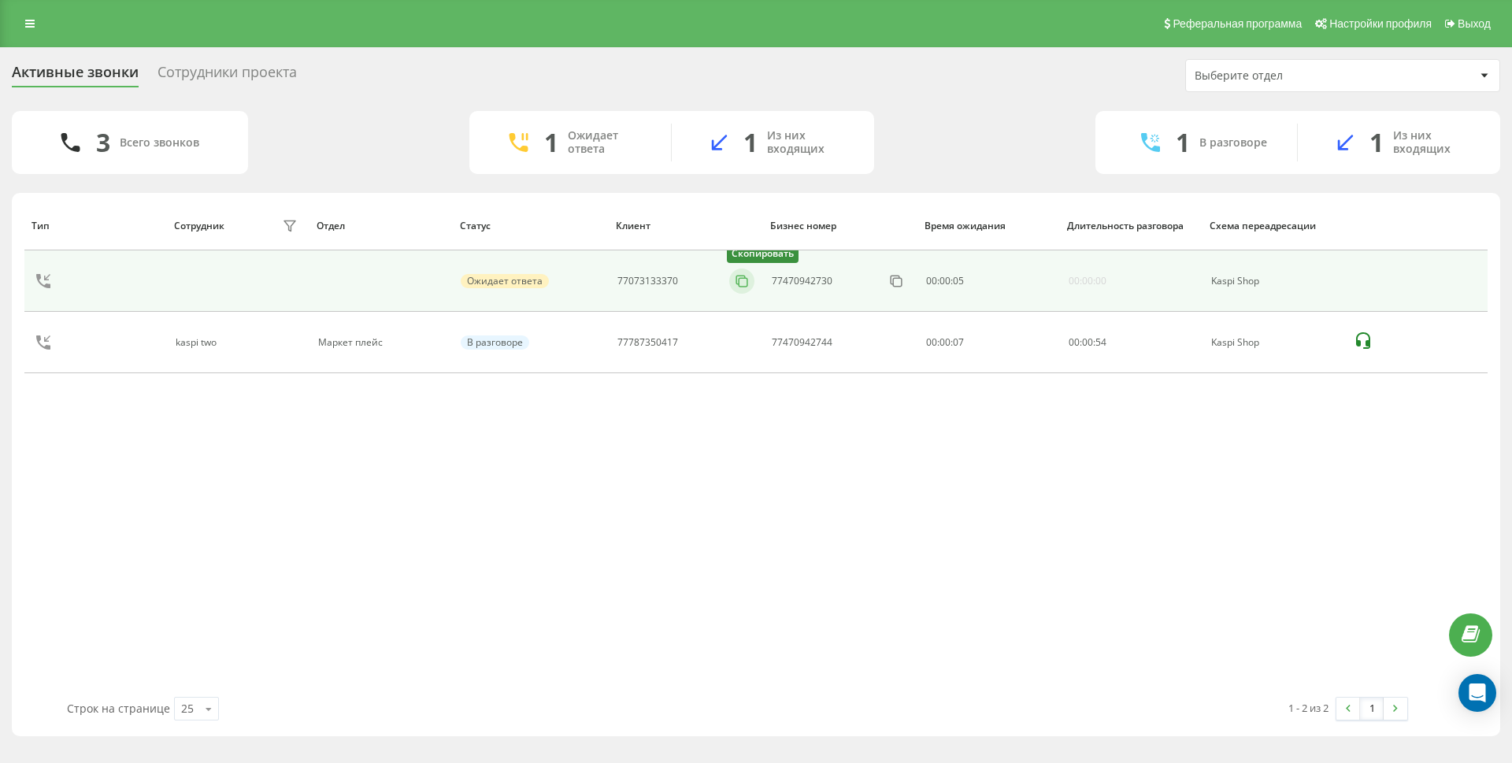
click at [738, 288] on icon at bounding box center [742, 281] width 16 height 16
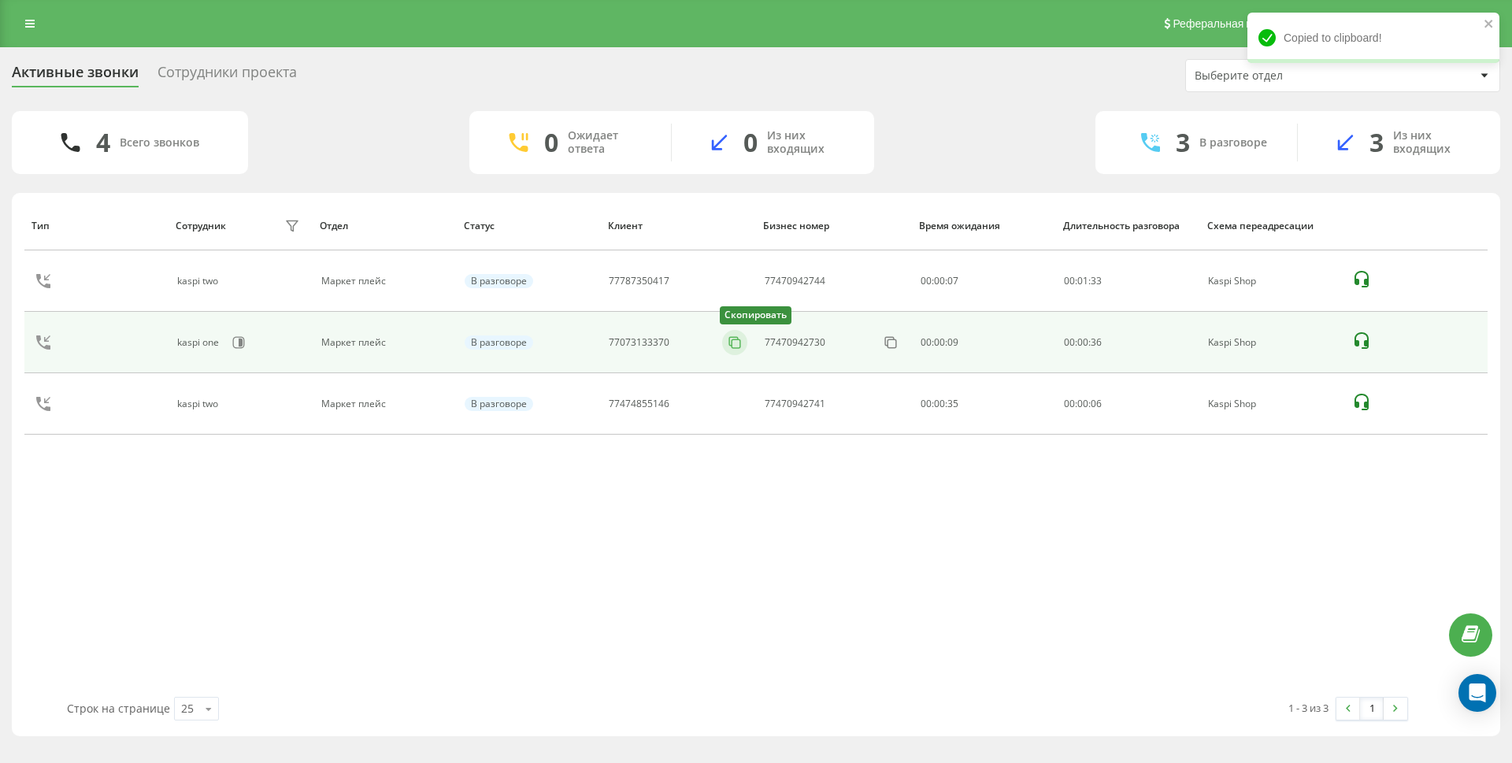
click at [735, 340] on rect at bounding box center [736, 344] width 9 height 9
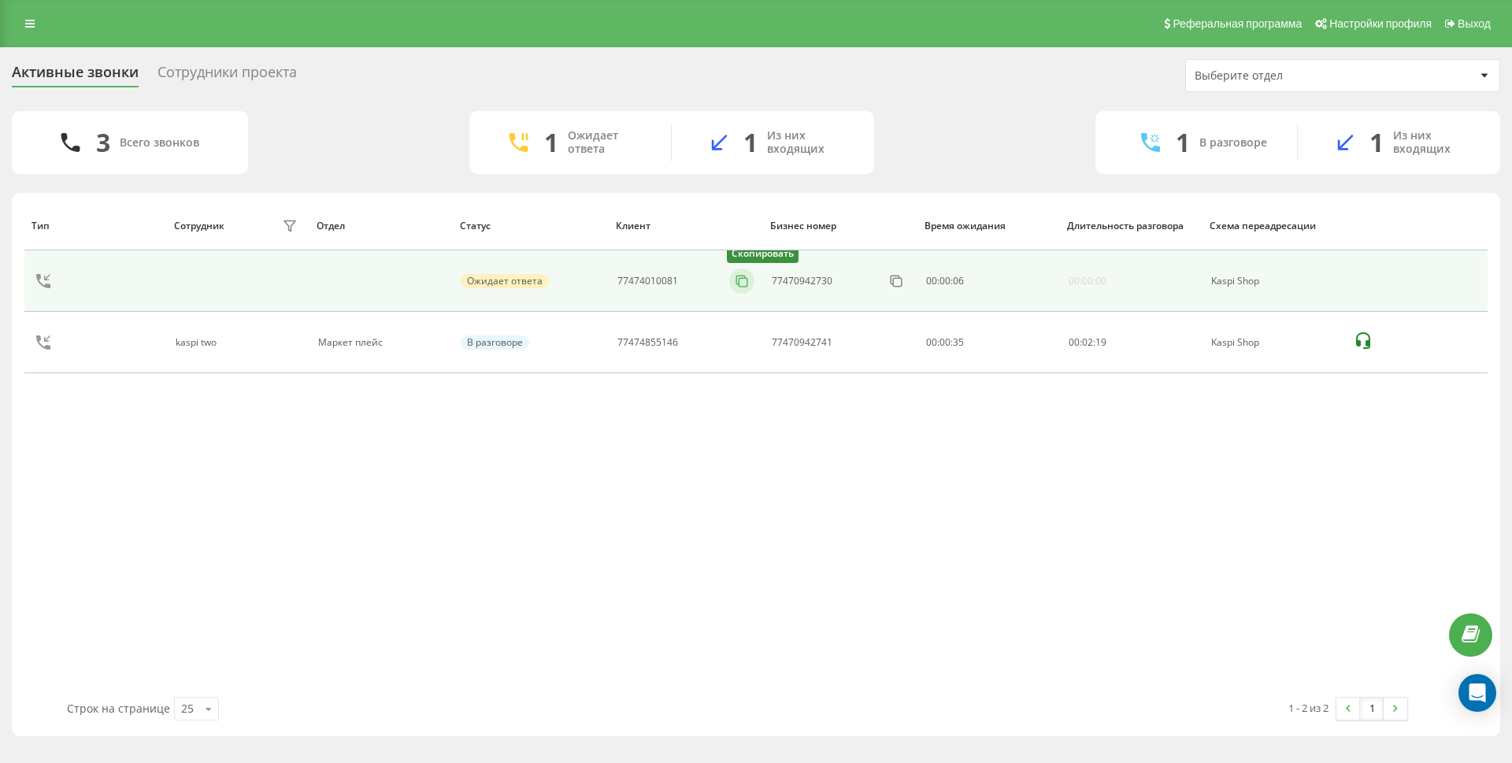
click at [749, 278] on icon at bounding box center [742, 281] width 16 height 16
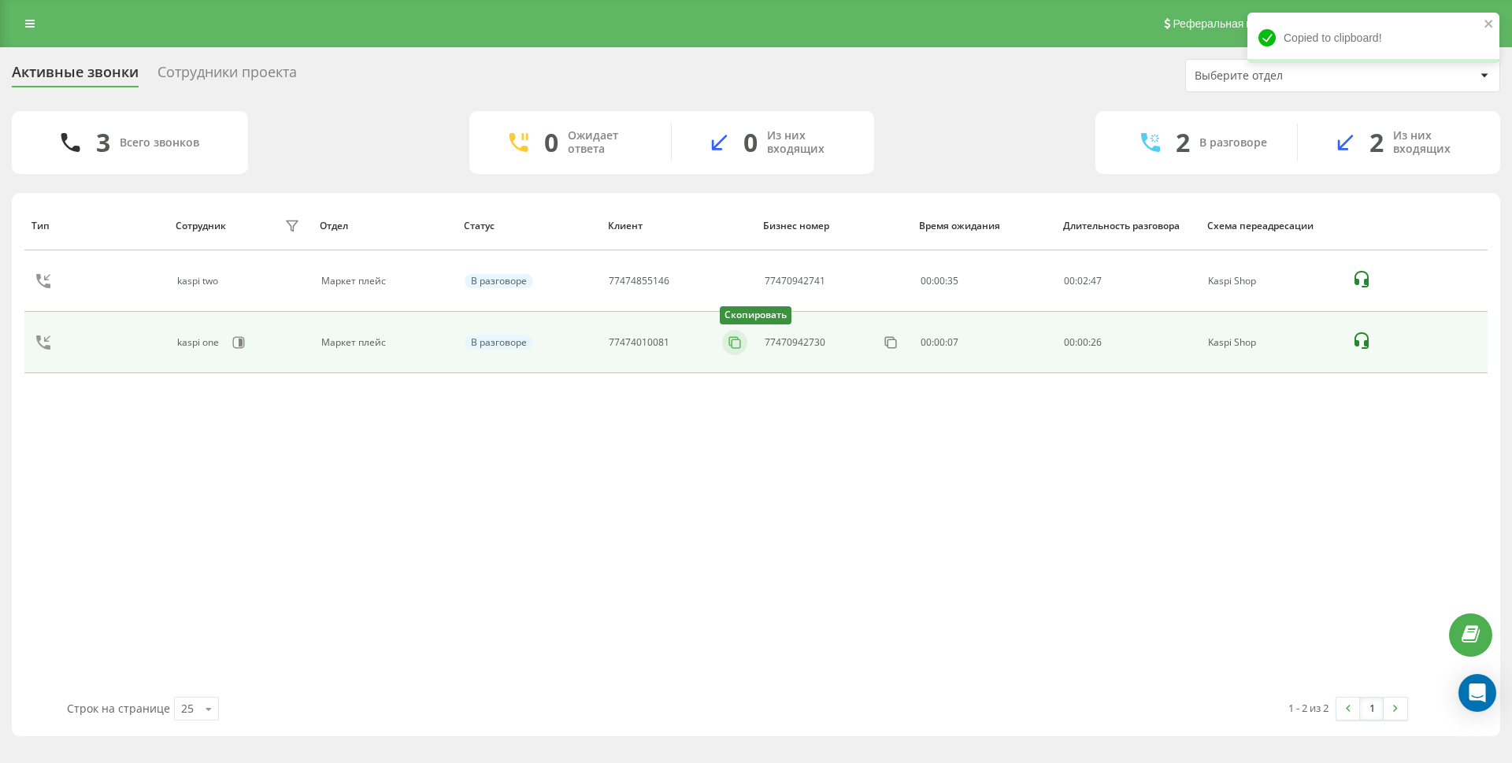
click at [732, 343] on rect at bounding box center [736, 344] width 9 height 9
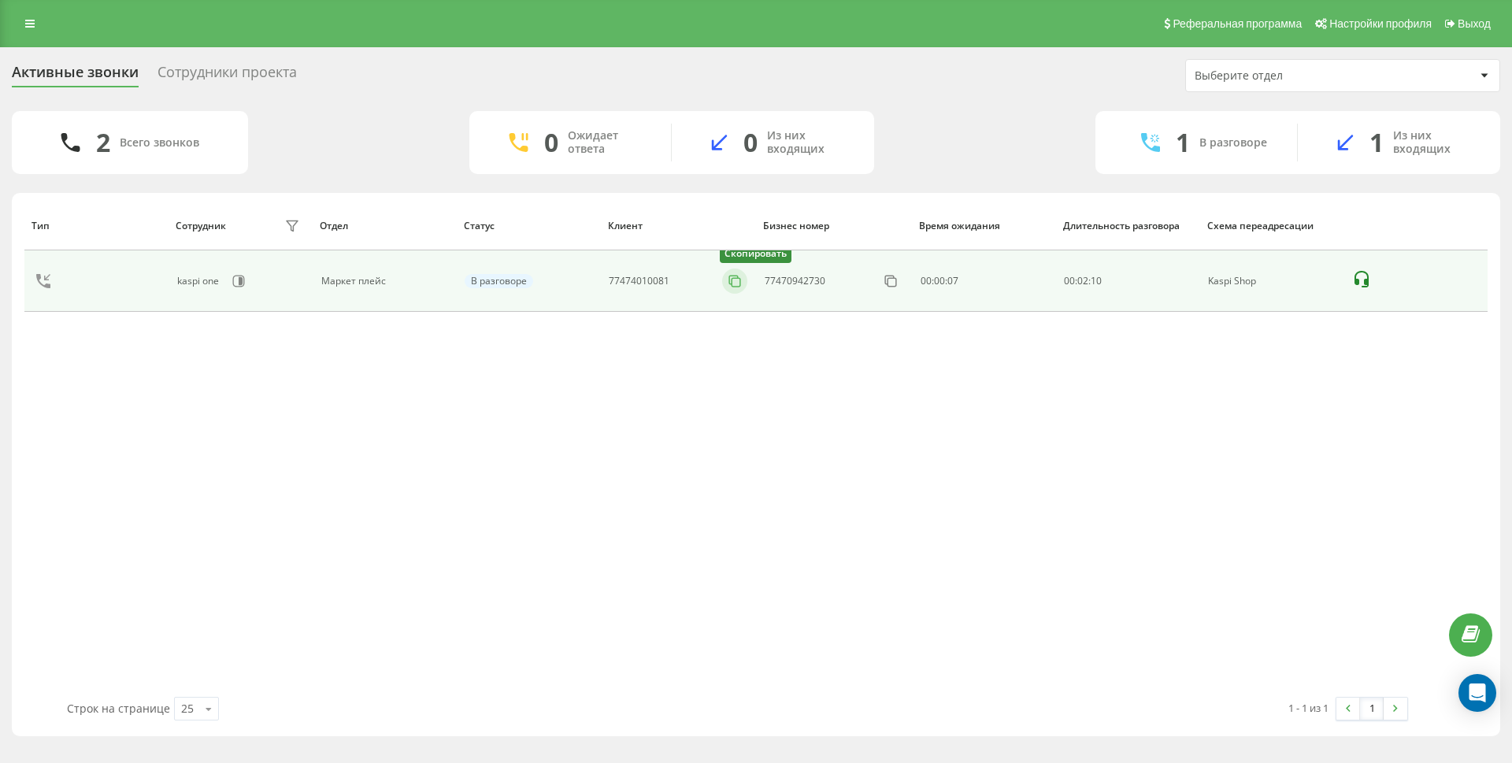
click at [738, 280] on icon at bounding box center [735, 281] width 16 height 16
click at [747, 281] on icon at bounding box center [742, 281] width 16 height 16
click at [742, 273] on icon at bounding box center [735, 281] width 16 height 16
click at [737, 284] on icon at bounding box center [741, 280] width 9 height 9
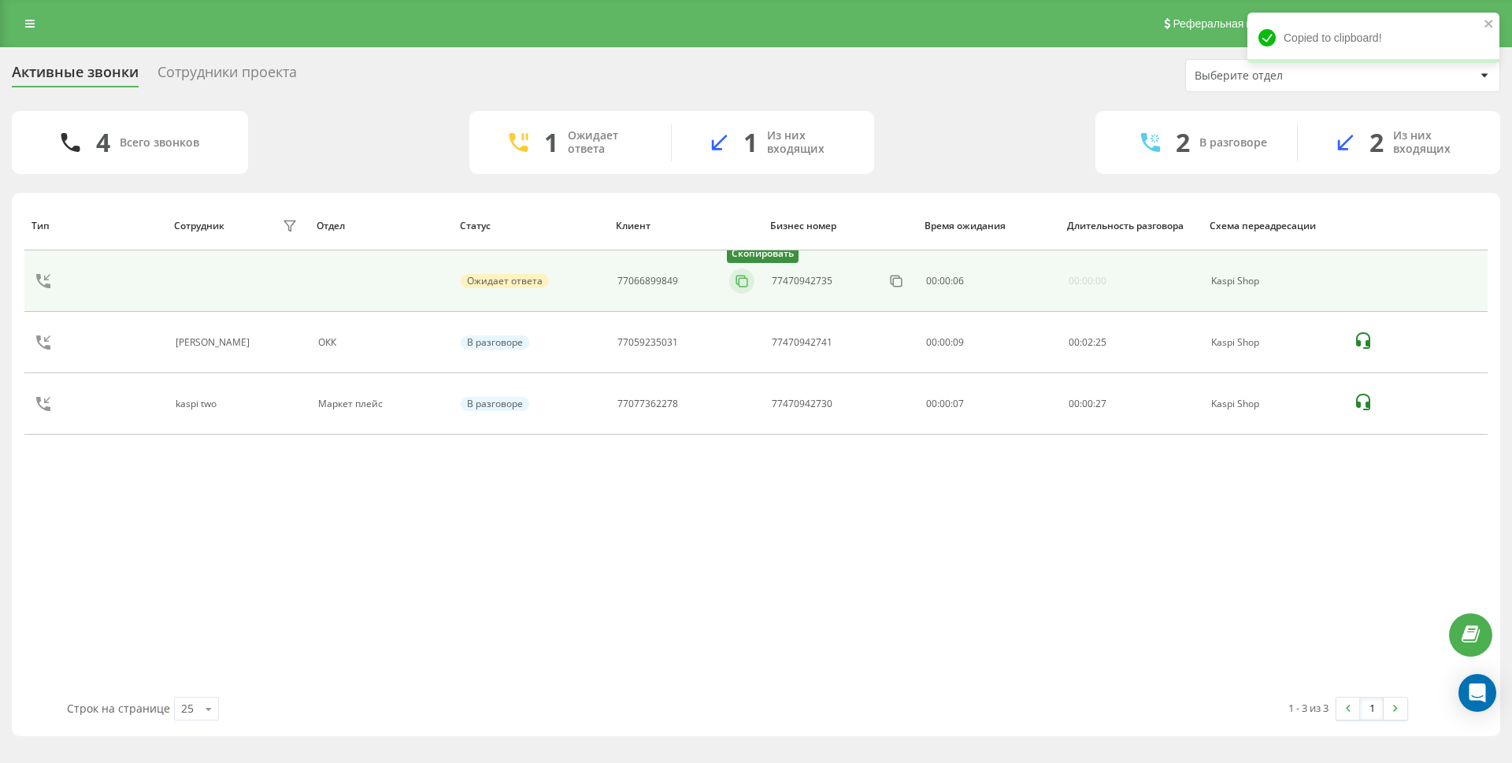
click at [750, 280] on button at bounding box center [741, 281] width 25 height 17
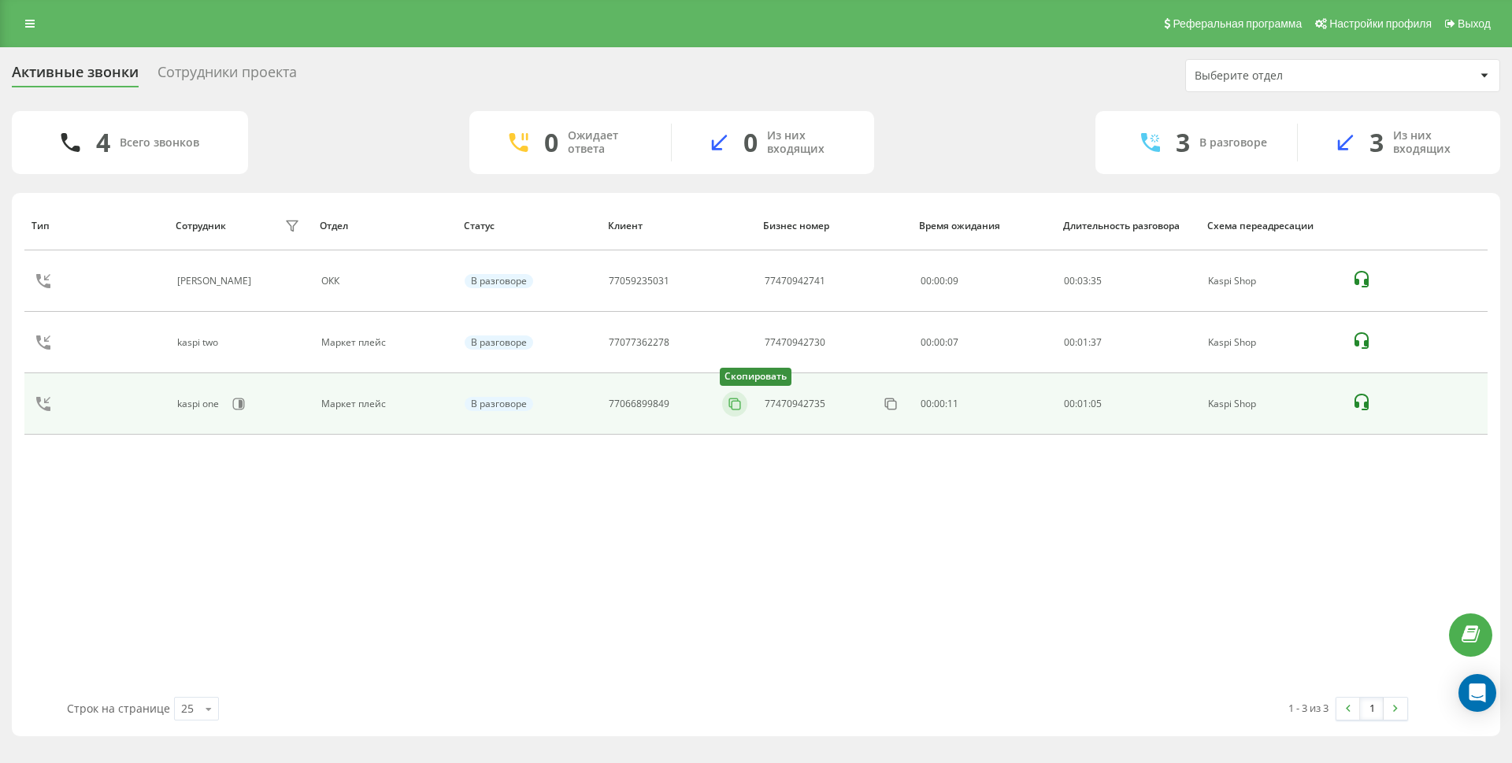
click at [741, 406] on icon at bounding box center [735, 404] width 16 height 16
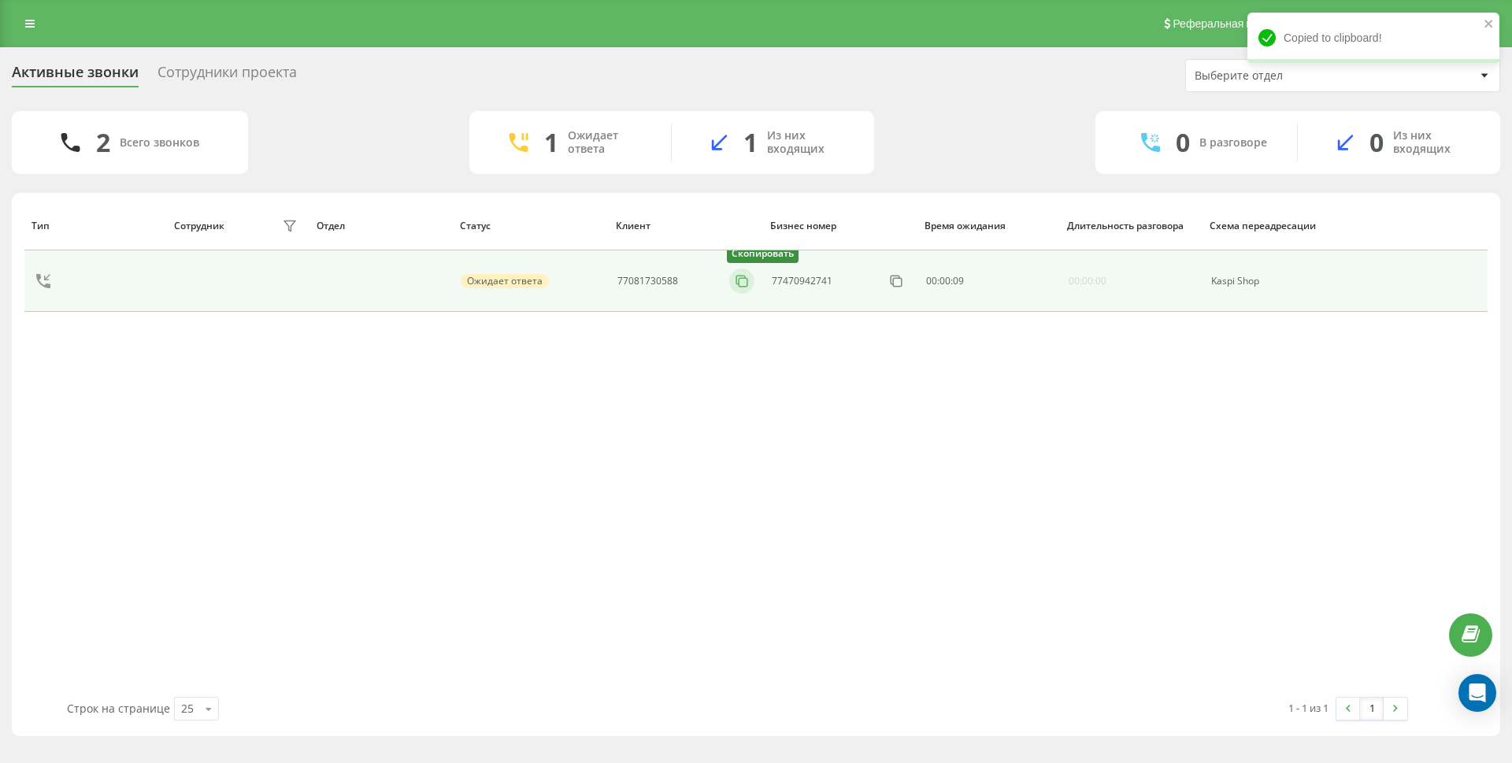
click at [746, 284] on icon at bounding box center [742, 281] width 16 height 16
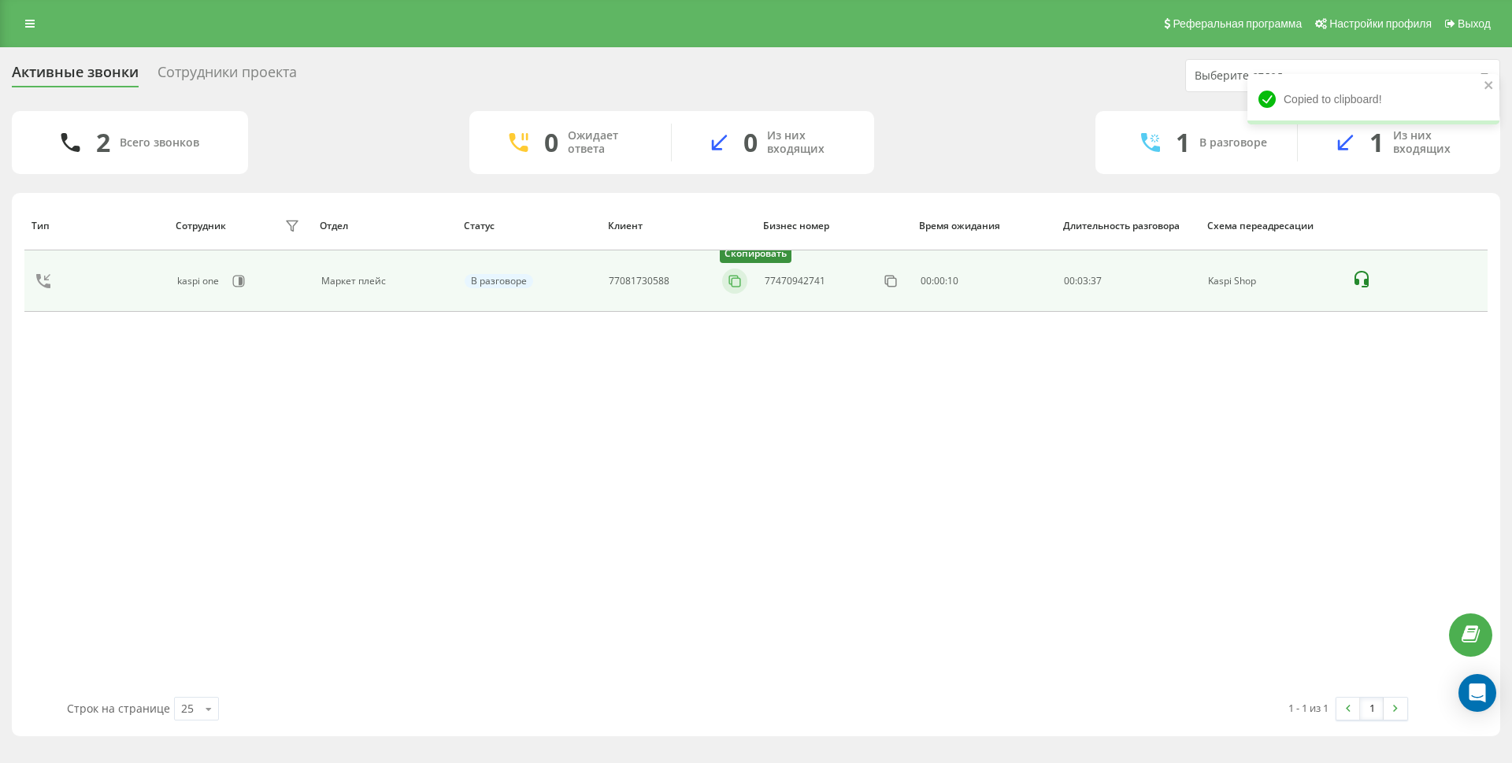
click at [738, 283] on icon at bounding box center [735, 281] width 16 height 16
click at [735, 280] on icon at bounding box center [735, 281] width 16 height 16
click at [743, 280] on icon at bounding box center [742, 281] width 16 height 16
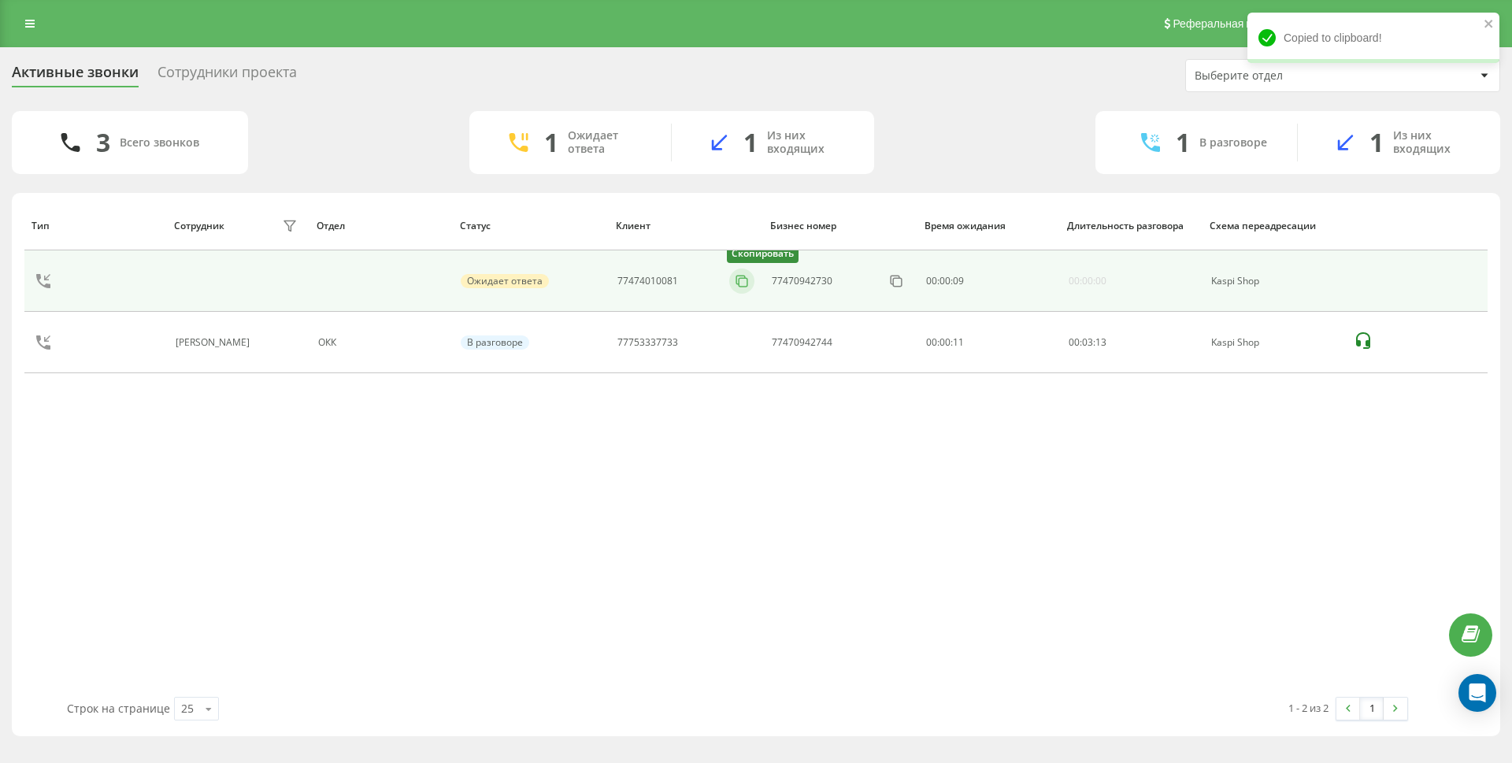
click at [744, 279] on icon at bounding box center [742, 281] width 16 height 16
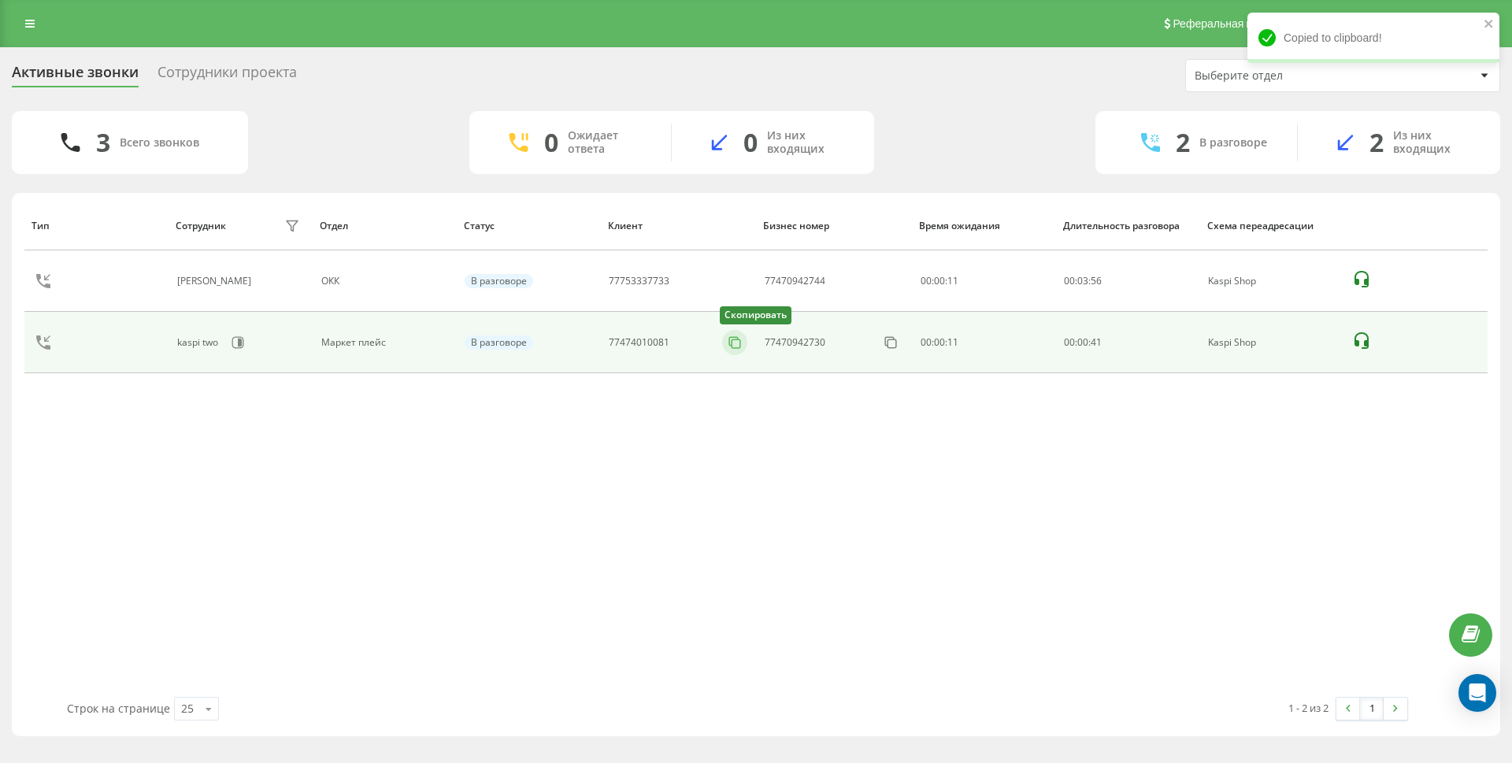
click at [731, 347] on icon at bounding box center [735, 343] width 16 height 16
click at [739, 346] on icon at bounding box center [735, 343] width 16 height 16
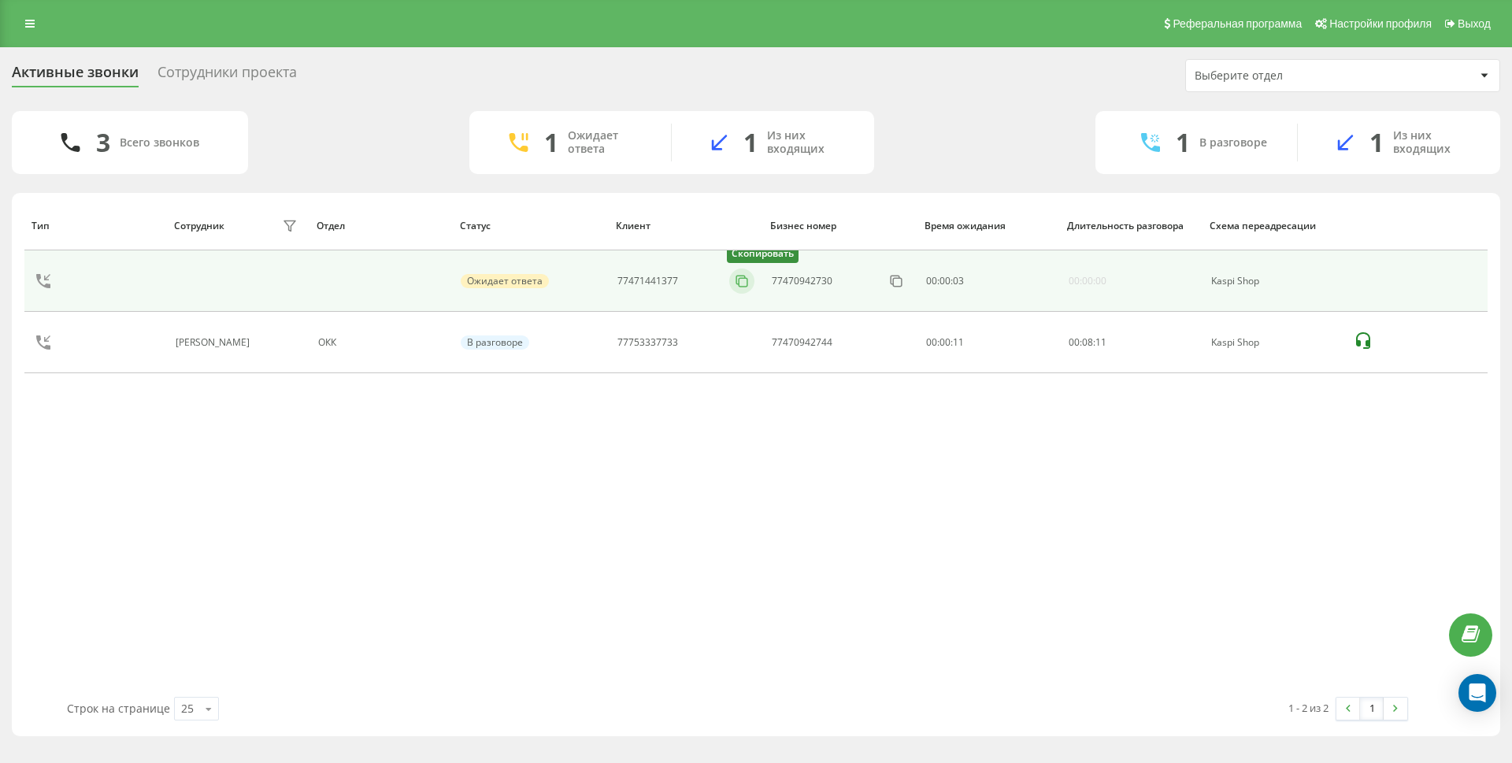
click at [745, 283] on icon at bounding box center [742, 281] width 16 height 16
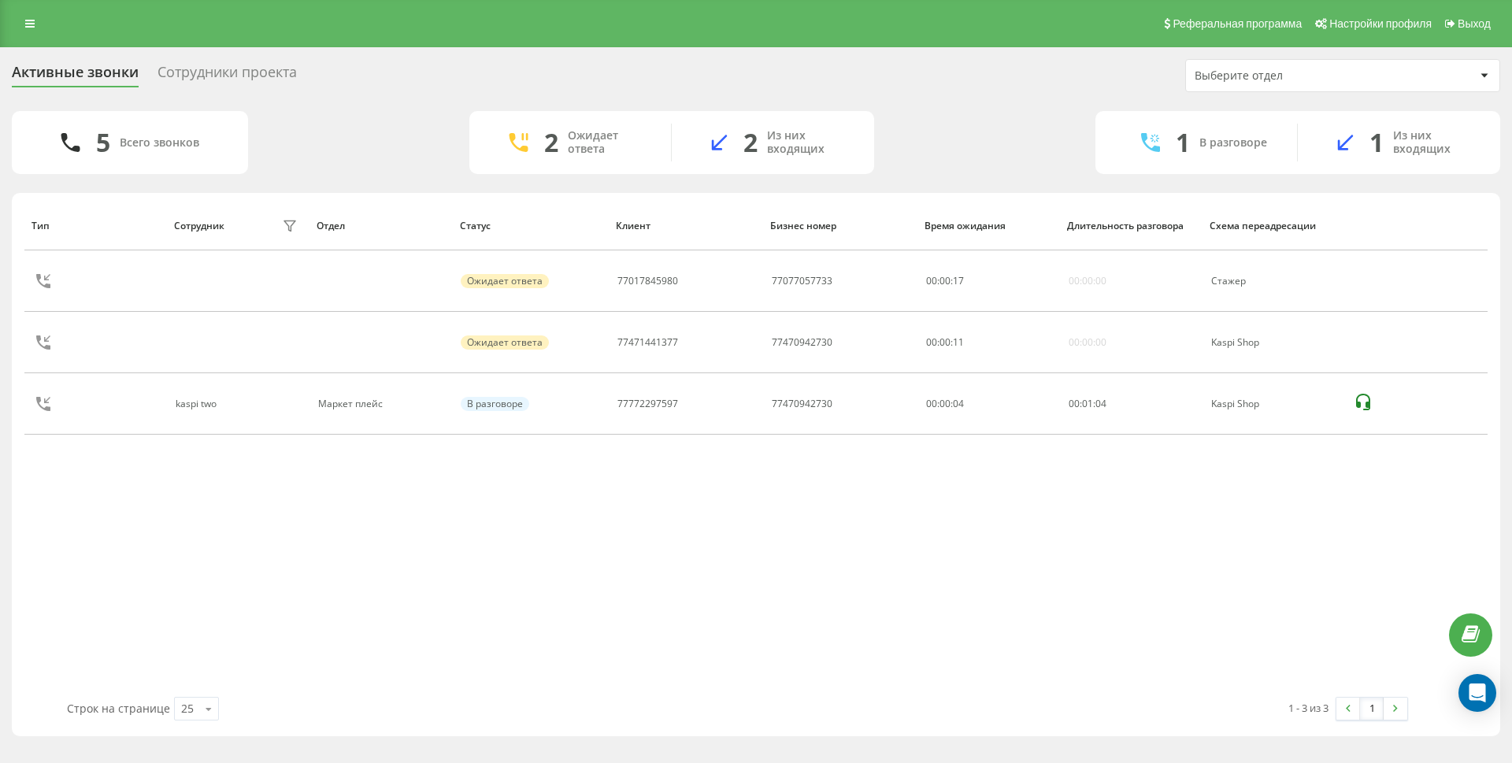
click at [47, 14] on div "Реферальная программа Настройки профиля Выход" at bounding box center [756, 23] width 1512 height 47
click at [41, 16] on link at bounding box center [30, 24] width 28 height 22
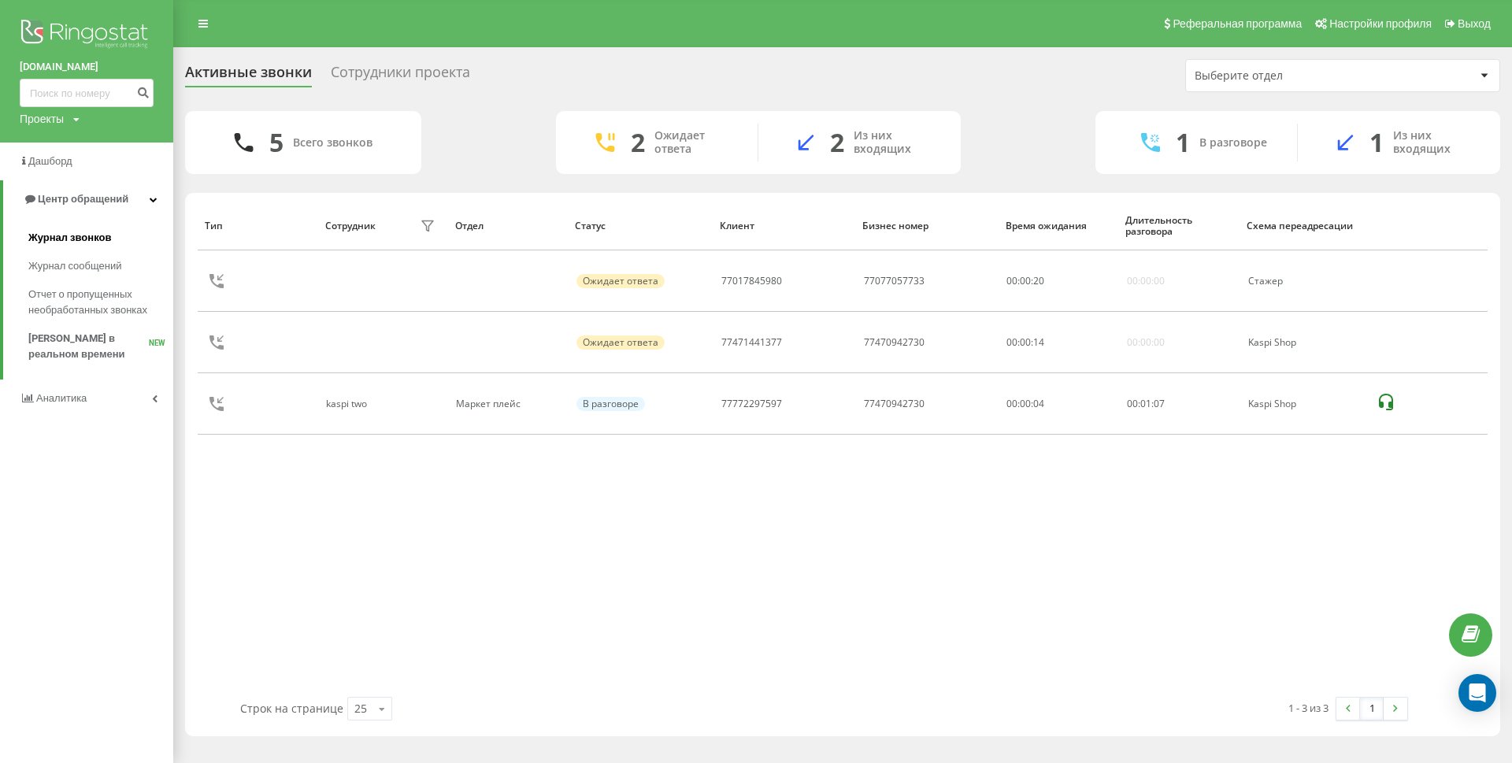
click at [121, 251] on link "Журнал звонков" at bounding box center [100, 238] width 145 height 28
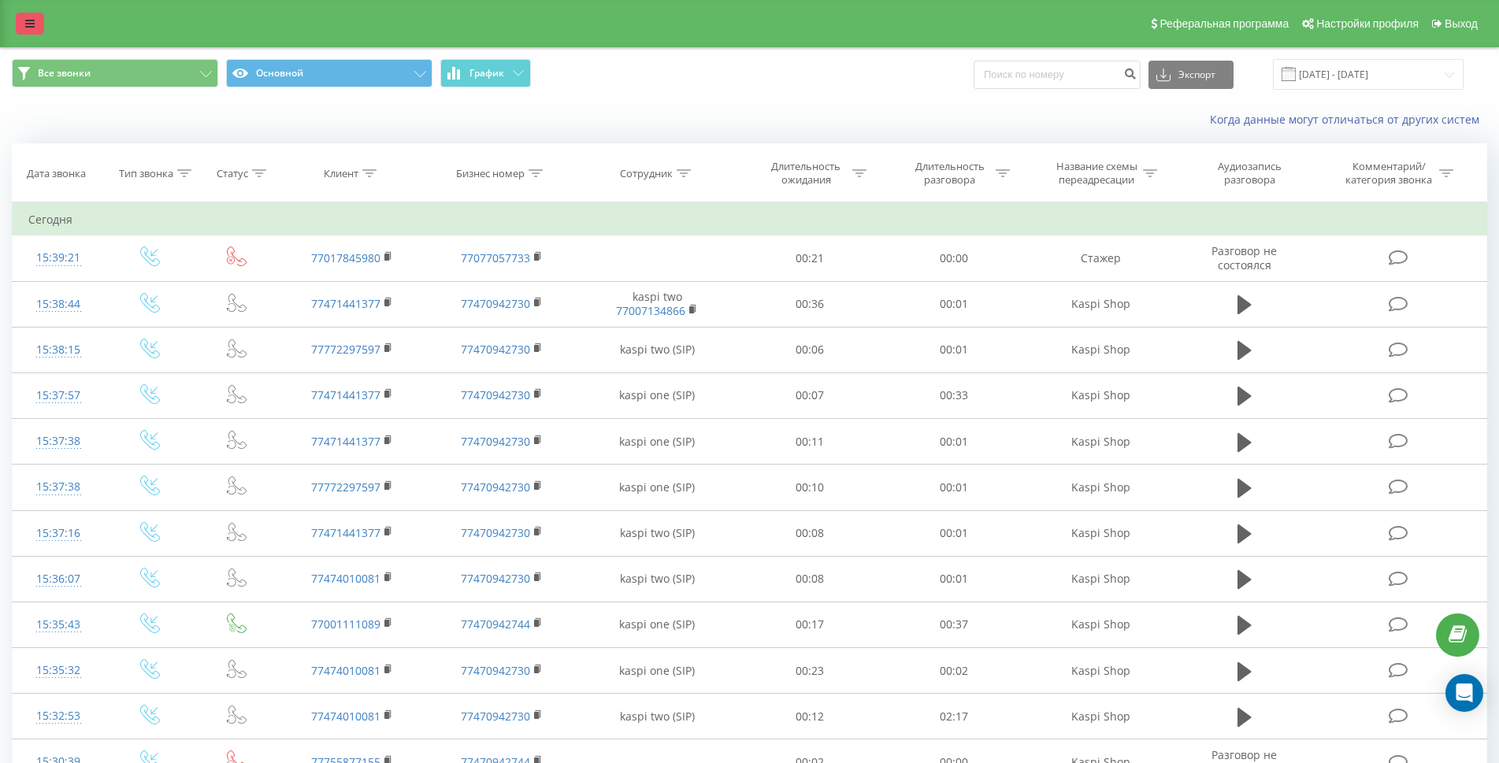
click at [30, 32] on link at bounding box center [30, 24] width 28 height 22
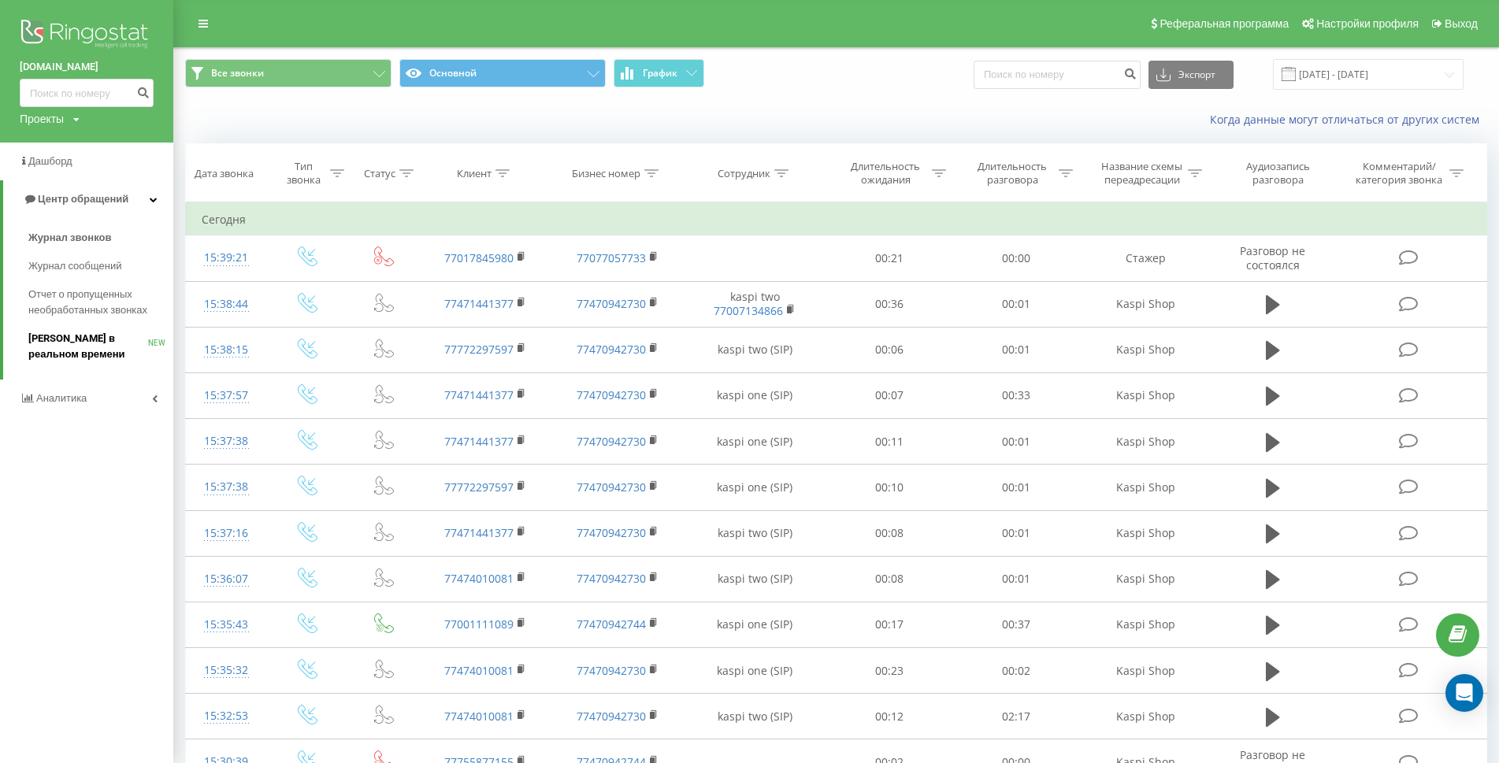
click at [53, 336] on span "[PERSON_NAME] в реальном времени" at bounding box center [88, 347] width 120 height 32
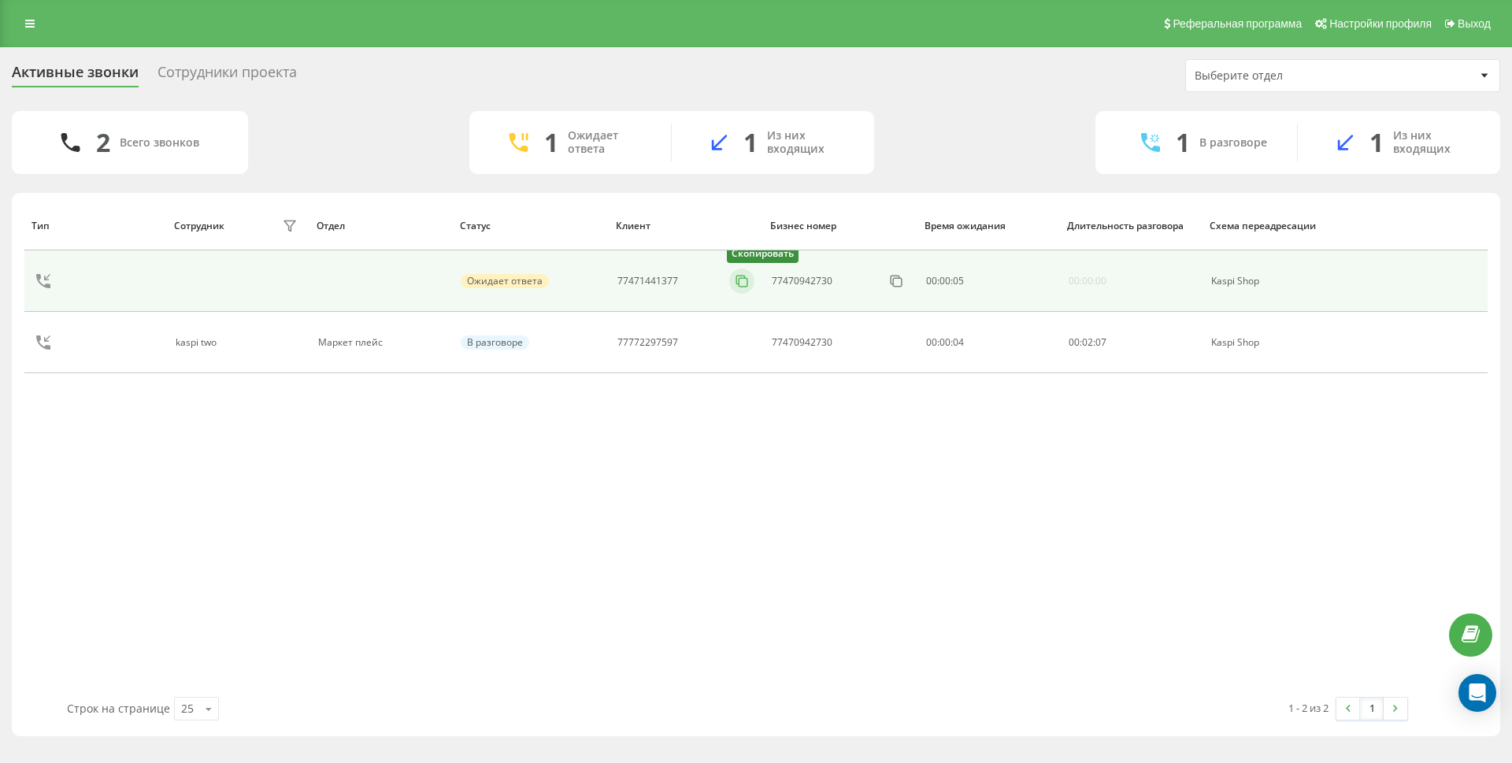
click at [744, 284] on icon at bounding box center [742, 281] width 16 height 16
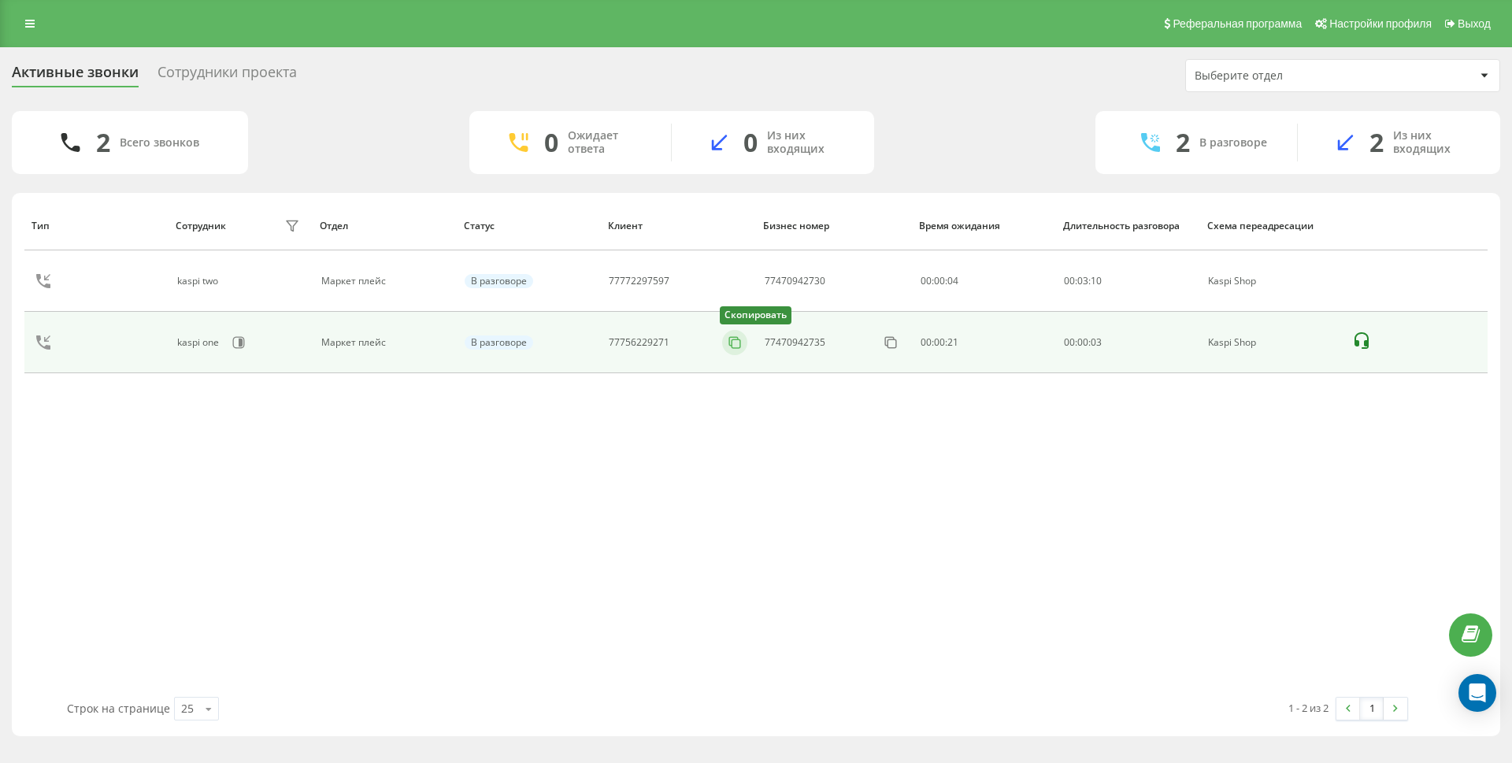
click at [733, 344] on icon at bounding box center [735, 343] width 16 height 16
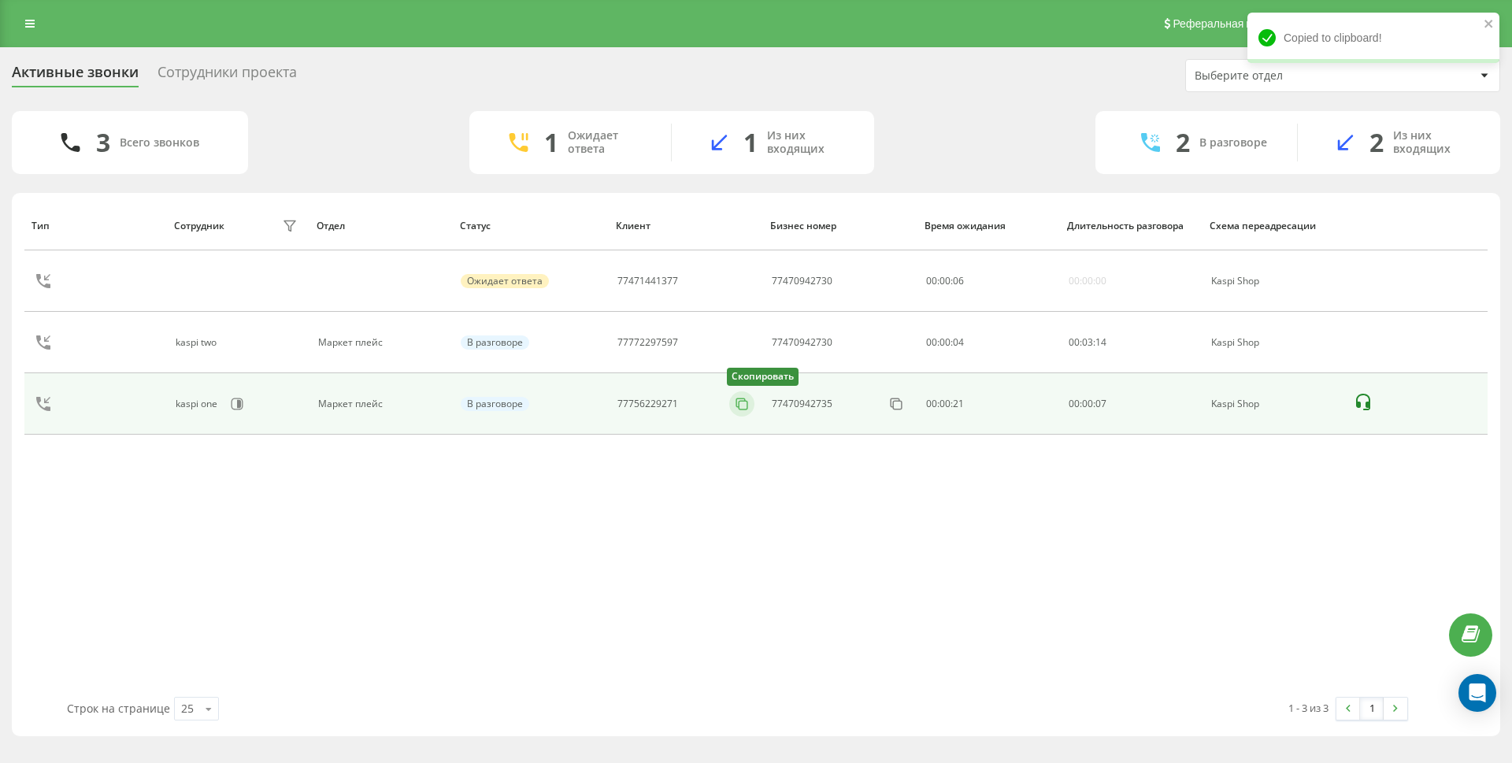
click at [745, 405] on icon at bounding box center [742, 404] width 16 height 16
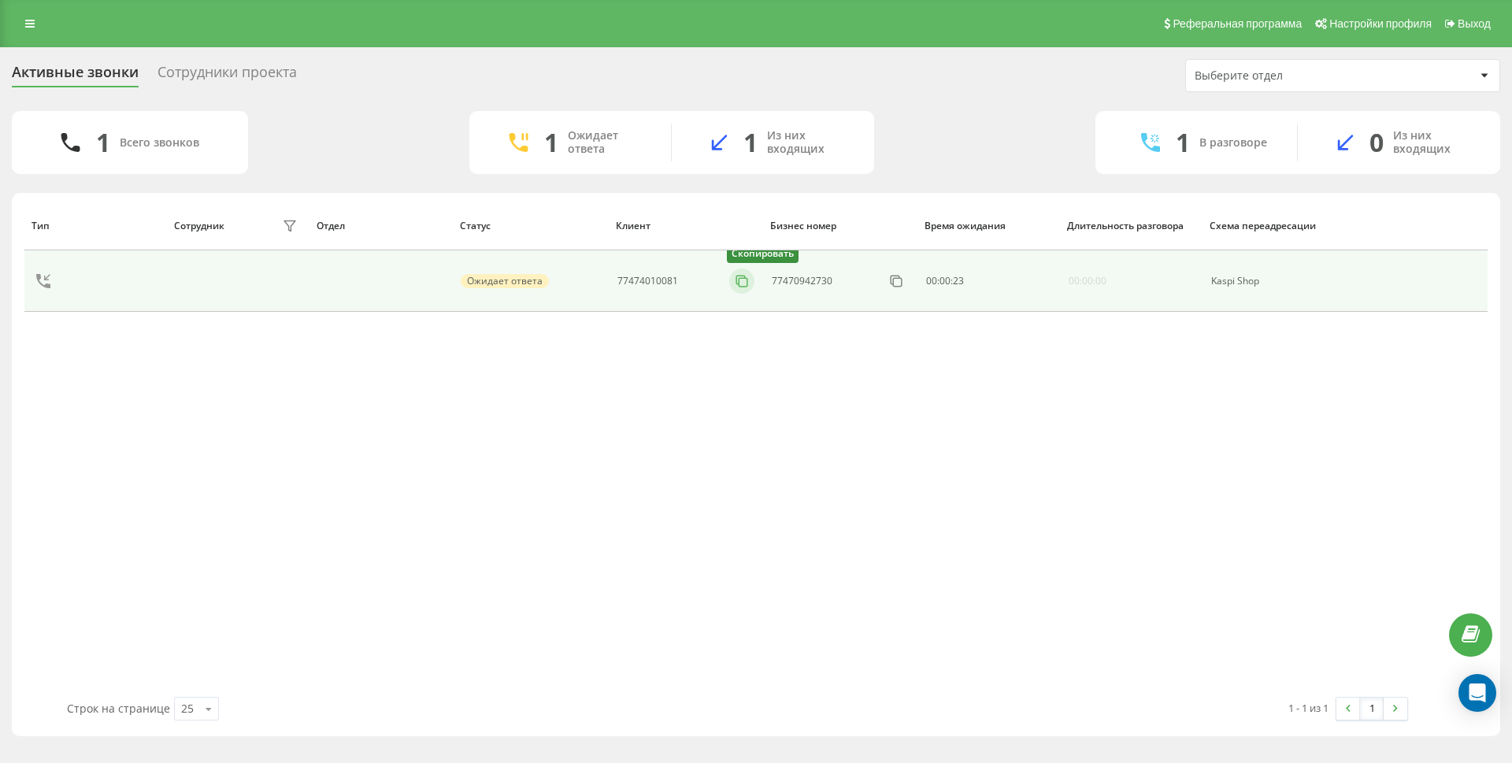
drag, startPoint x: 729, startPoint y: 282, endPoint x: 740, endPoint y: 282, distance: 11.0
click at [738, 282] on button at bounding box center [741, 281] width 25 height 17
click at [740, 282] on icon at bounding box center [742, 281] width 16 height 16
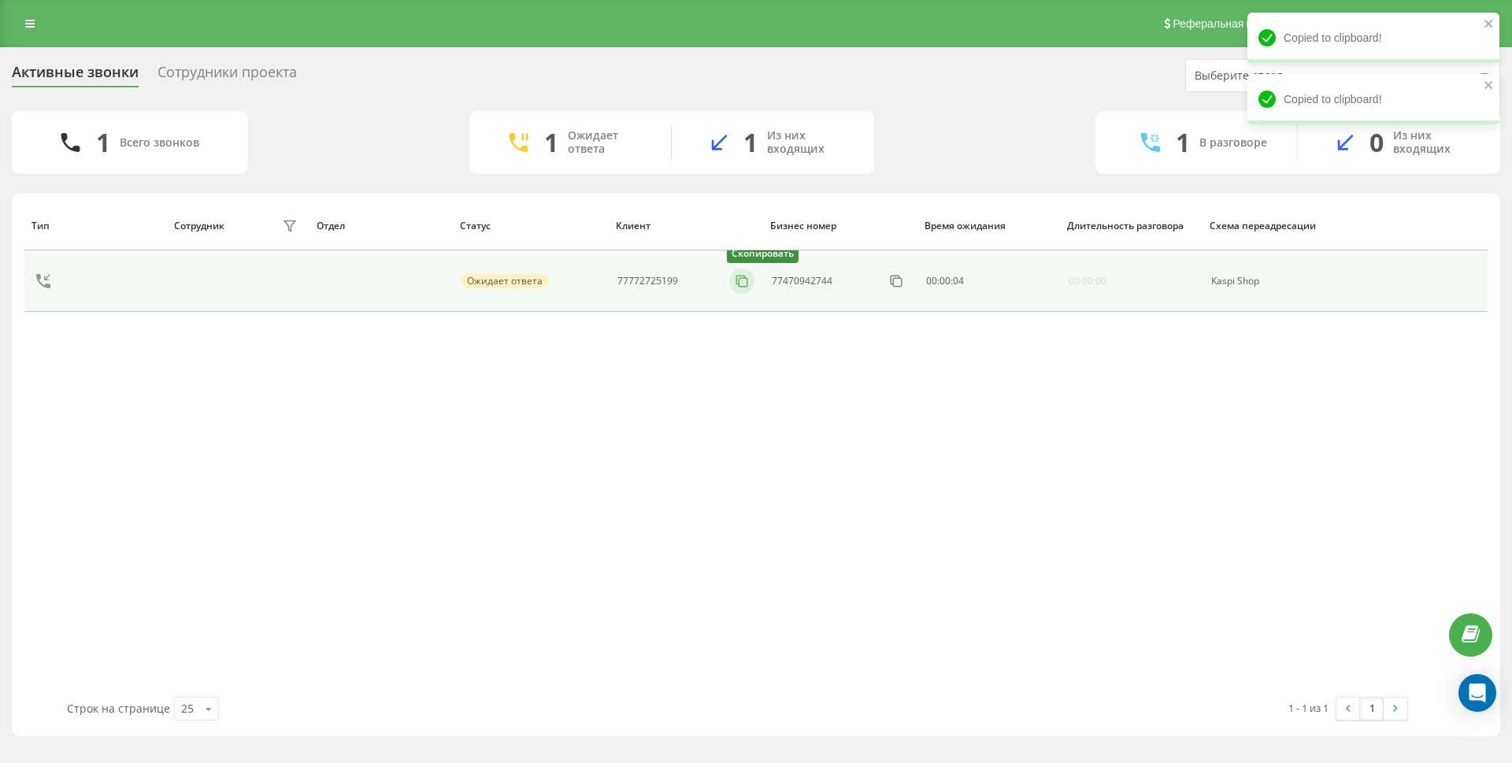
click at [748, 284] on rect at bounding box center [743, 282] width 9 height 9
click at [736, 279] on icon at bounding box center [742, 281] width 16 height 16
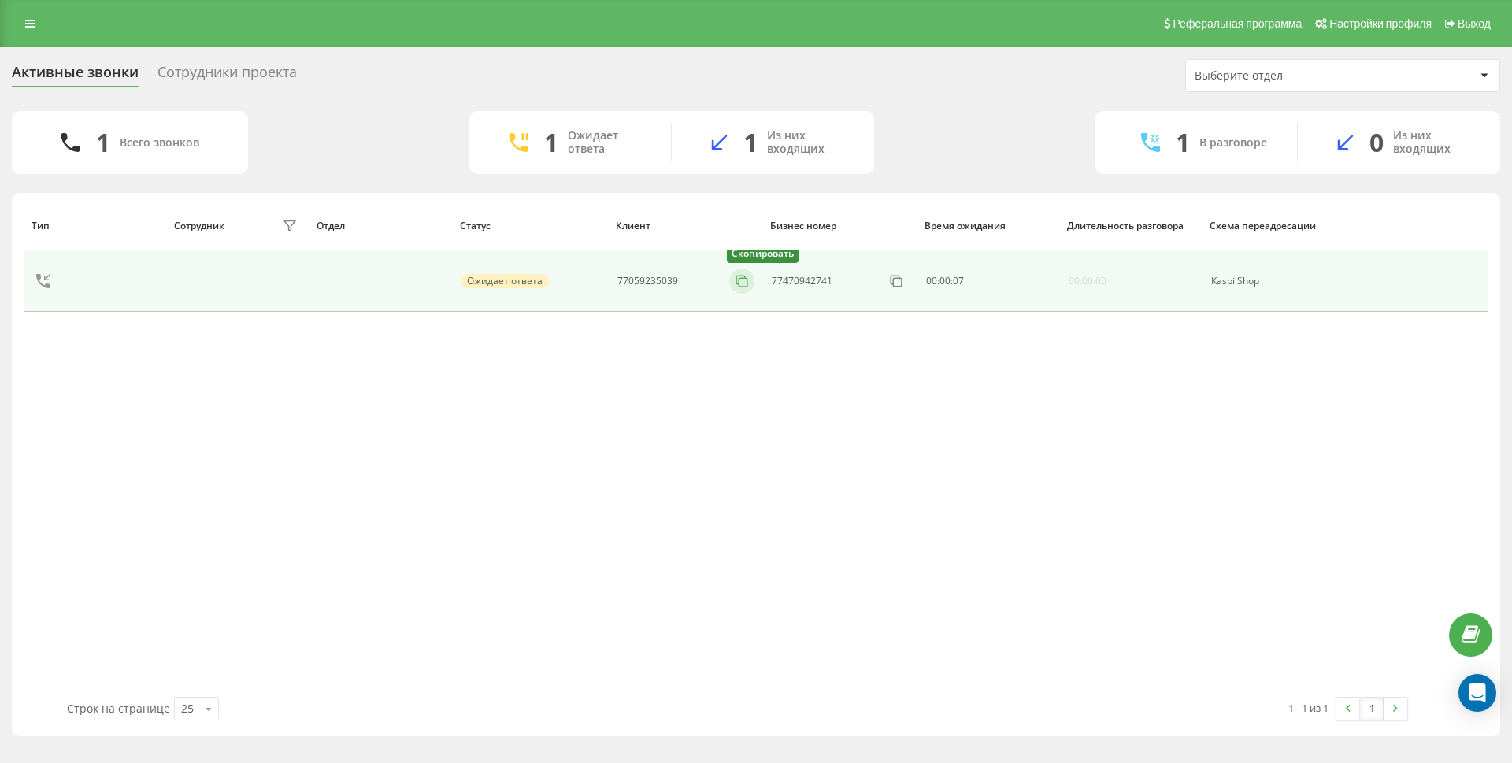
click at [736, 280] on icon at bounding box center [742, 281] width 16 height 16
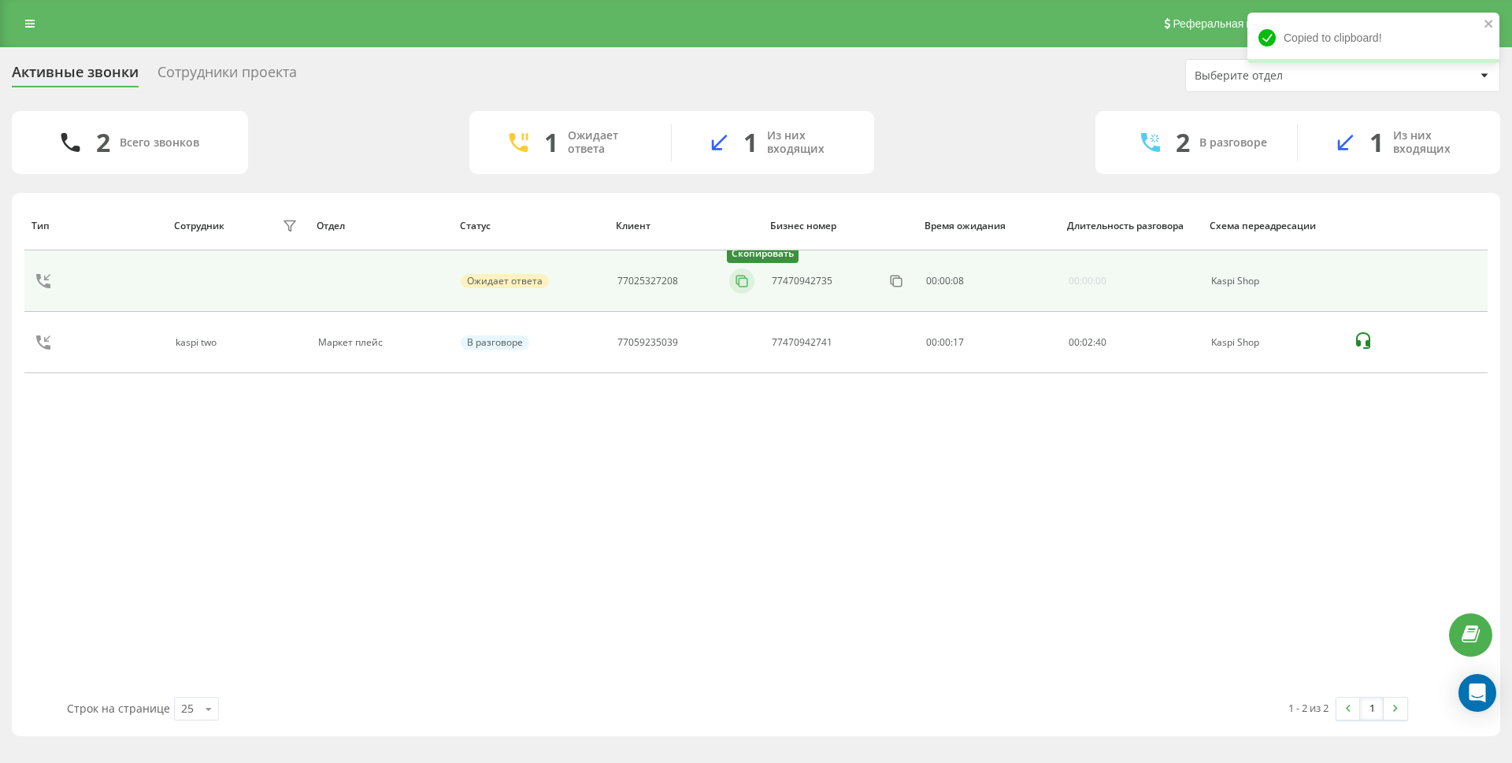
click at [741, 276] on icon at bounding box center [742, 281] width 16 height 16
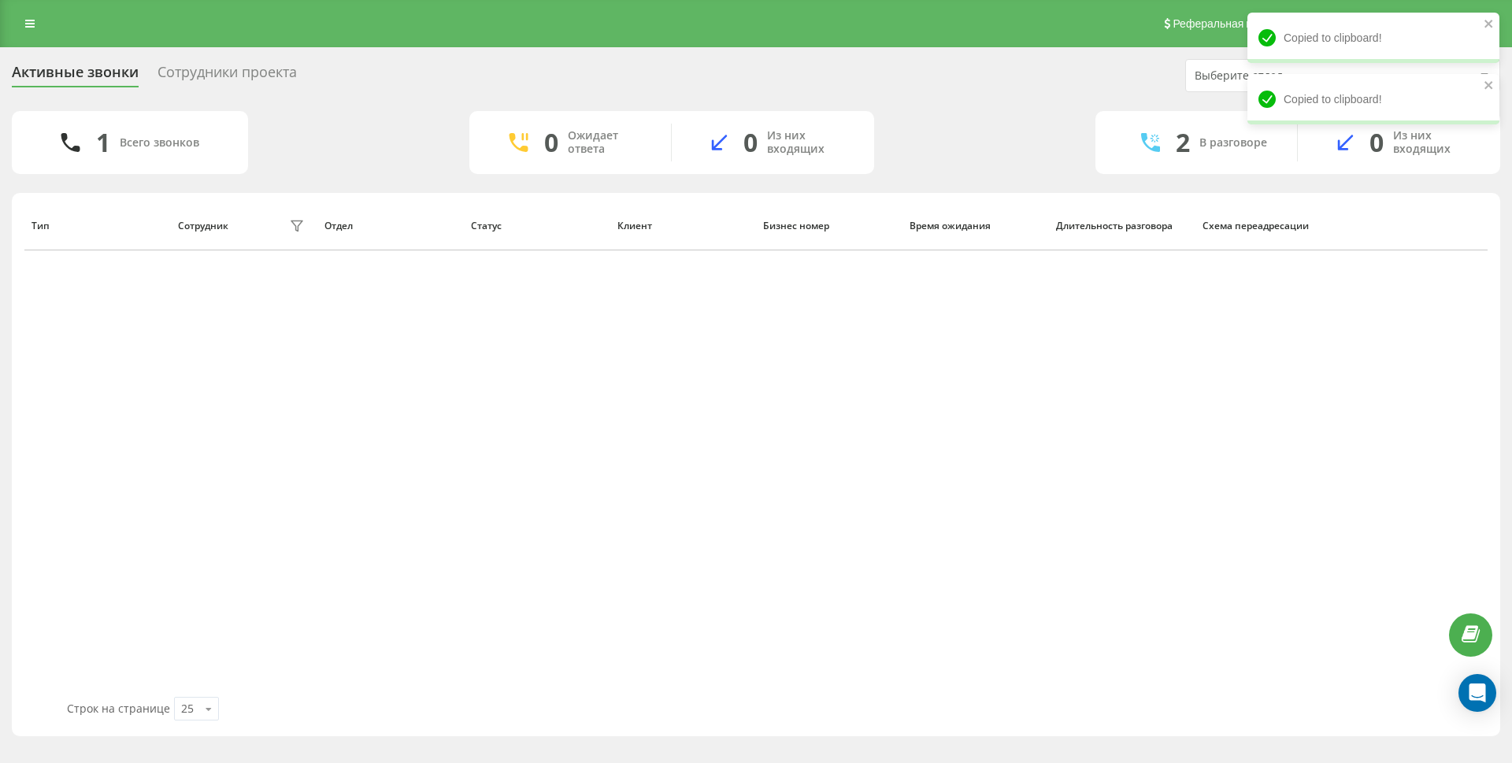
click at [742, 288] on div "Тип Сотрудник фильтра Отдел Статус Клиент Бизнес номер Время ожидания Длительно…" at bounding box center [756, 449] width 1464 height 496
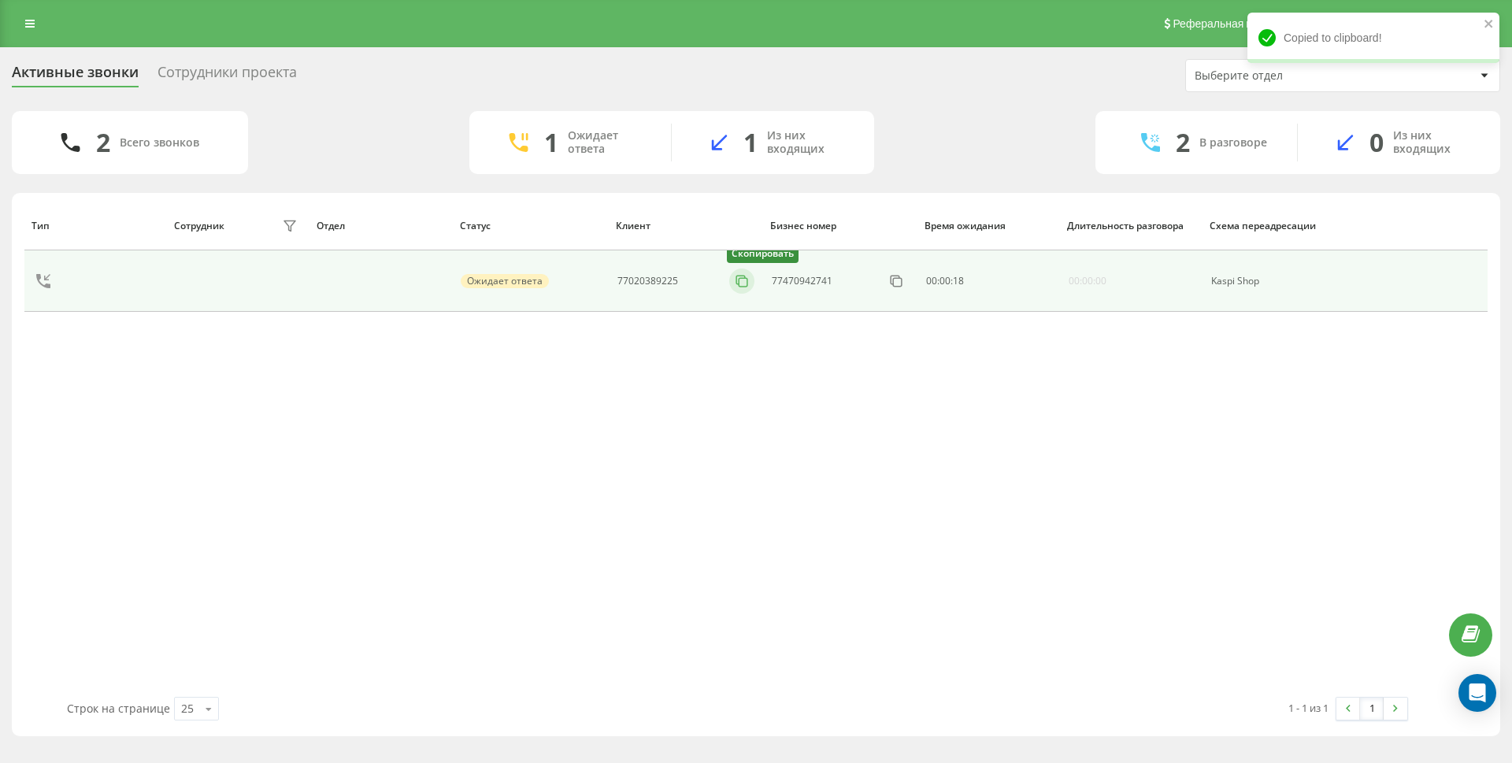
click at [745, 280] on icon at bounding box center [742, 281] width 16 height 16
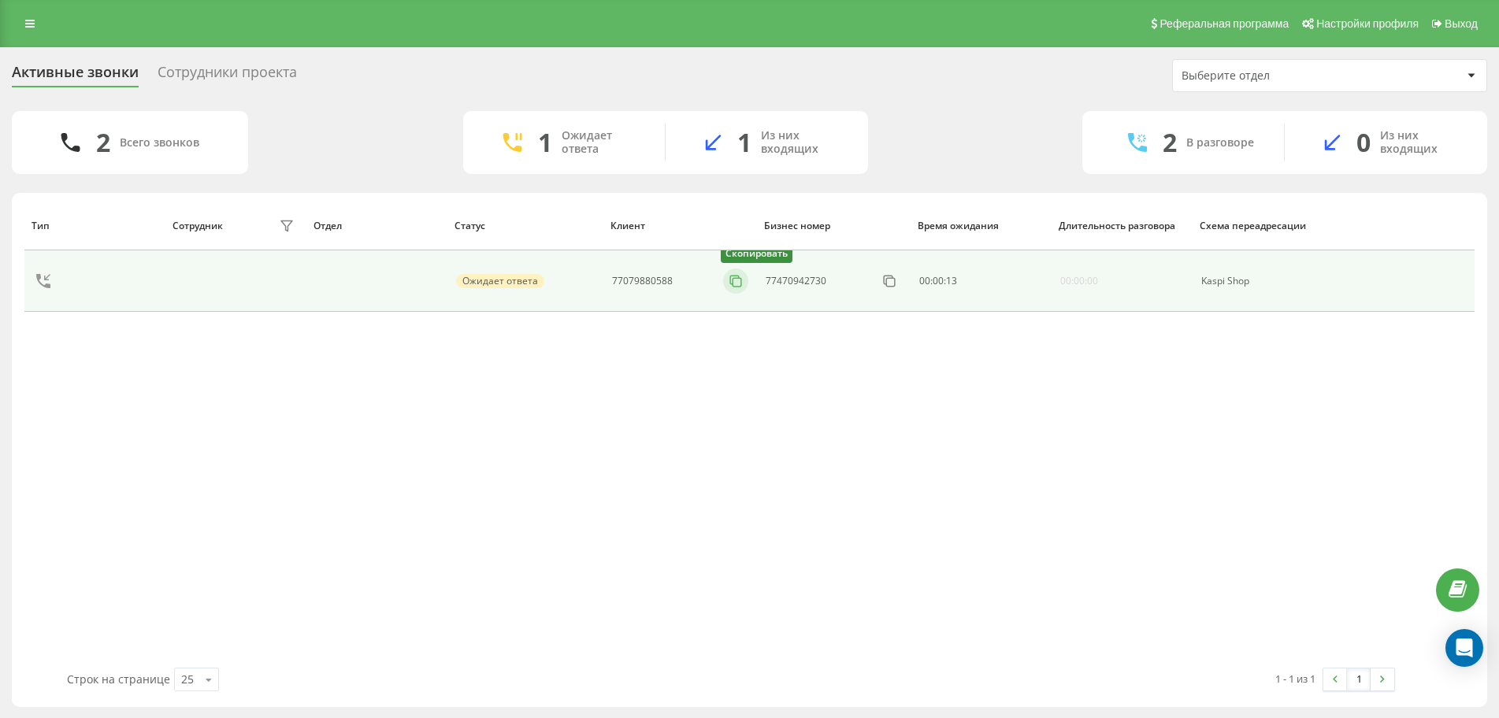
click at [741, 286] on rect at bounding box center [737, 282] width 9 height 9
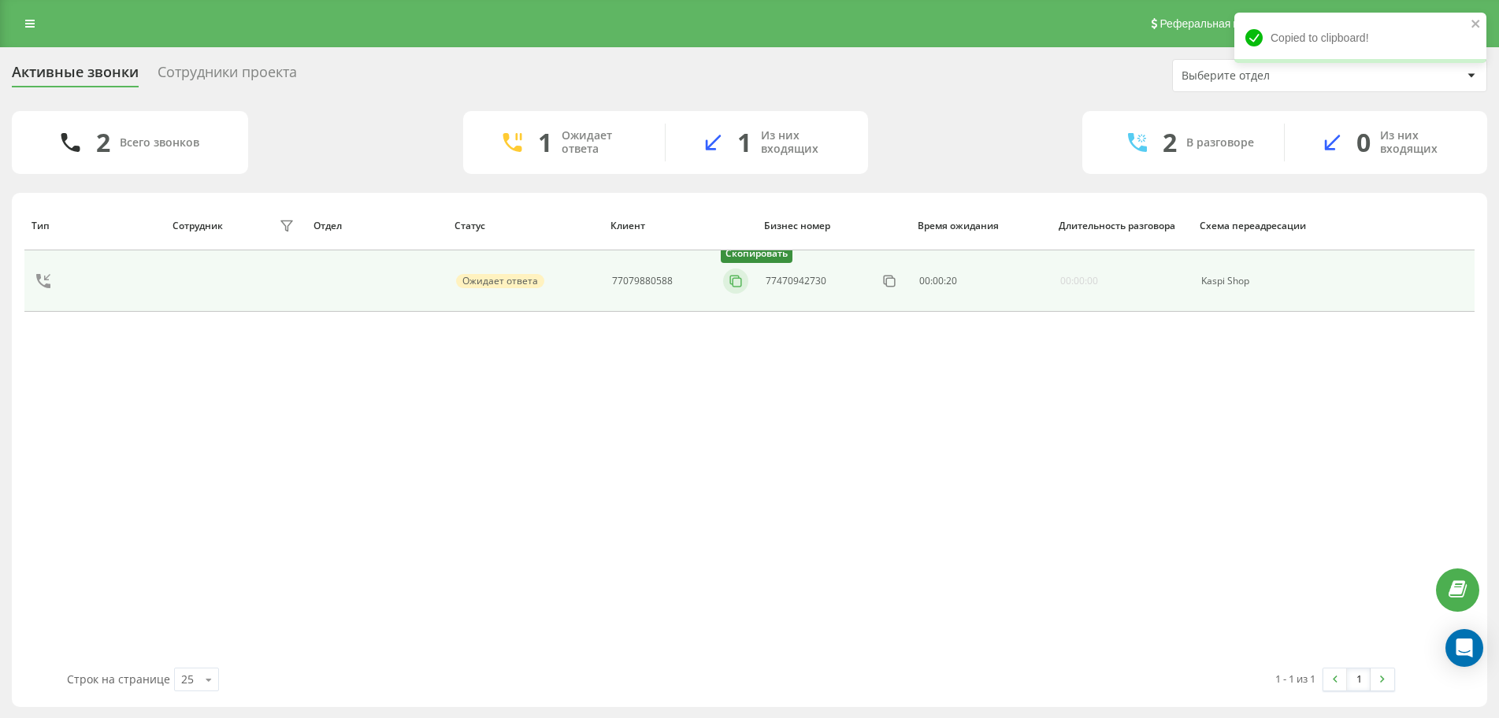
click at [741, 281] on rect at bounding box center [737, 282] width 9 height 9
click at [739, 285] on icon at bounding box center [736, 281] width 16 height 16
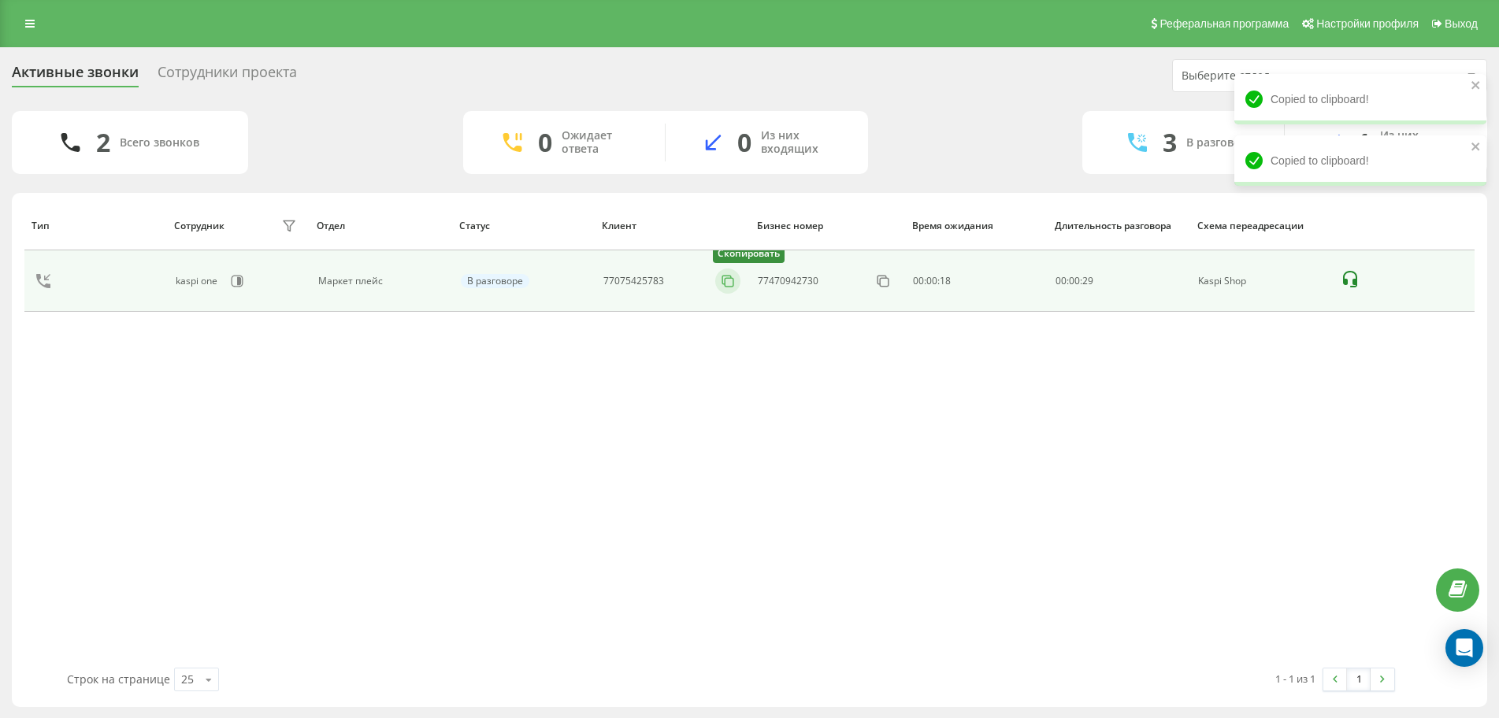
click at [729, 283] on icon at bounding box center [728, 281] width 16 height 16
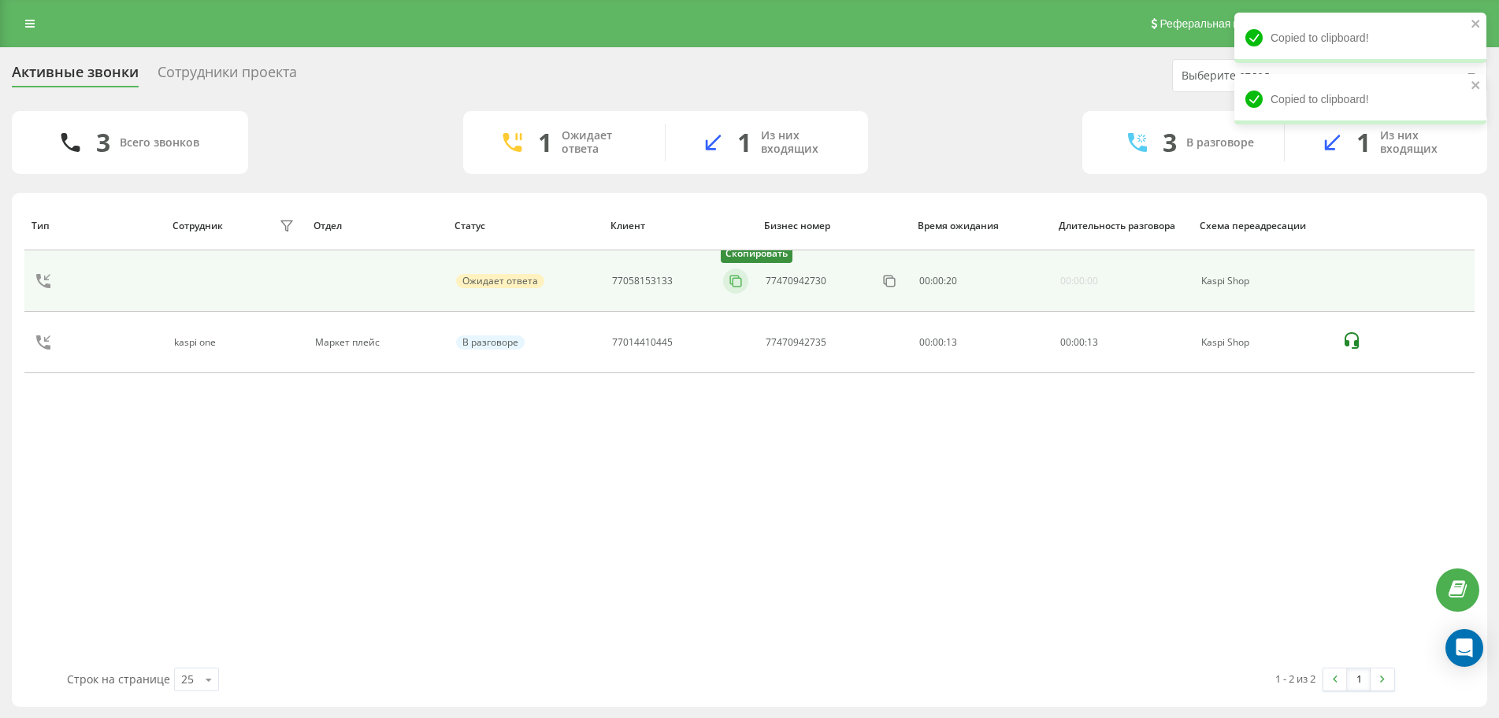
click at [739, 284] on icon at bounding box center [736, 281] width 16 height 16
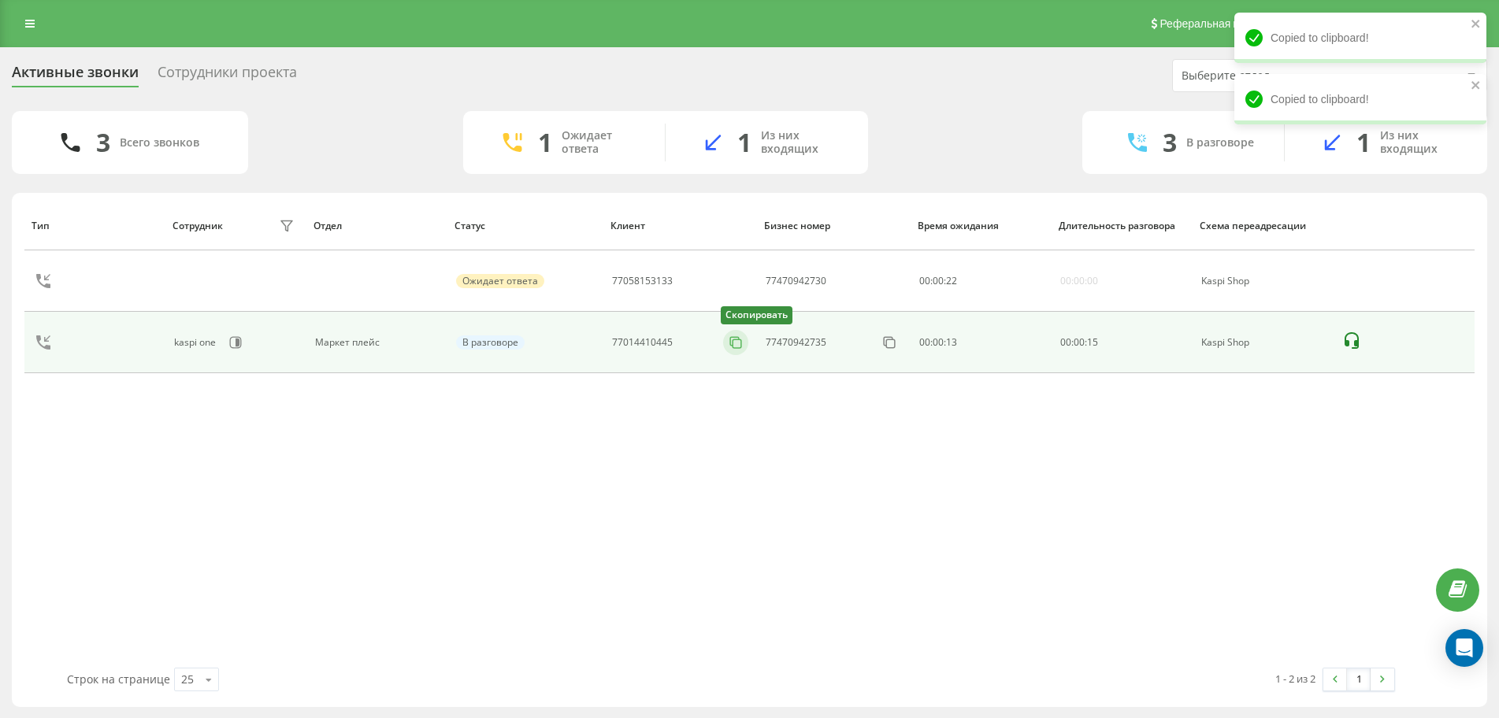
click at [743, 345] on icon at bounding box center [736, 343] width 16 height 16
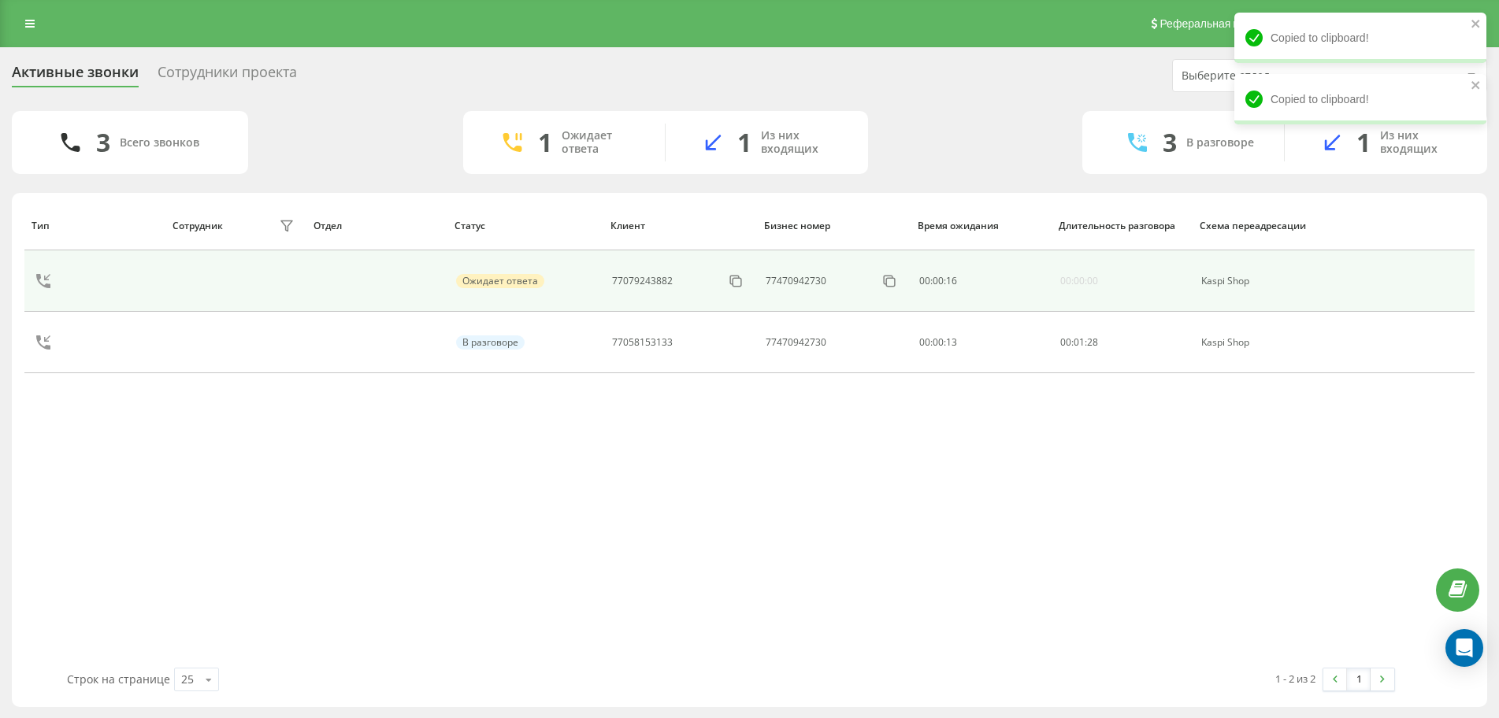
click at [750, 280] on td "77079243882" at bounding box center [680, 280] width 154 height 61
click at [738, 280] on icon at bounding box center [736, 281] width 16 height 16
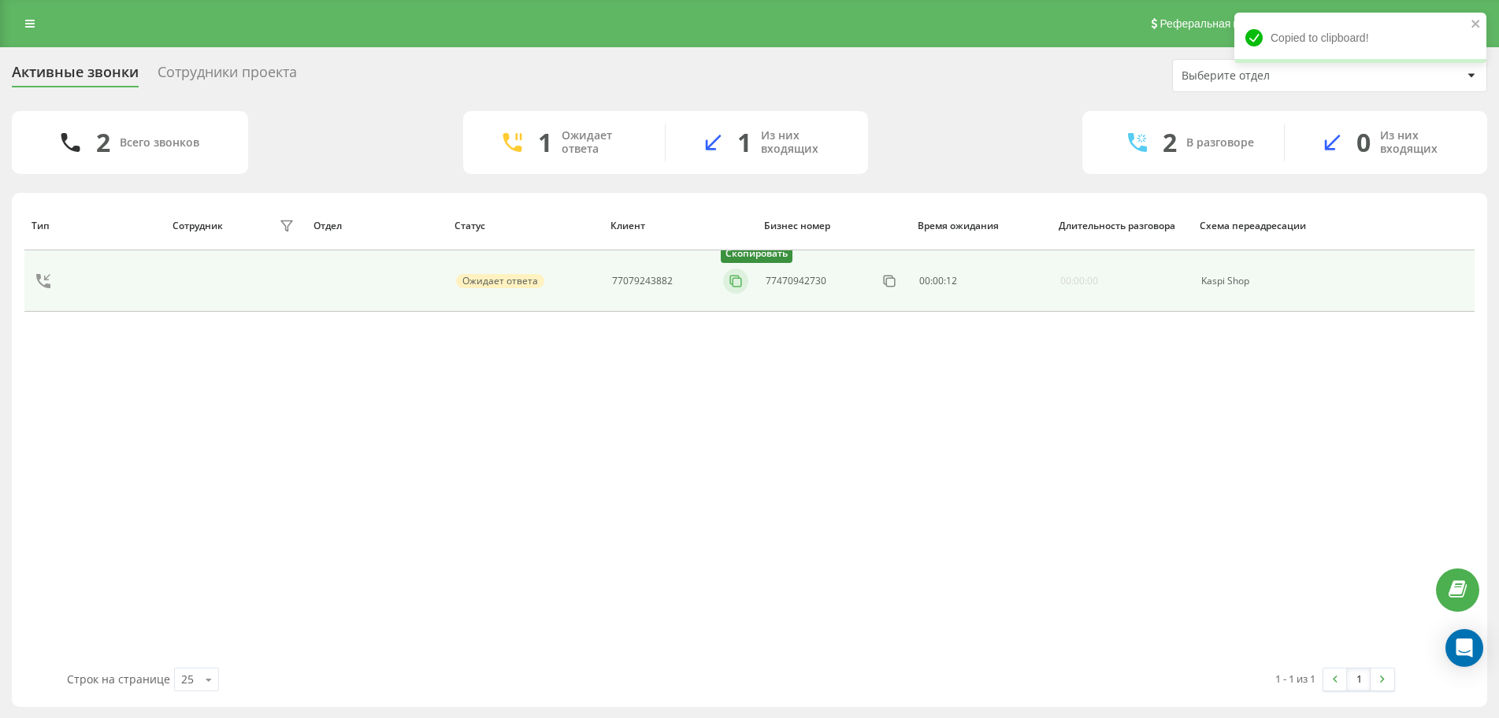
click at [733, 282] on rect at bounding box center [737, 282] width 9 height 9
click at [731, 284] on icon at bounding box center [728, 281] width 16 height 16
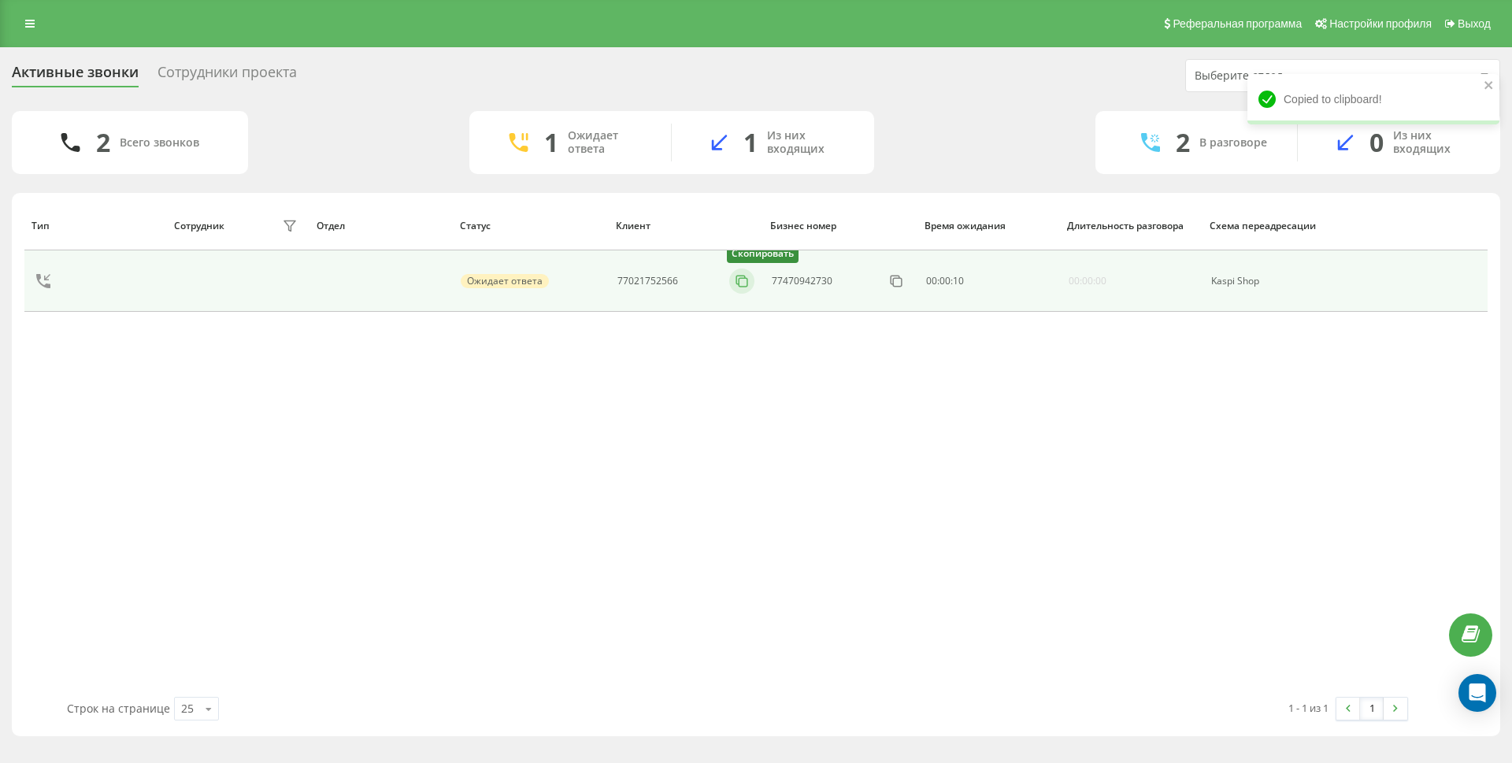
click at [740, 286] on icon at bounding box center [742, 281] width 16 height 16
